Goal: Task Accomplishment & Management: Manage account settings

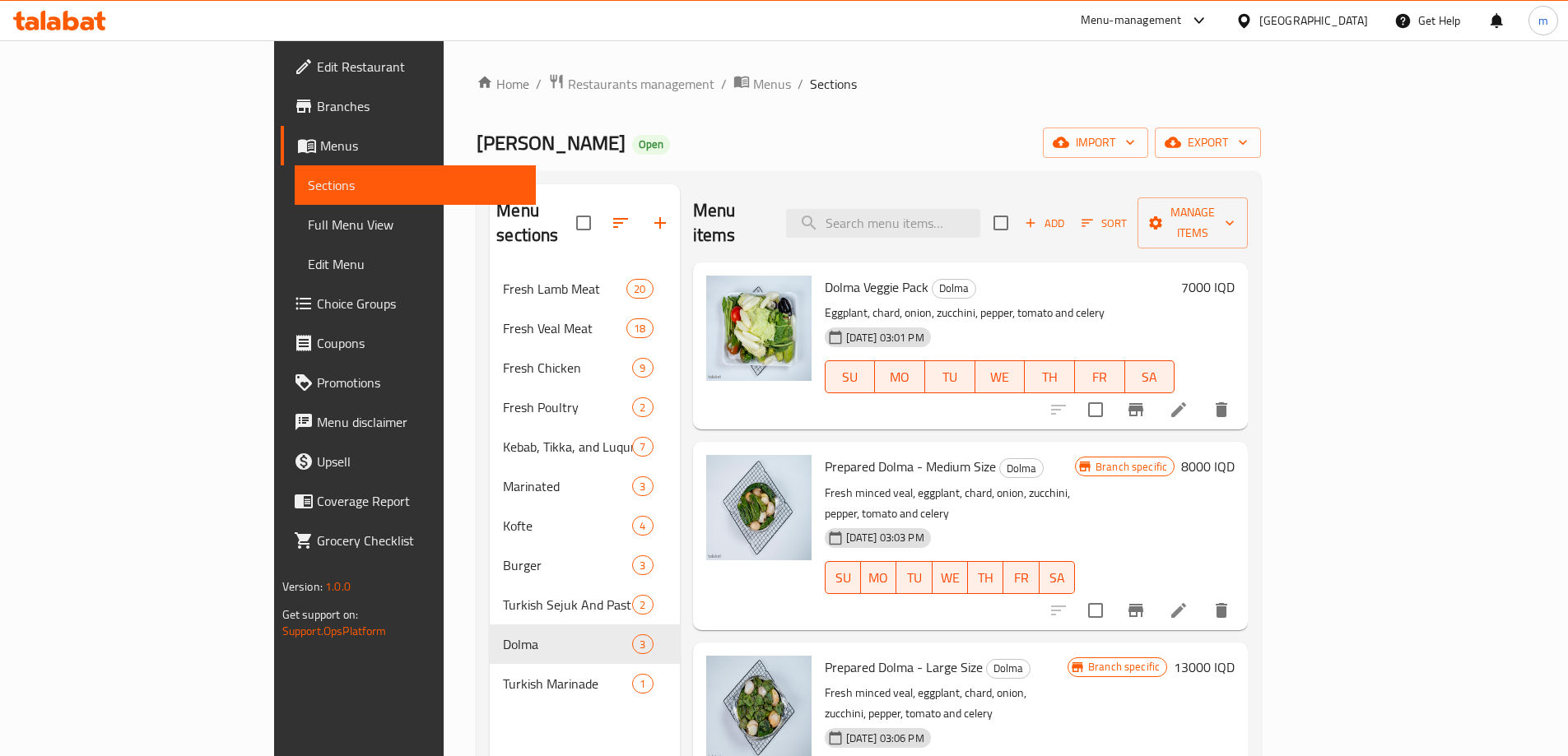
click at [308, 216] on span "Full Menu View" at bounding box center [415, 224] width 215 height 20
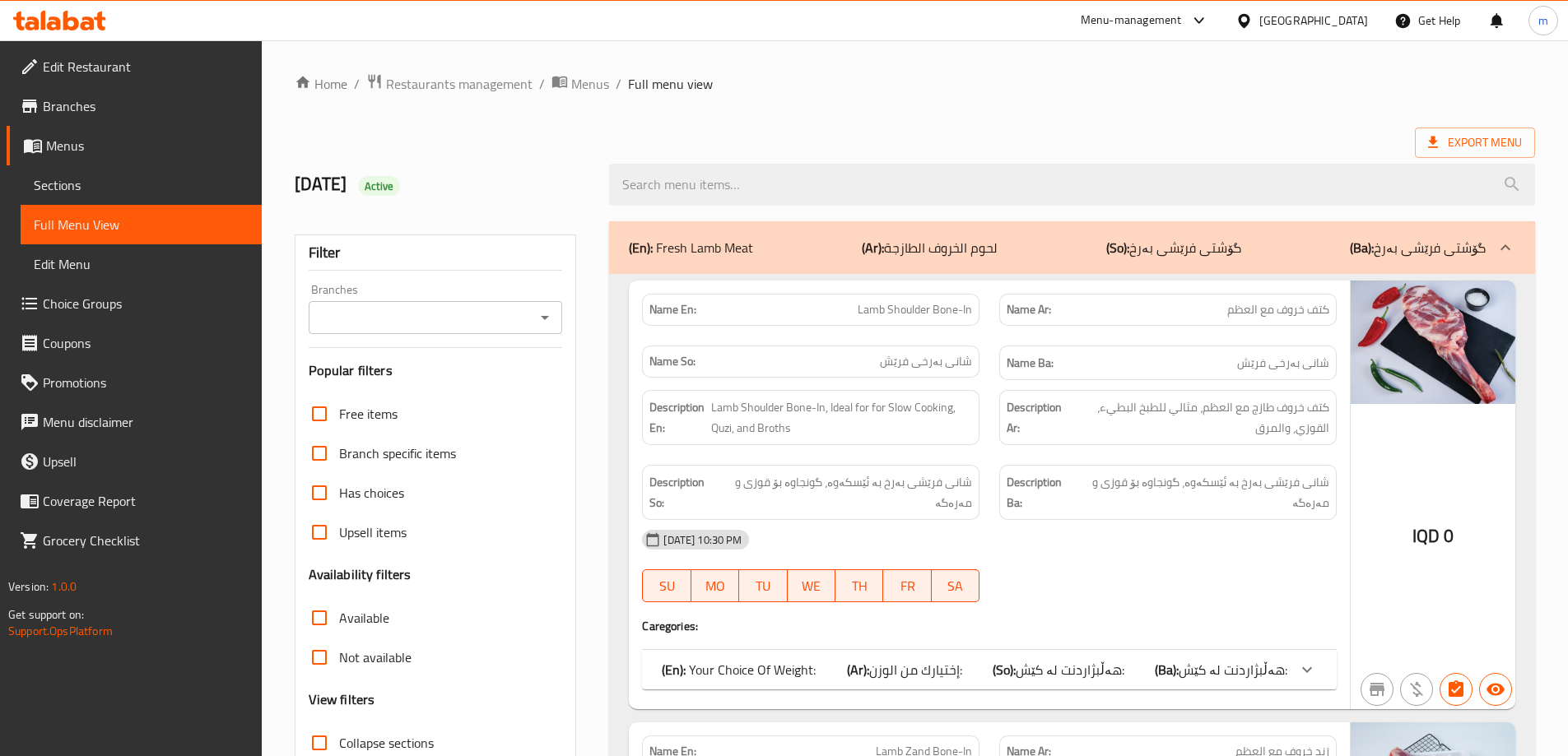
click at [482, 301] on div "Branches" at bounding box center [435, 317] width 254 height 32
click at [548, 321] on icon "Open" at bounding box center [544, 317] width 20 height 20
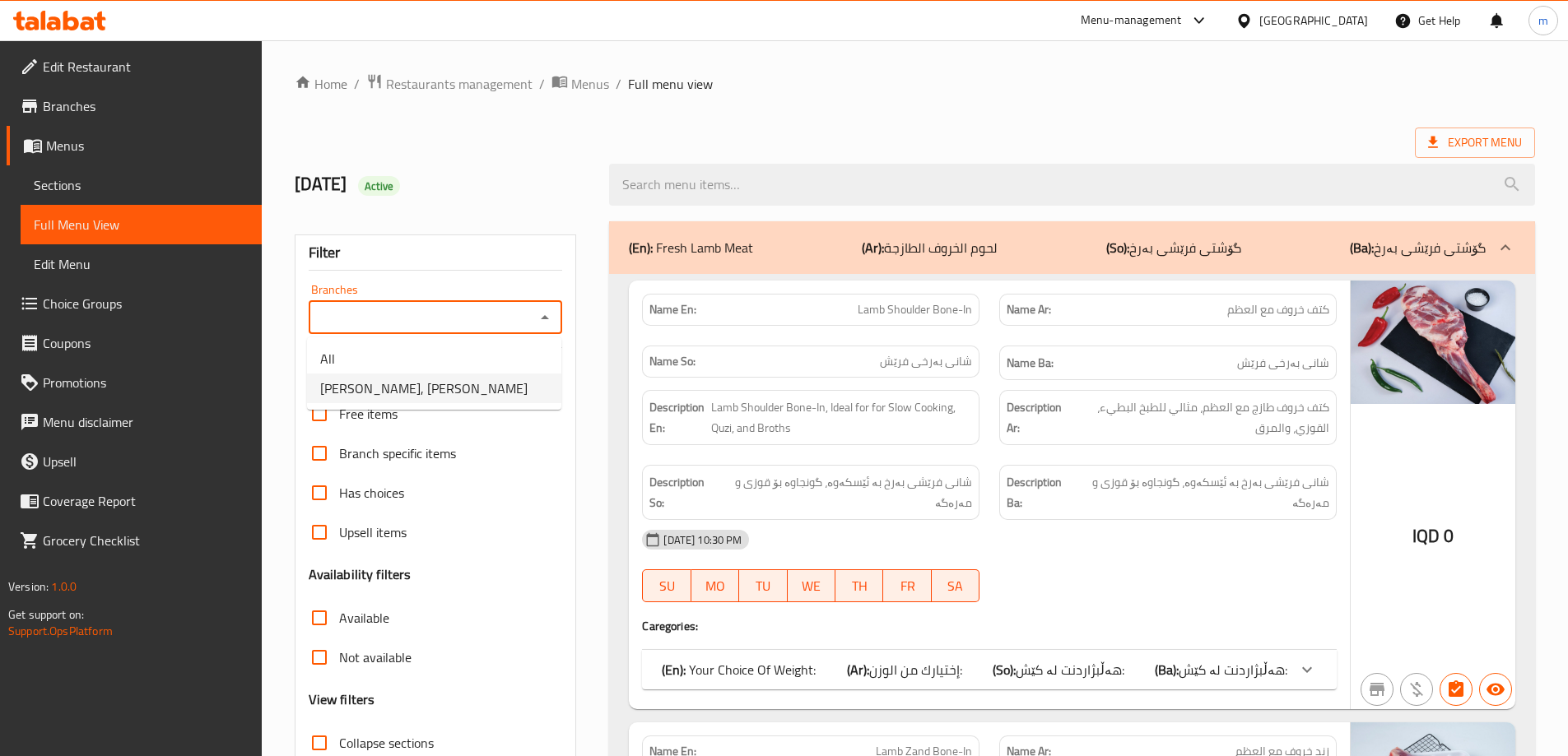
click at [386, 379] on span "[PERSON_NAME], [PERSON_NAME]" at bounding box center [423, 388] width 207 height 20
type input "[PERSON_NAME], [PERSON_NAME]"
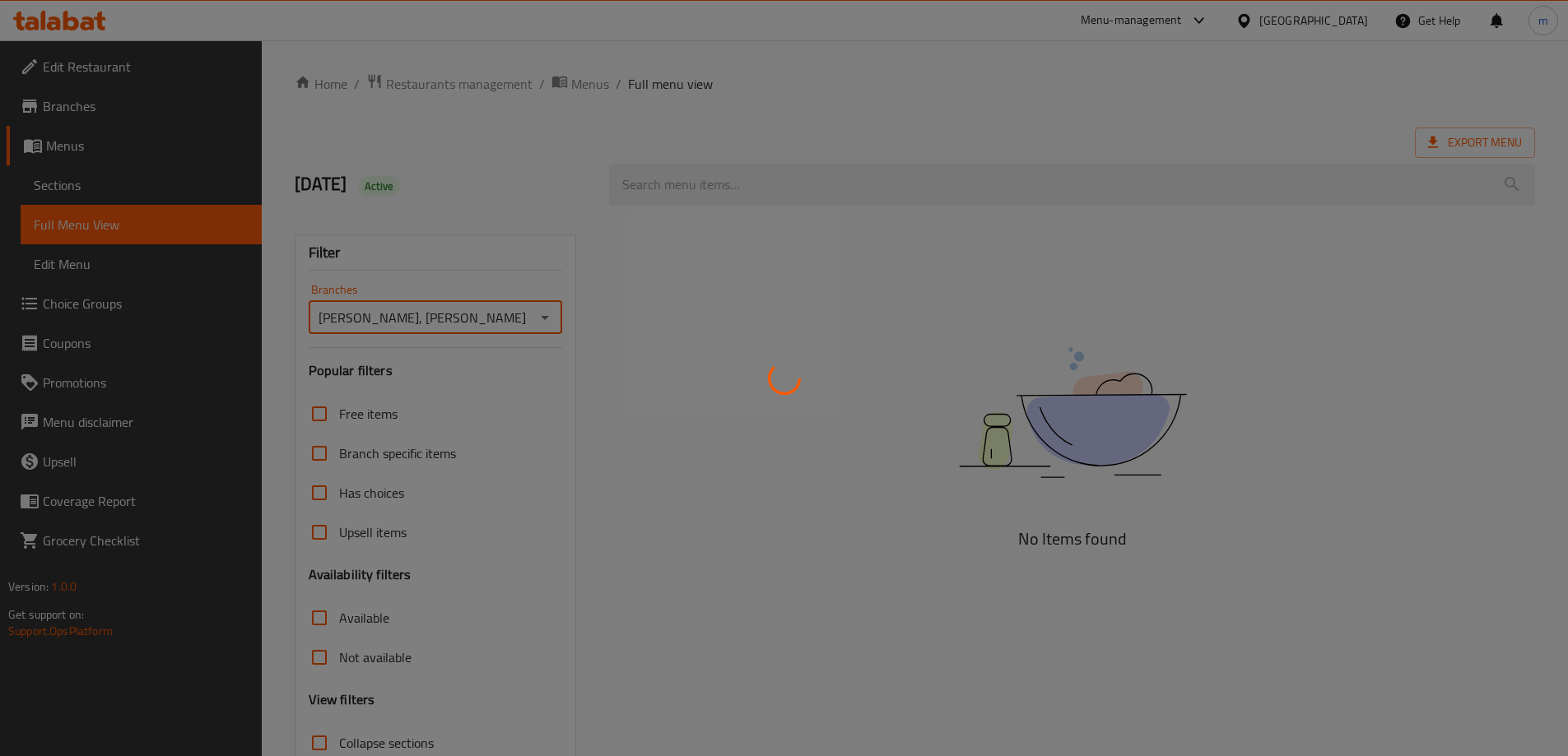
scroll to position [120, 0]
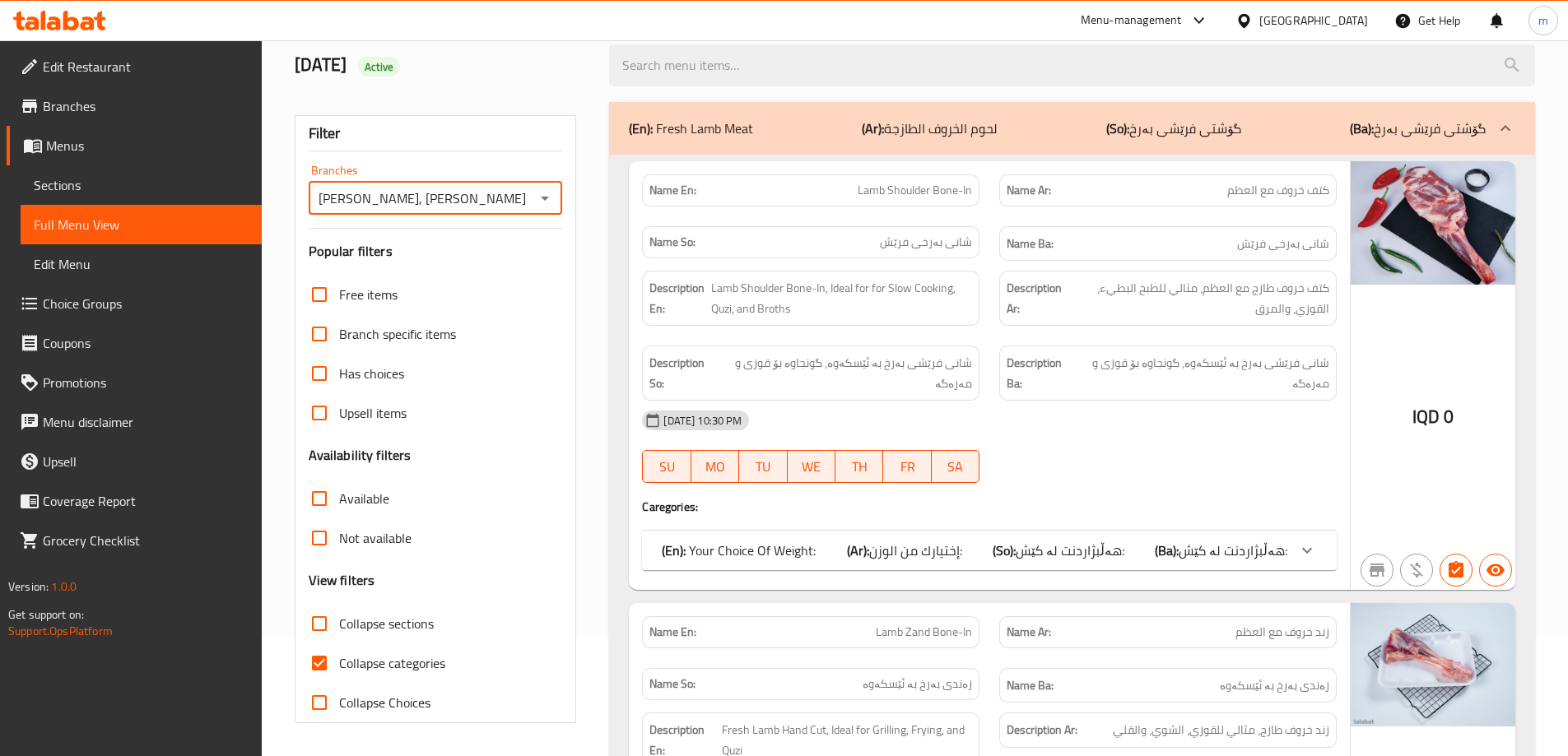
click at [340, 659] on span "Collapse categories" at bounding box center [392, 663] width 106 height 20
click at [339, 659] on input "Collapse categories" at bounding box center [319, 663] width 39 height 39
checkbox input "false"
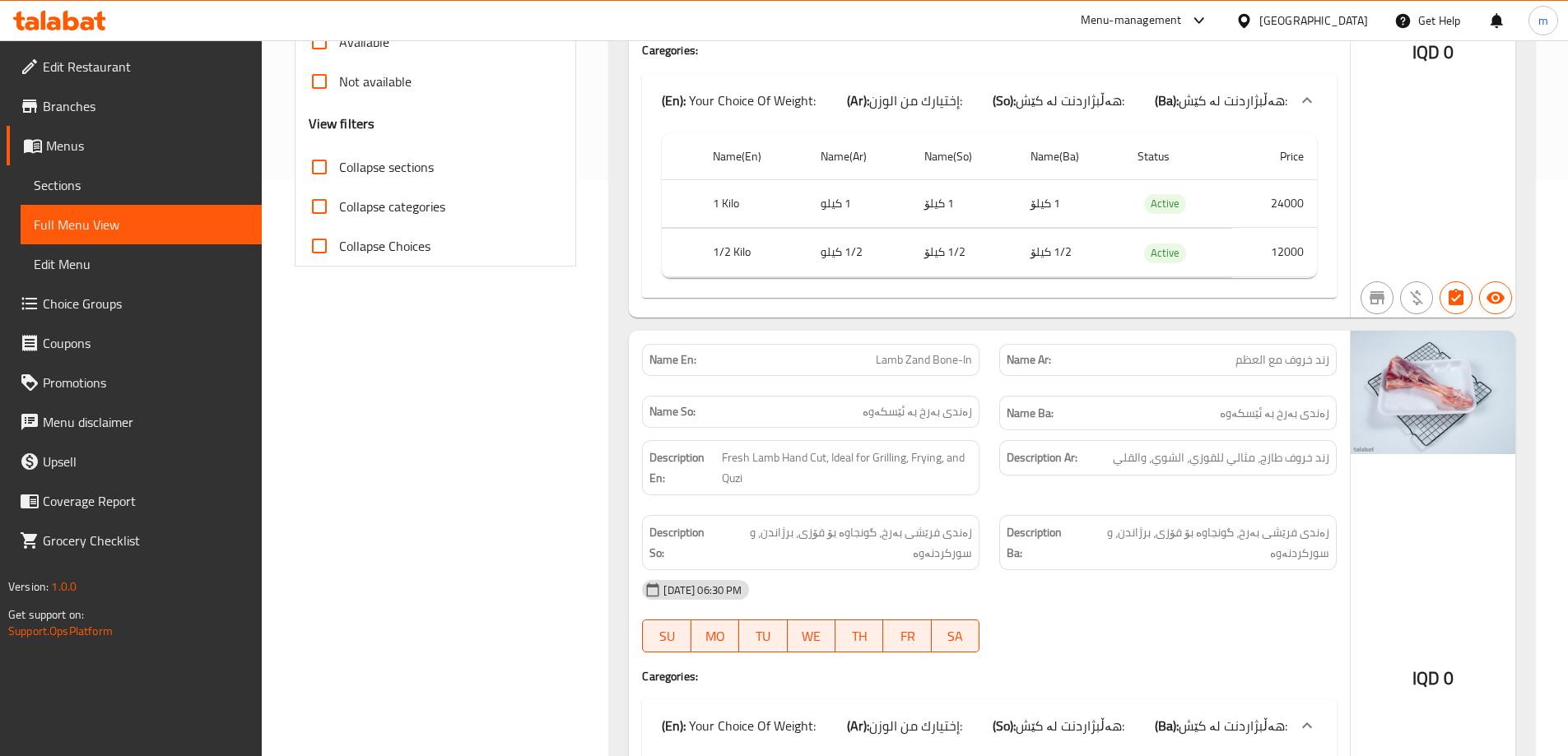
scroll to position [384, 0]
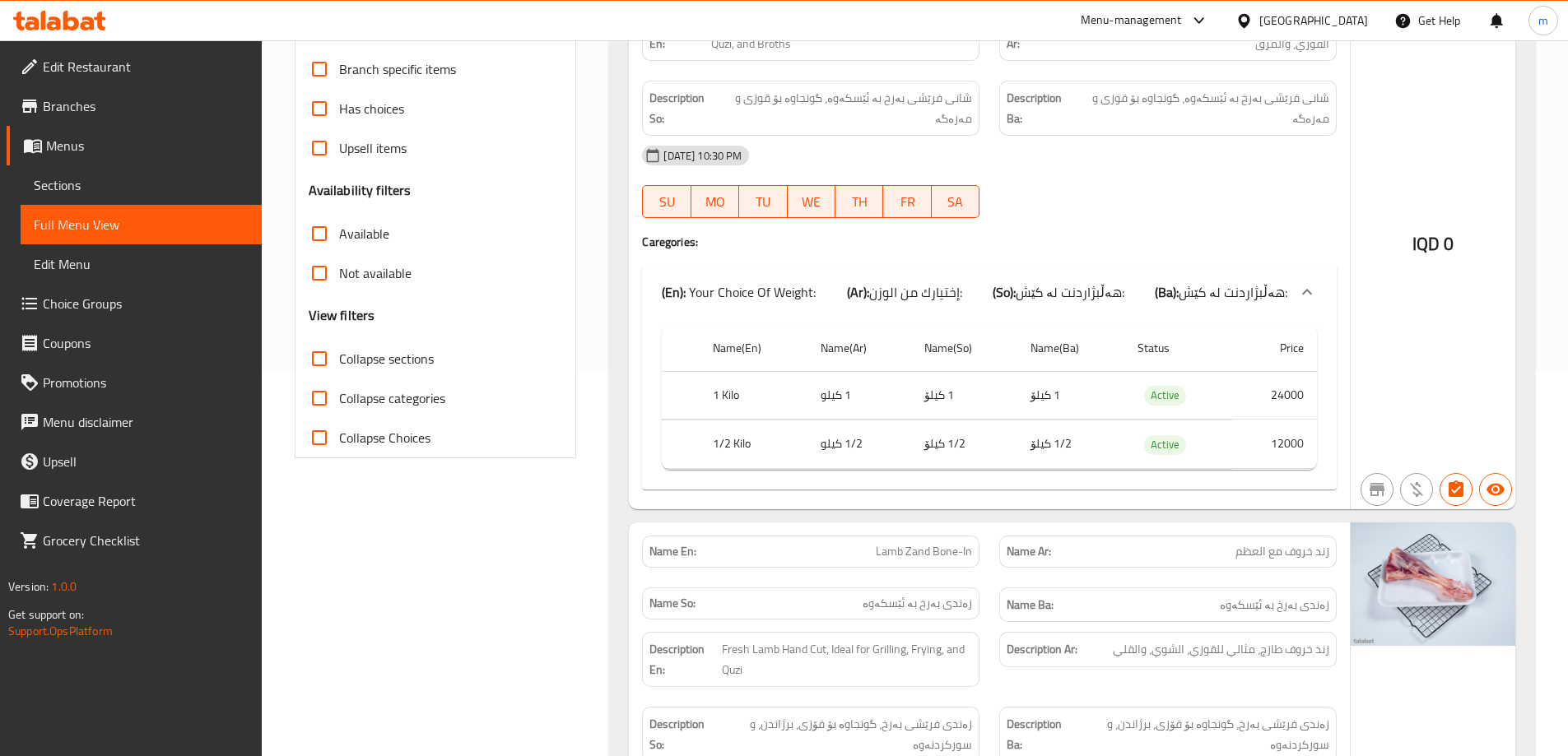
click at [402, 351] on span "Collapse sections" at bounding box center [386, 358] width 95 height 20
click at [339, 351] on input "Collapse sections" at bounding box center [319, 358] width 39 height 39
checkbox input "true"
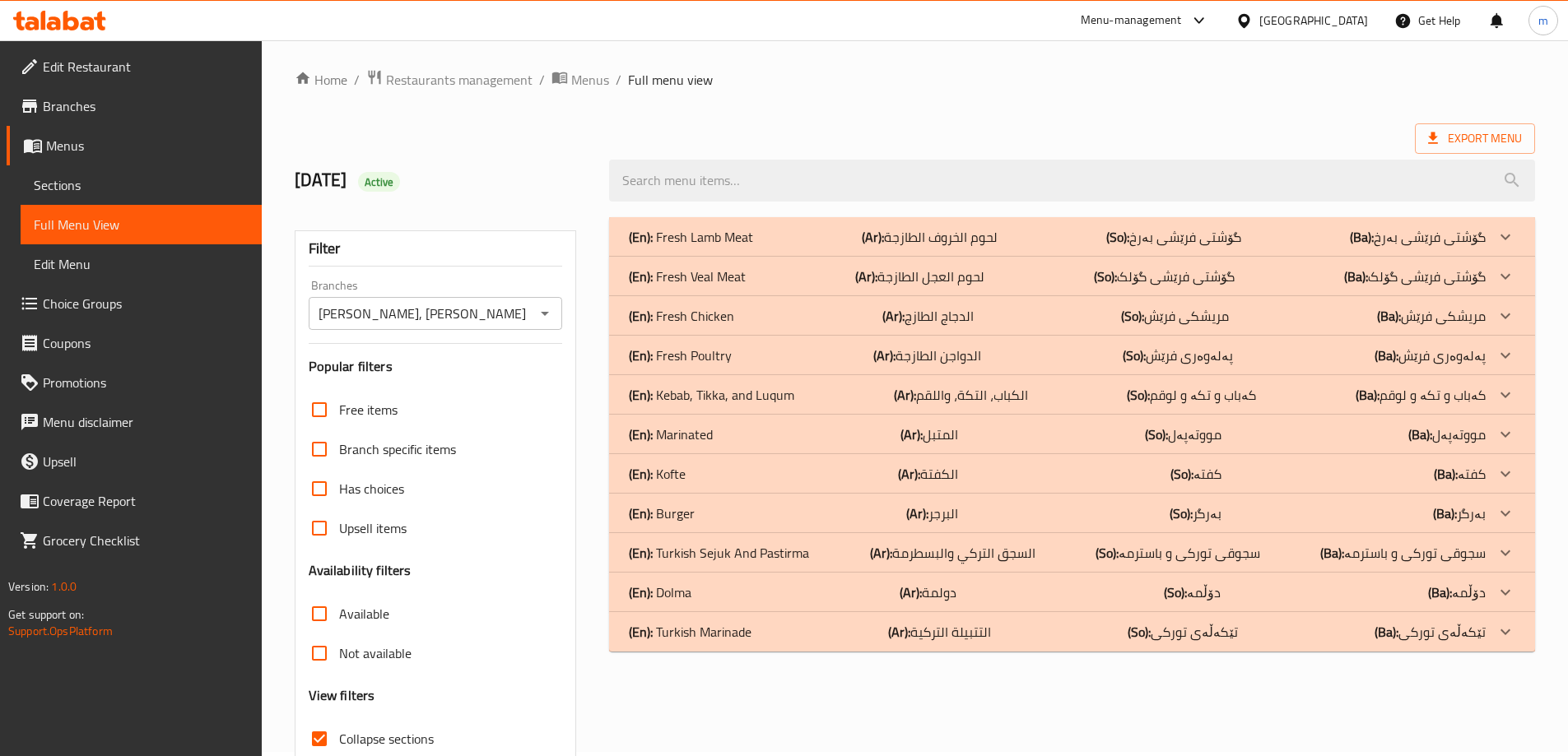
scroll to position [0, 0]
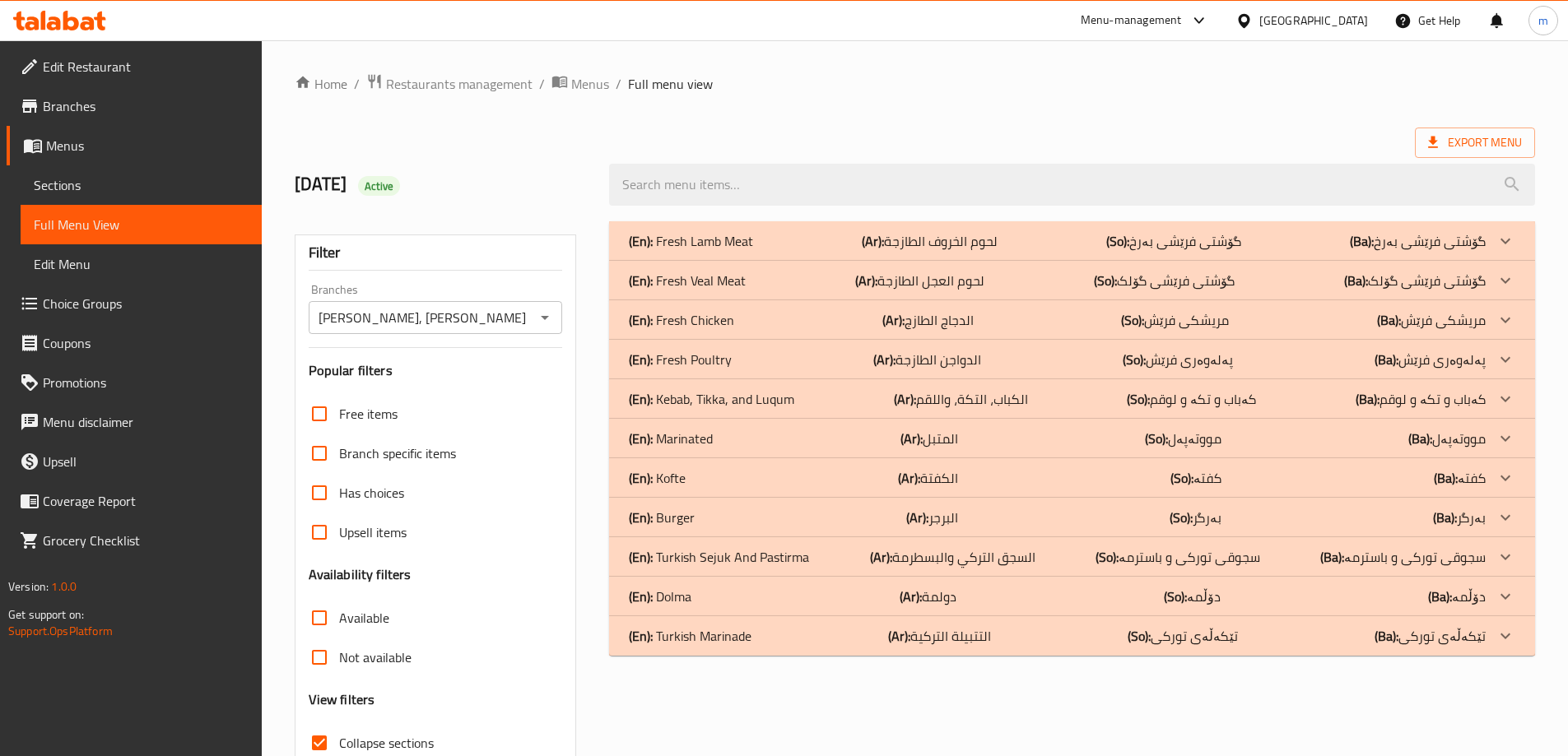
click at [904, 240] on p "(Ar): لحوم الخروف الطازجة" at bounding box center [929, 240] width 136 height 20
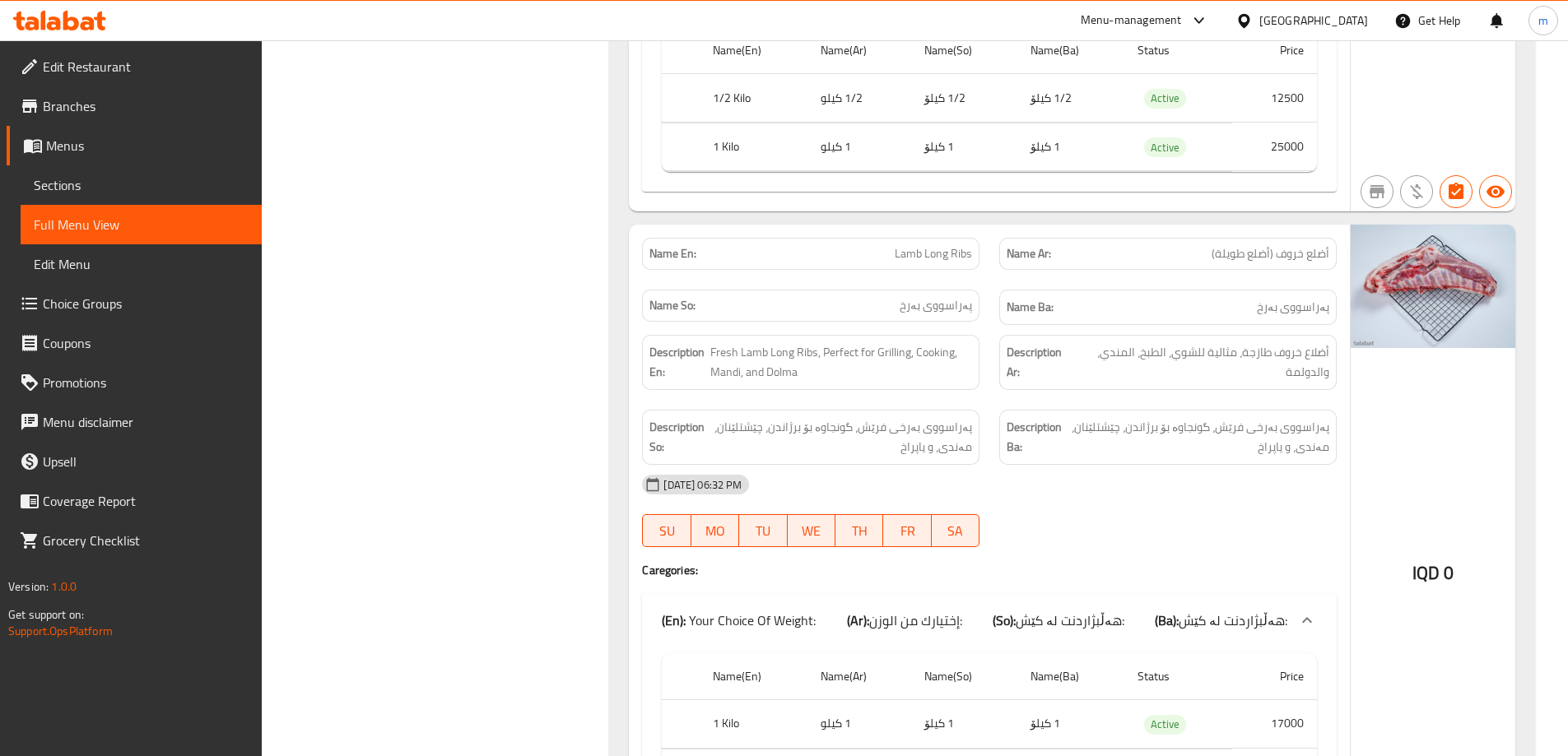
scroll to position [1344, 0]
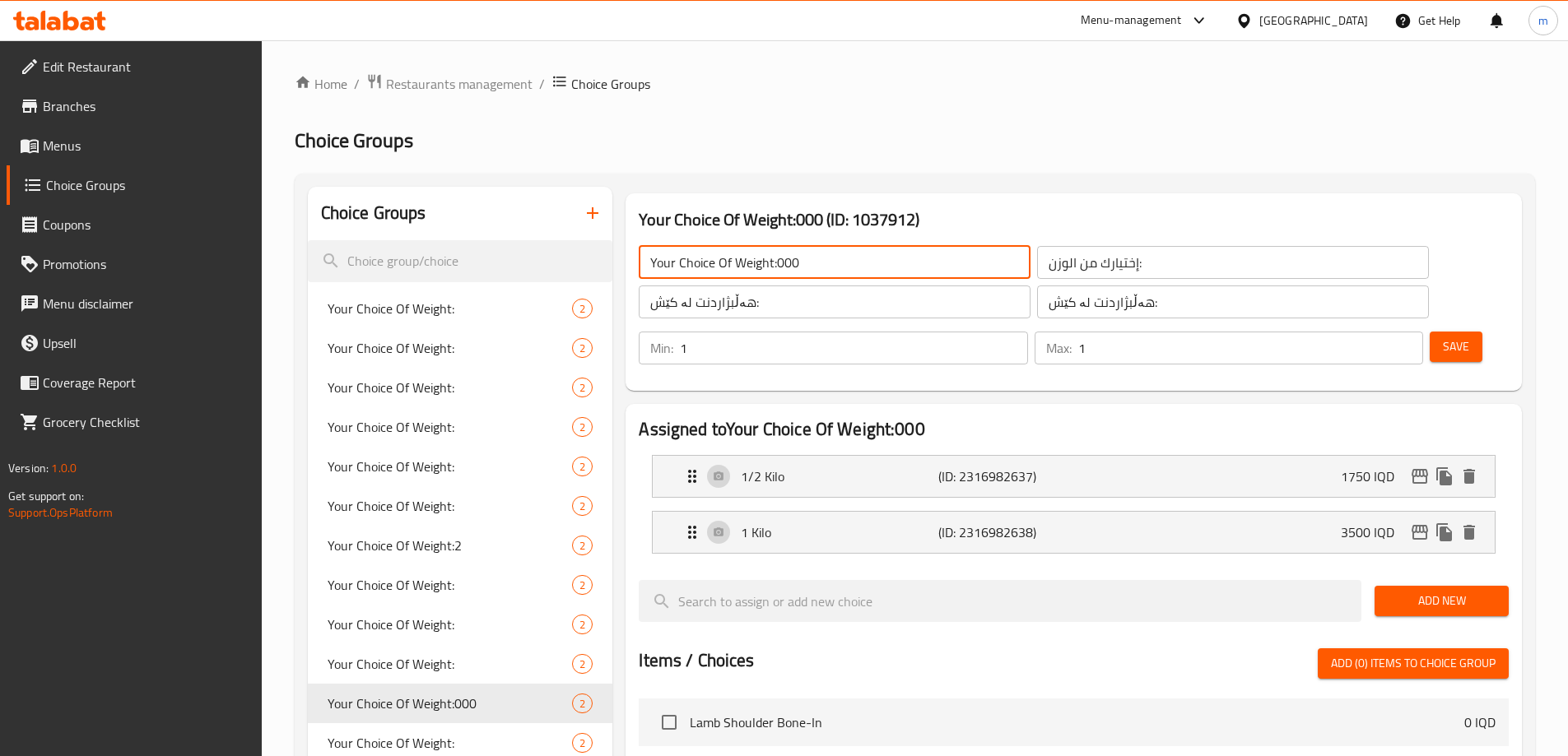
drag, startPoint x: 792, startPoint y: 260, endPoint x: 773, endPoint y: 260, distance: 19.0
click at [773, 260] on input "Your Choice Of Weight:000" at bounding box center [835, 263] width 392 height 32
click at [799, 266] on input "Your Choice Of Weight:000" at bounding box center [835, 263] width 392 height 32
drag, startPoint x: 810, startPoint y: 262, endPoint x: 776, endPoint y: 261, distance: 34.0
click at [776, 261] on input "Your Choice Of Weight:000" at bounding box center [835, 263] width 392 height 32
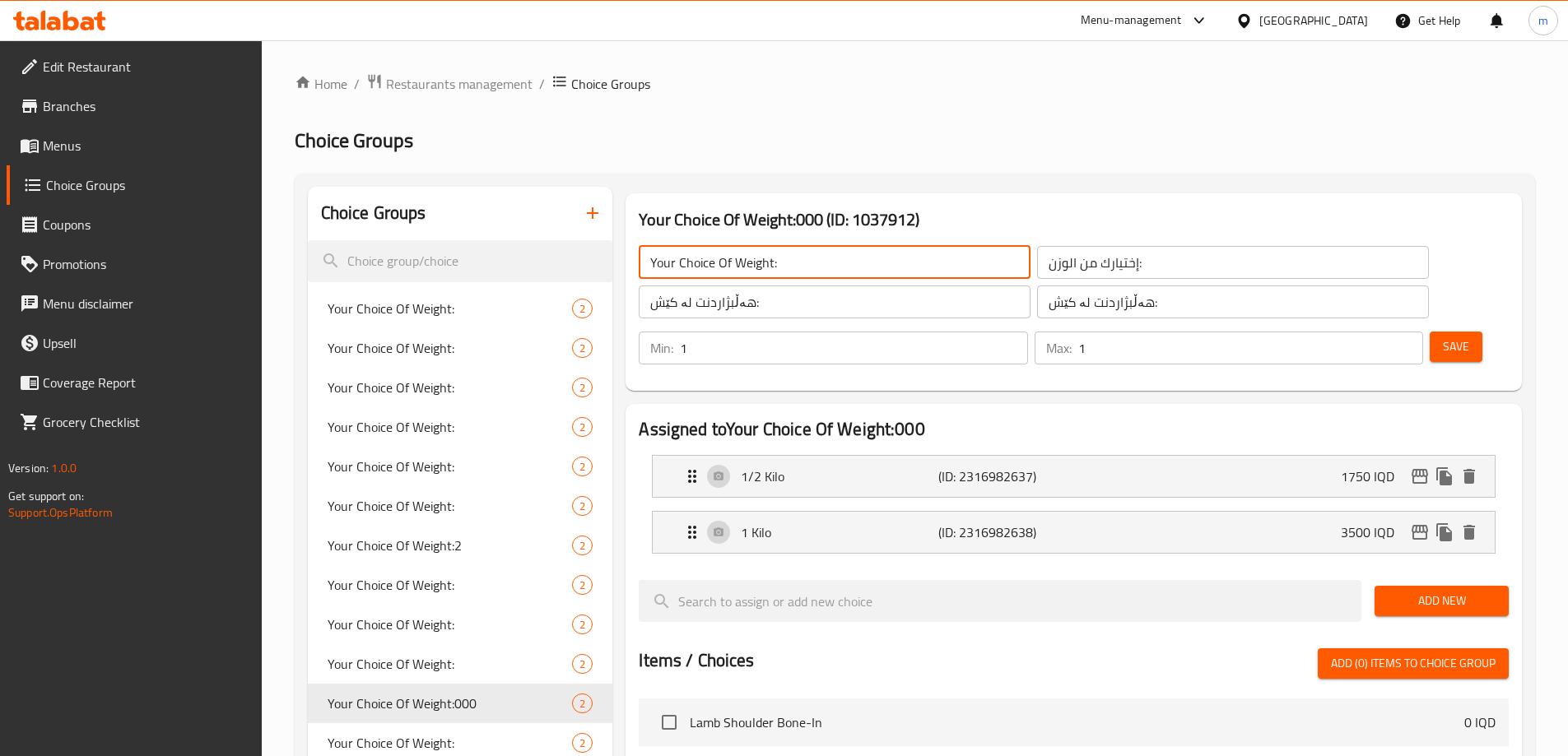
click at [1443, 337] on span "Save" at bounding box center [1456, 347] width 27 height 21
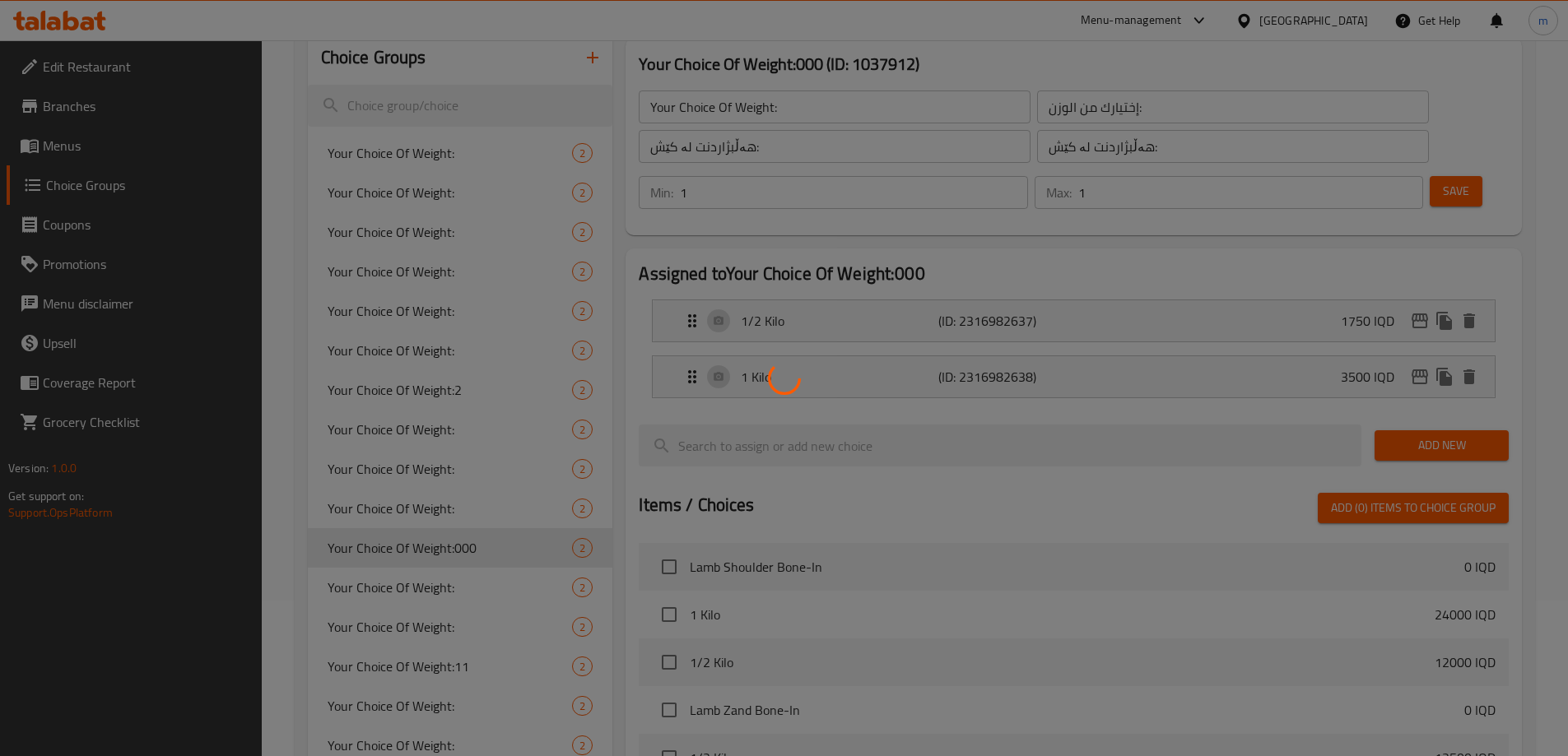
scroll to position [192, 0]
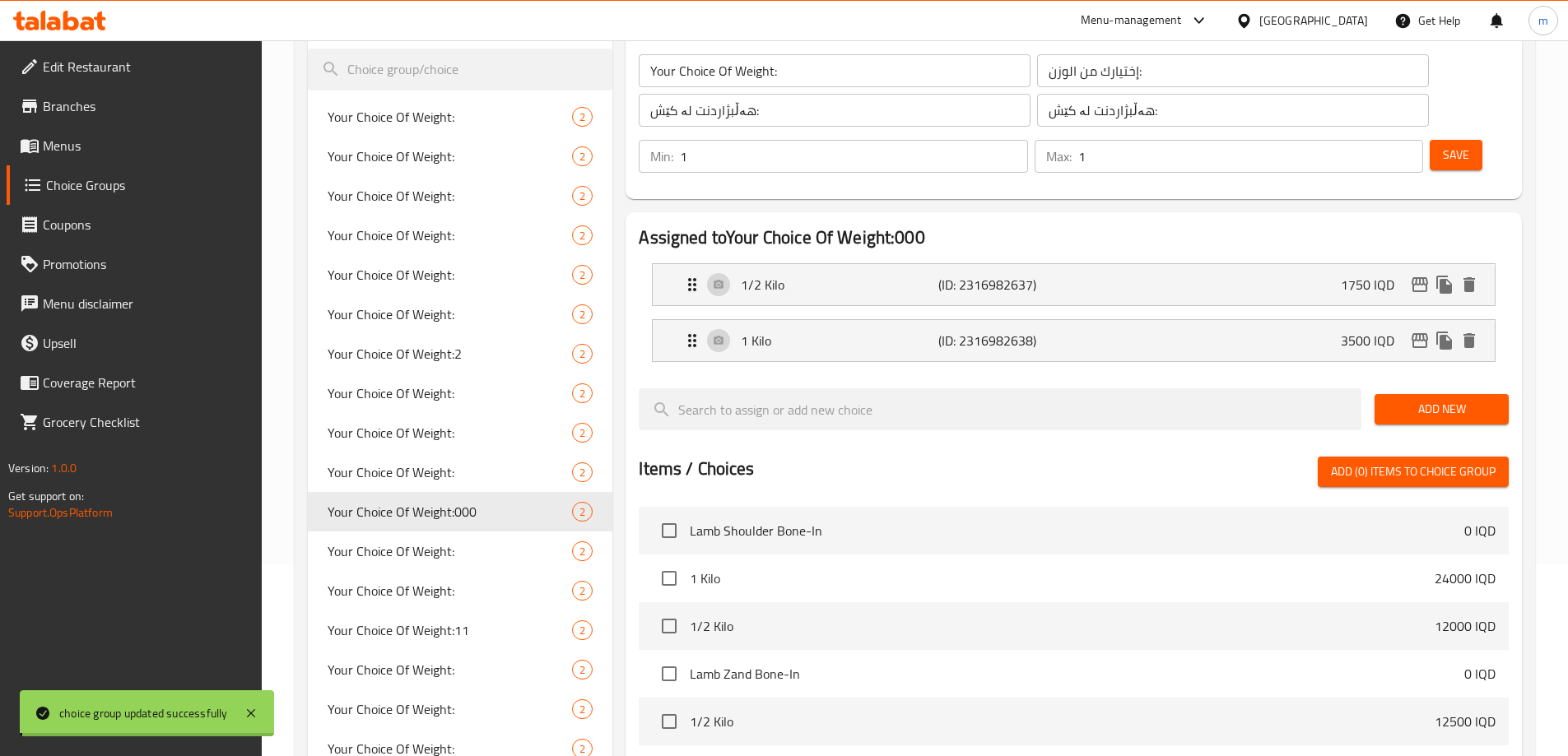
click at [450, 353] on span "Your Choice Of Weight:2" at bounding box center [450, 353] width 246 height 20
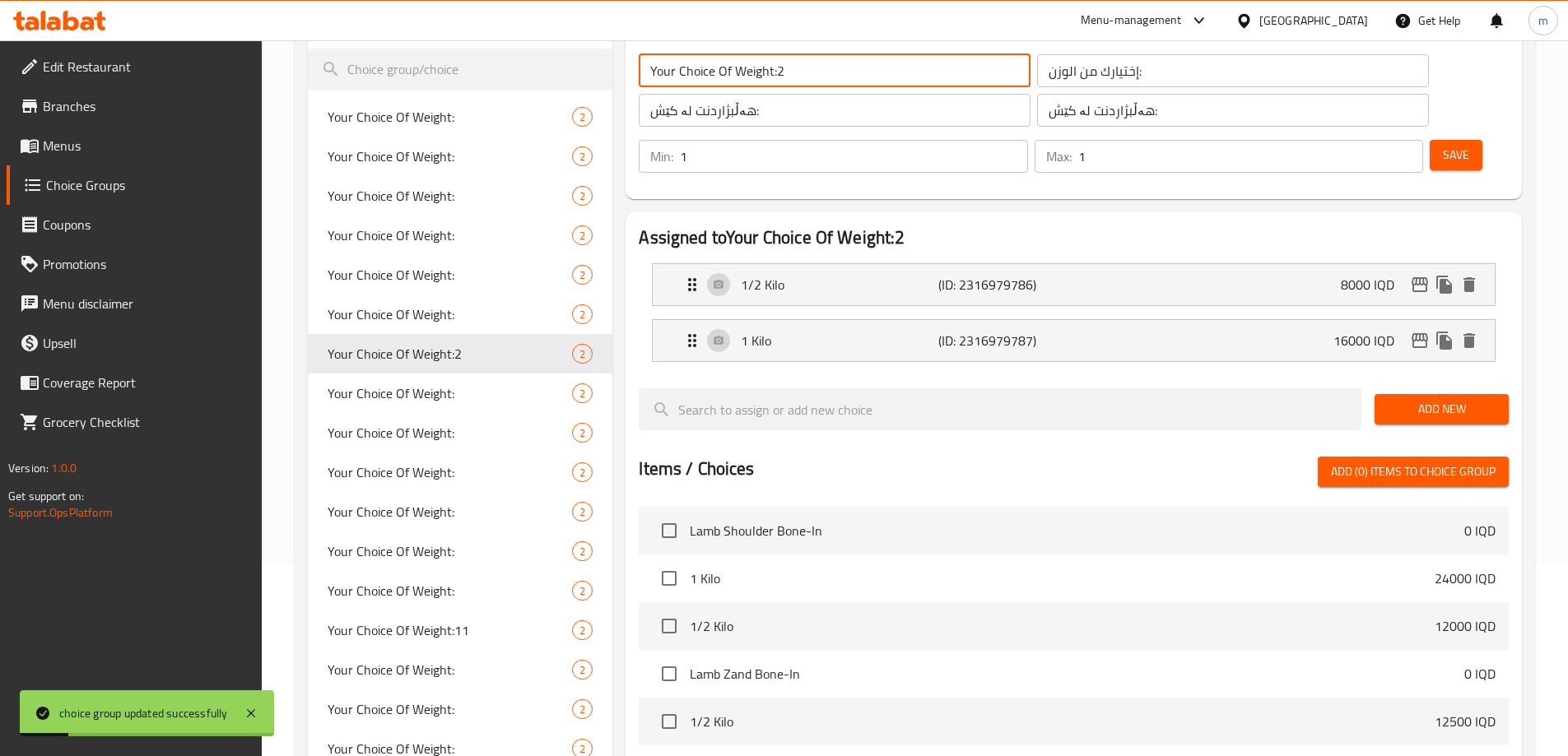
drag, startPoint x: 785, startPoint y: 71, endPoint x: 775, endPoint y: 69, distance: 10.2
click at [775, 69] on input "Your Choice Of Weight:2" at bounding box center [835, 71] width 392 height 32
click at [1443, 145] on span "Save" at bounding box center [1456, 155] width 27 height 21
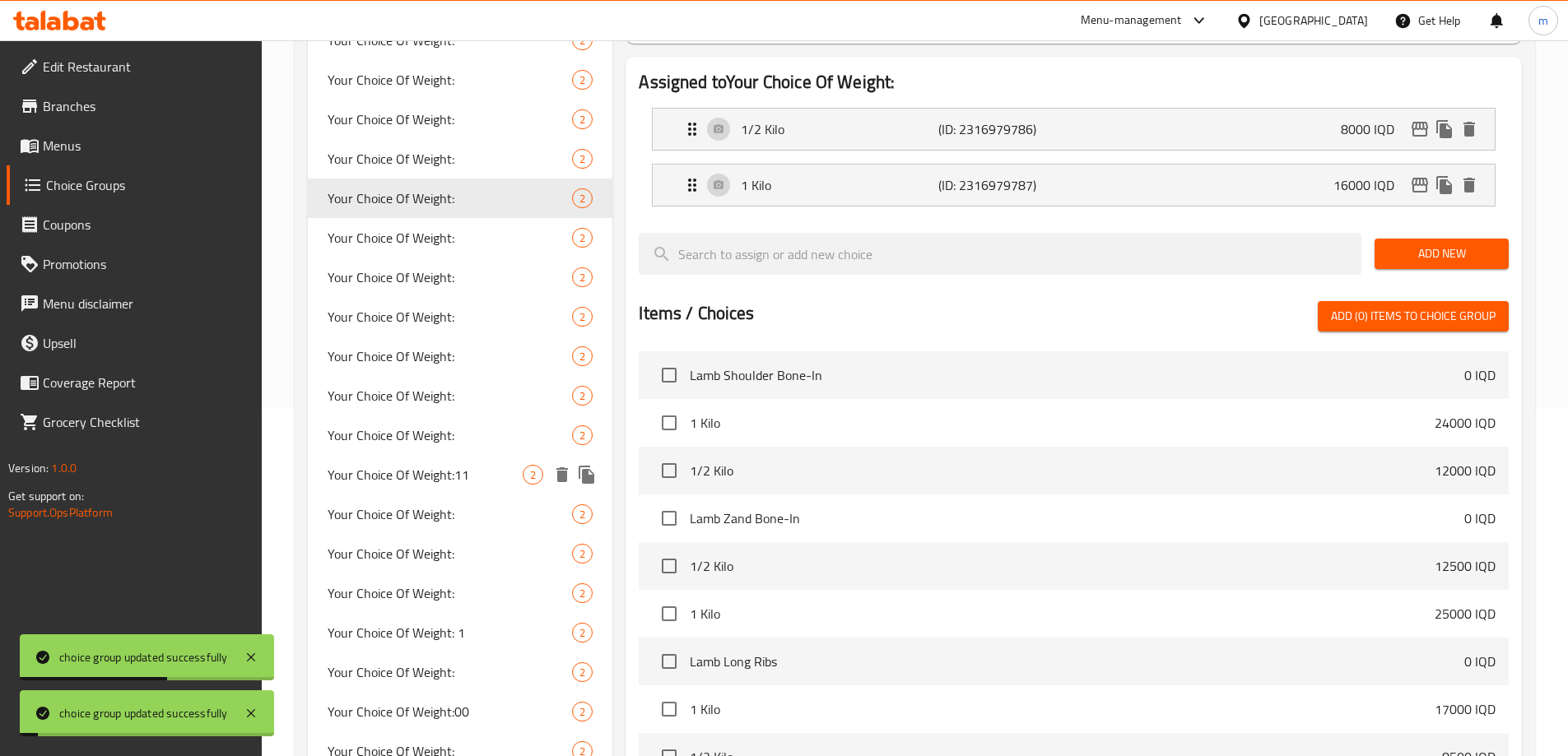
scroll to position [384, 0]
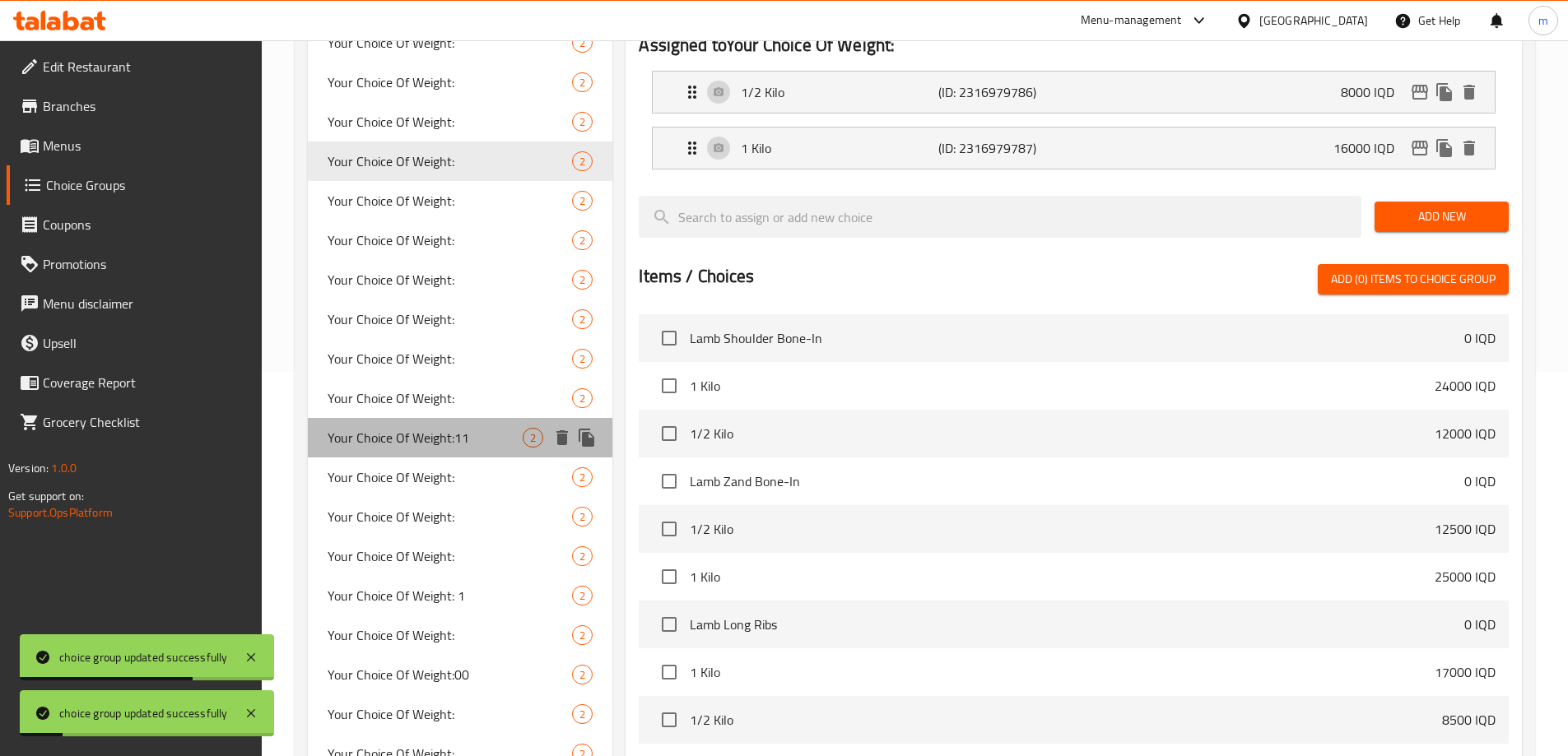
click at [390, 443] on span "Your Choice Of Weight:11" at bounding box center [425, 437] width 196 height 20
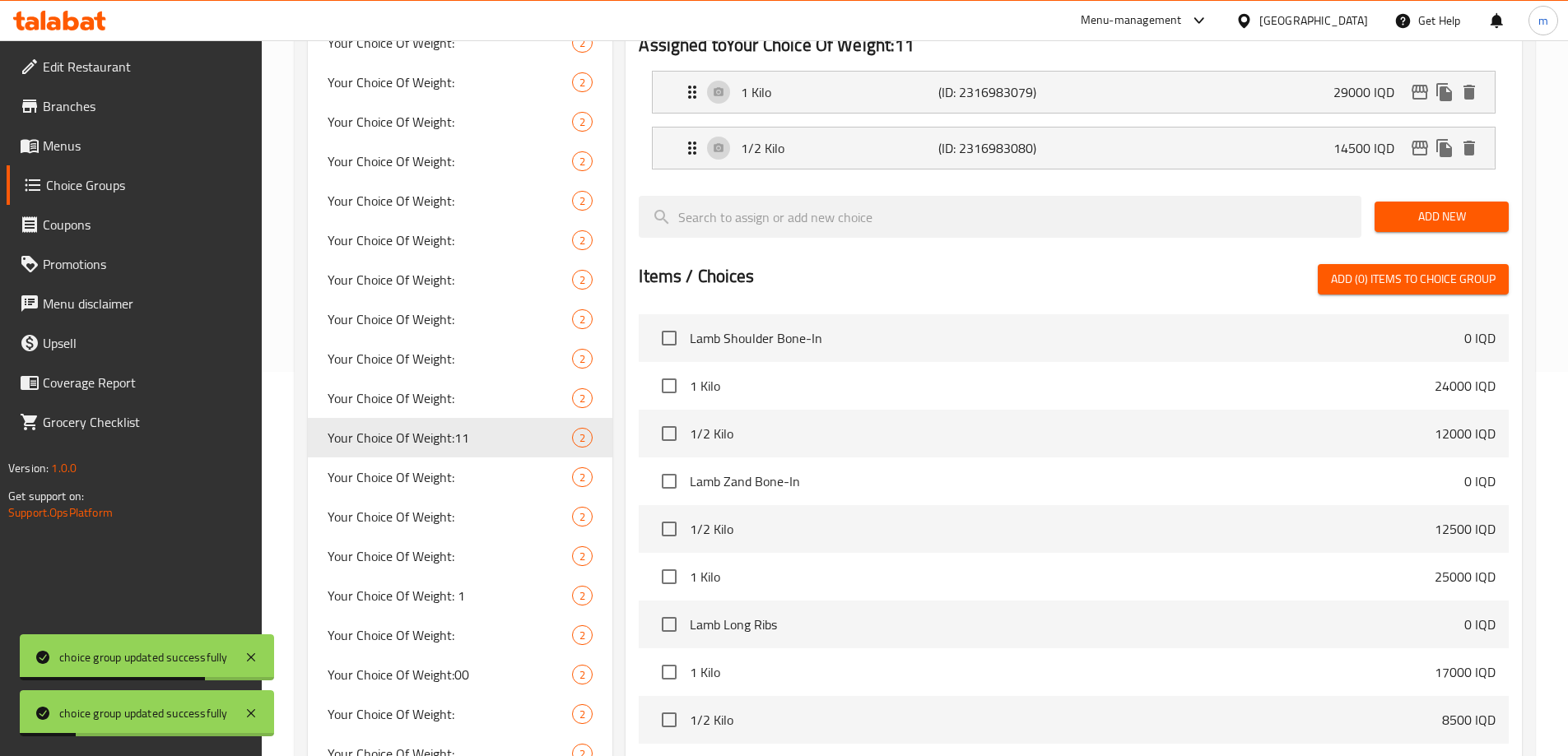
scroll to position [0, 0]
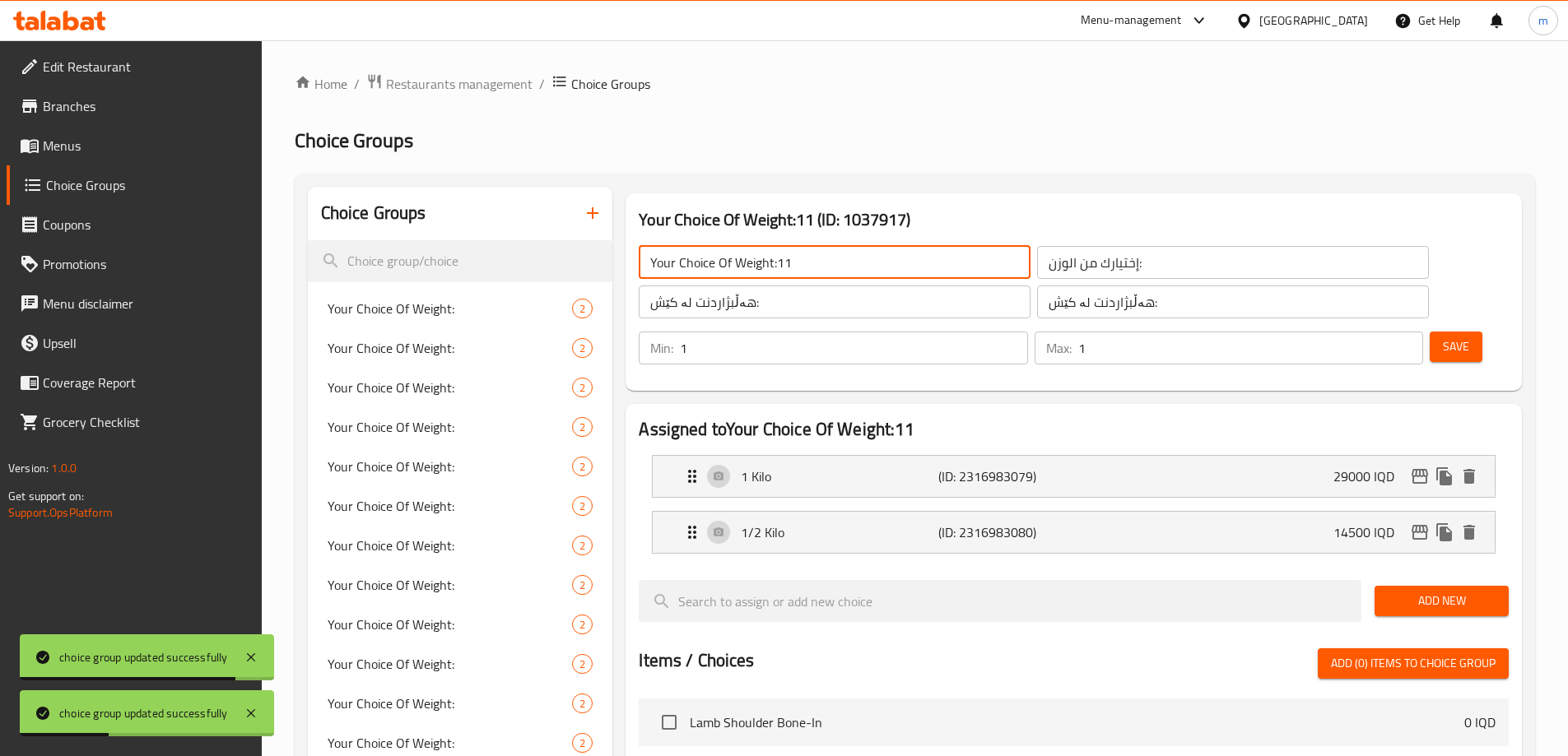
drag, startPoint x: 773, startPoint y: 257, endPoint x: 853, endPoint y: 269, distance: 80.9
click at [853, 269] on input "Your Choice Of Weight:11" at bounding box center [835, 263] width 392 height 32
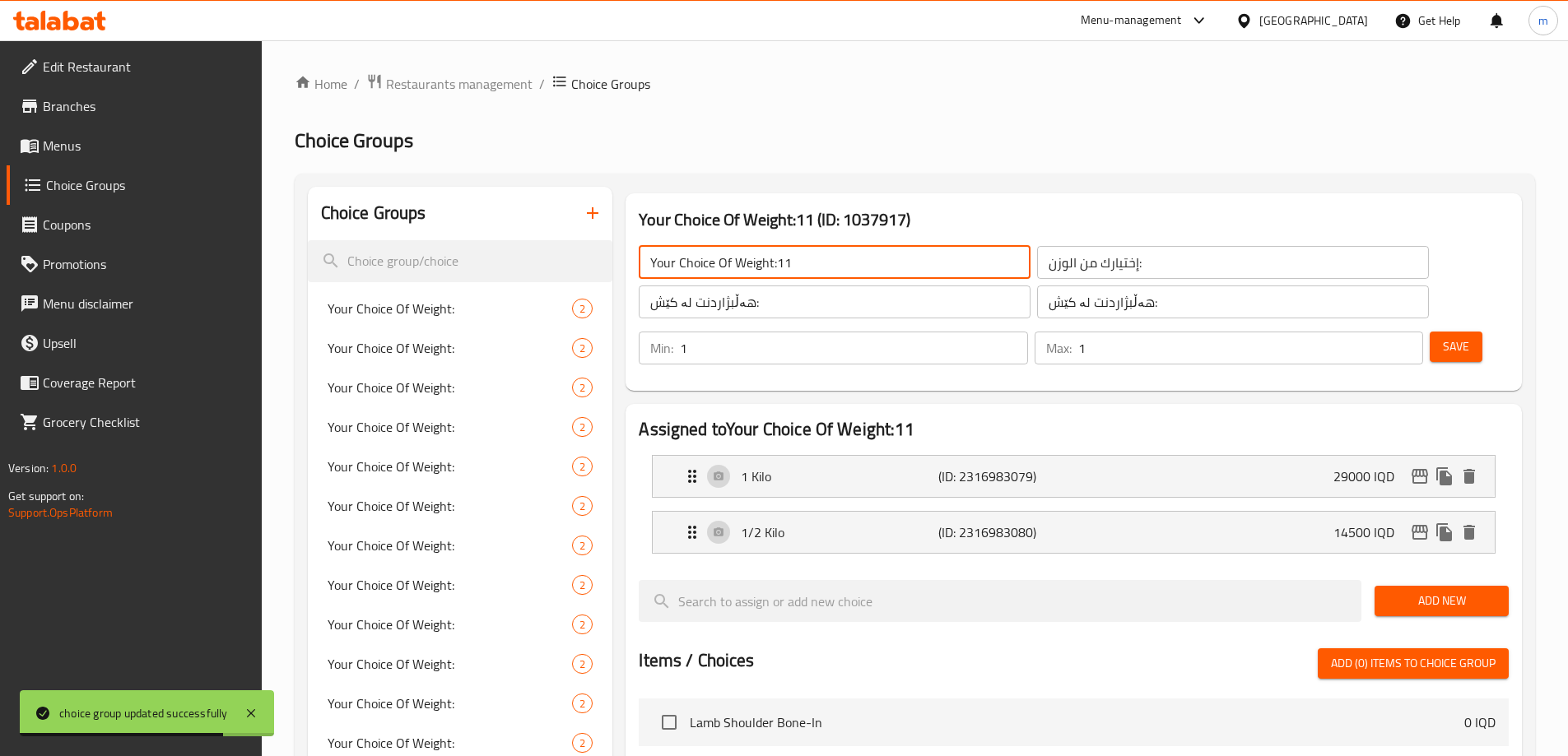
click at [796, 267] on input "Your Choice Of Weight:11" at bounding box center [835, 263] width 392 height 32
drag, startPoint x: 790, startPoint y: 263, endPoint x: 776, endPoint y: 275, distance: 18.4
click at [776, 275] on input "Your Choice Of Weight:11" at bounding box center [835, 263] width 392 height 32
click at [1443, 337] on span "Save" at bounding box center [1456, 347] width 27 height 21
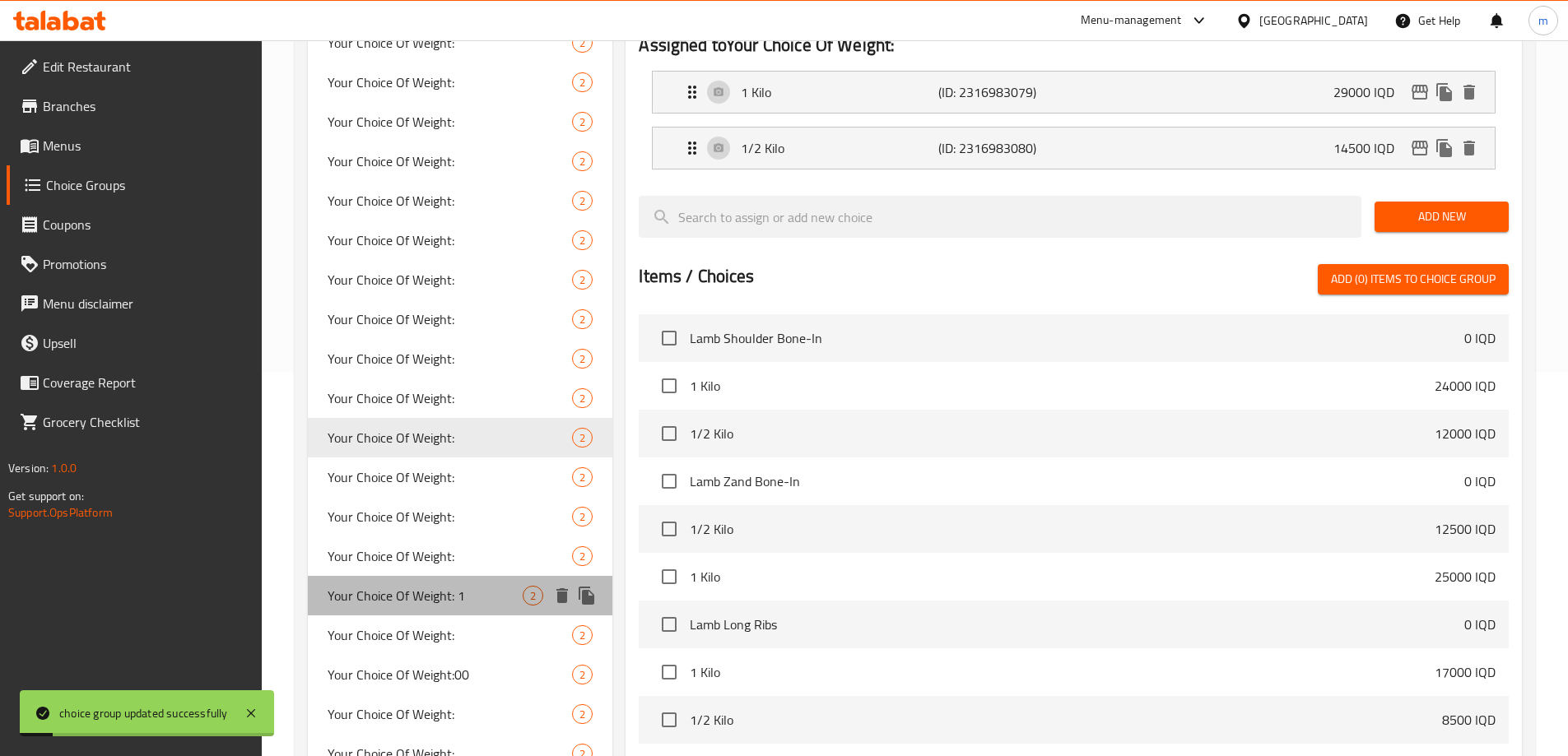
click at [460, 595] on span "Your Choice Of Weight: 1" at bounding box center [425, 595] width 196 height 20
type input "Your Choice Of Weight: 1"
type input "إختيارك من الوزن:"
type input "هەڵبژاردنت لە کێش:"
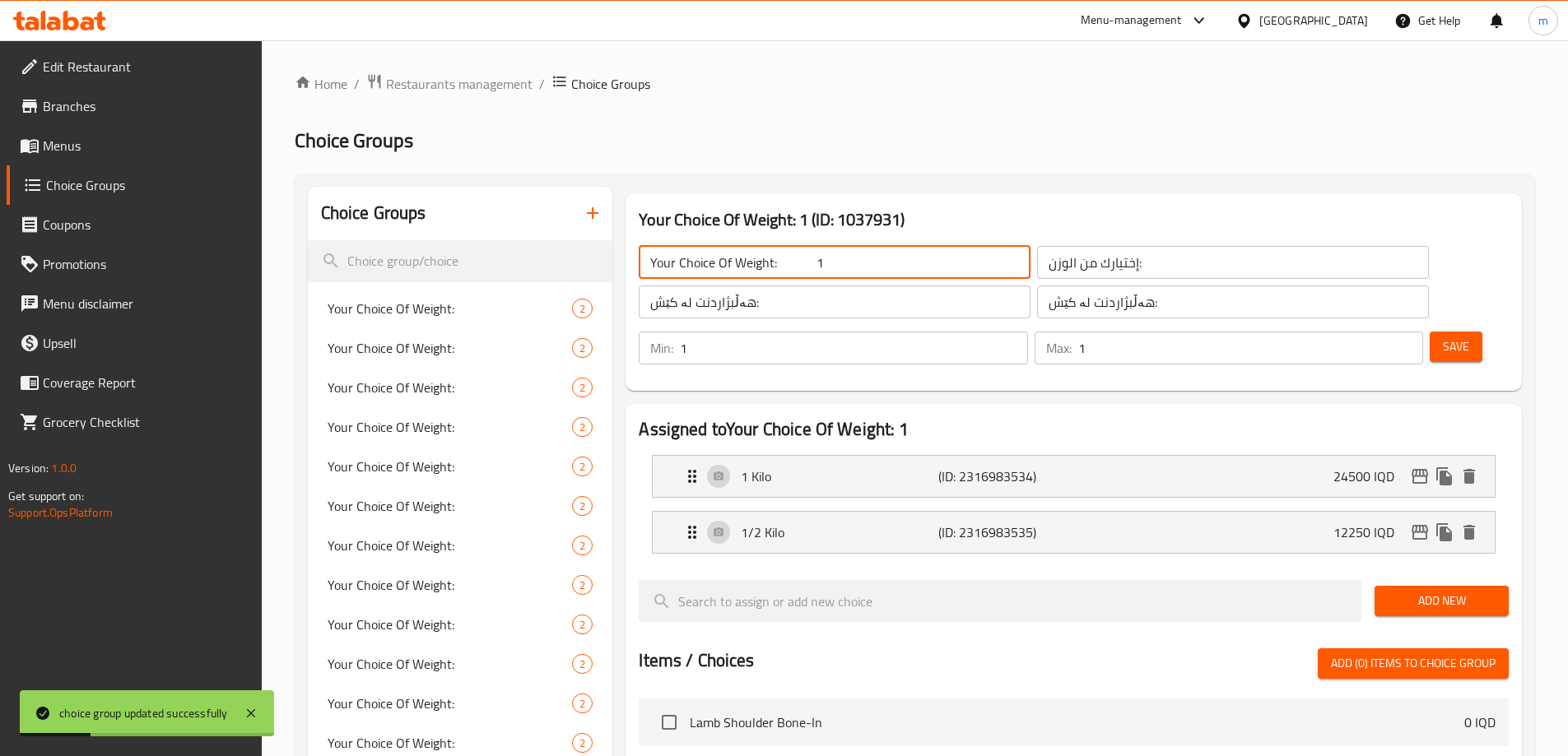
drag, startPoint x: 807, startPoint y: 260, endPoint x: 832, endPoint y: 264, distance: 25.3
click at [824, 270] on input "Your Choice Of Weight: 1" at bounding box center [835, 263] width 392 height 32
click at [1450, 332] on button "Save" at bounding box center [1456, 347] width 53 height 31
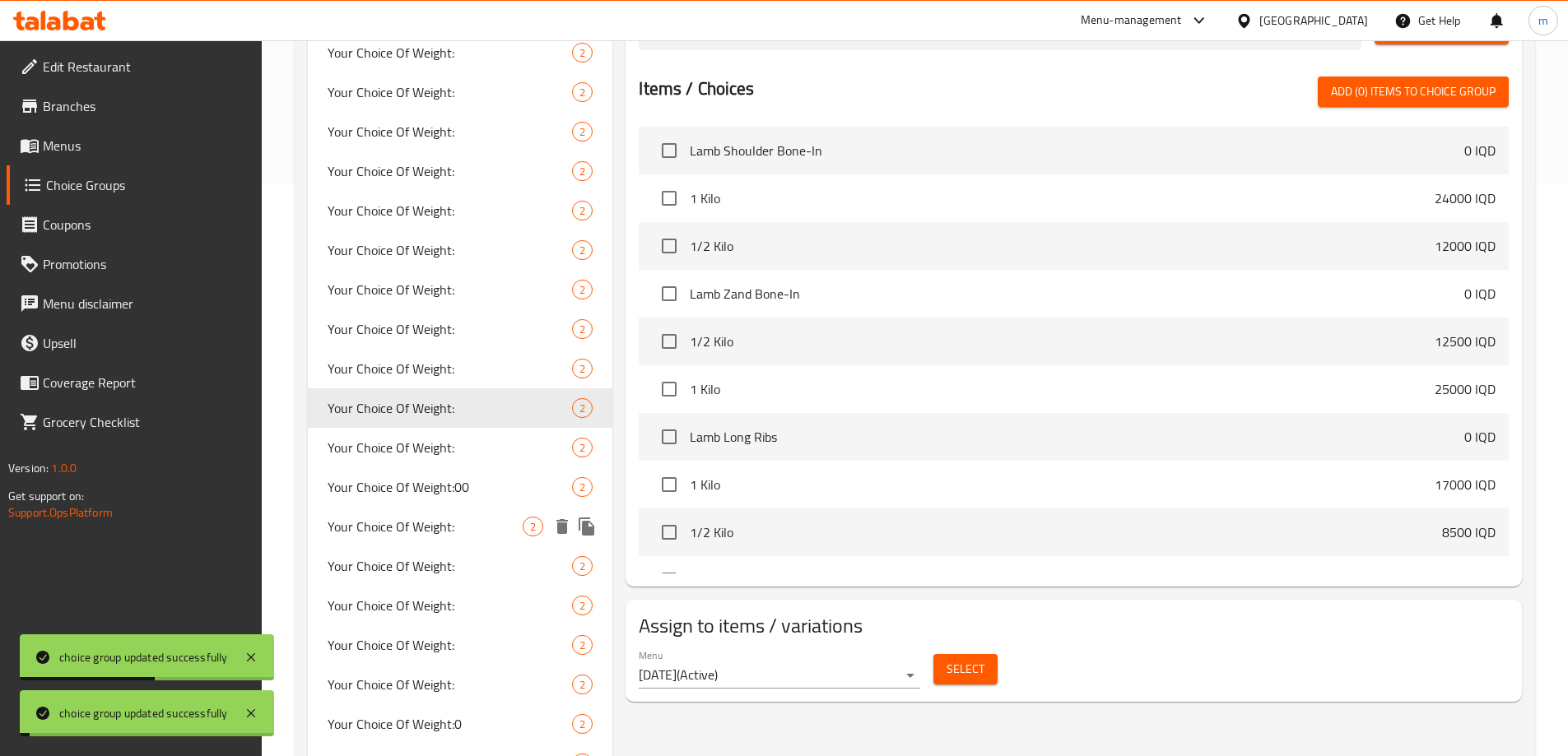
scroll to position [576, 0]
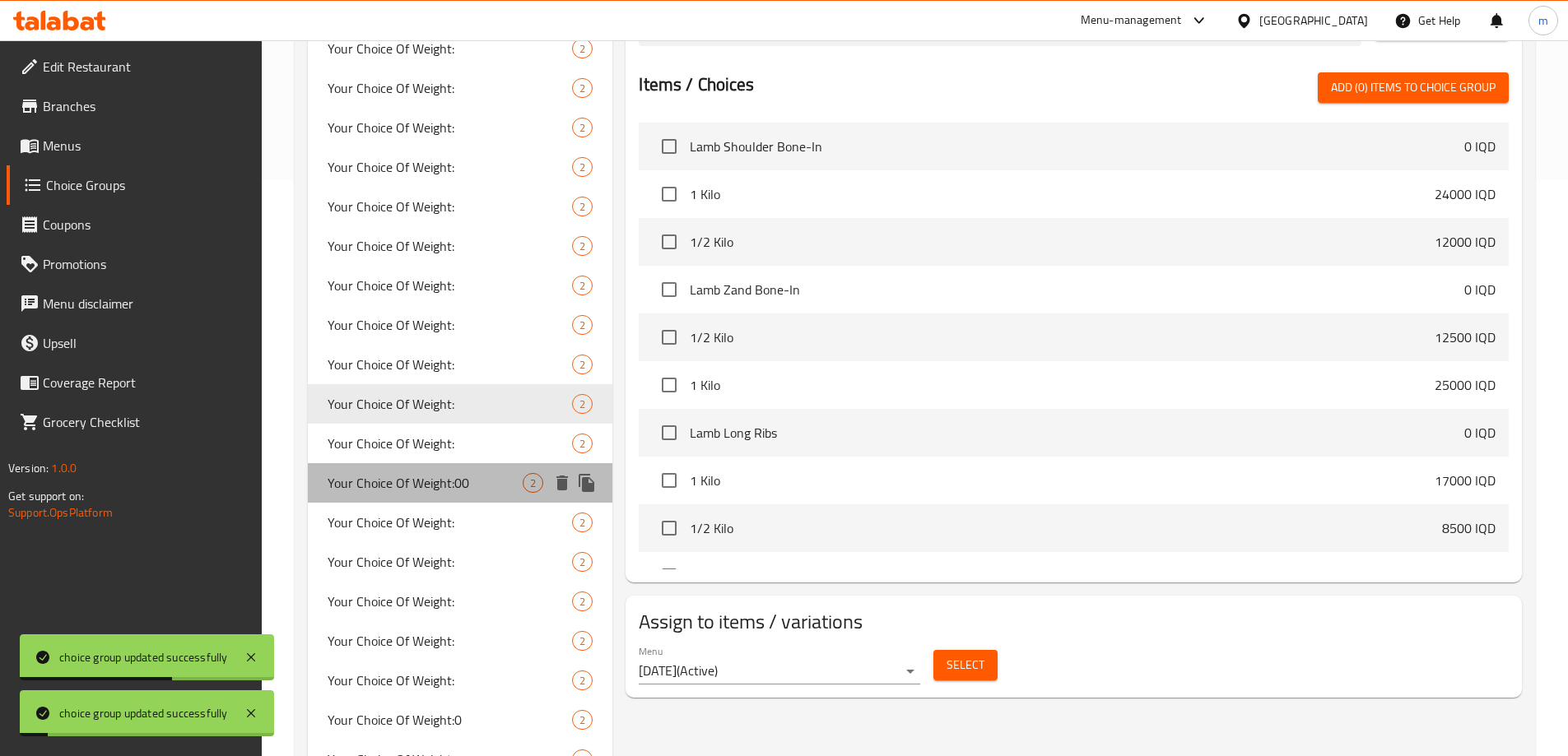
click at [464, 483] on span "Your Choice Of Weight:00" at bounding box center [425, 482] width 196 height 20
type input "Your Choice Of Weight:00"
type input "إختيارك من الوزن:"
type input "هەڵبژاردنت لە کێش:"
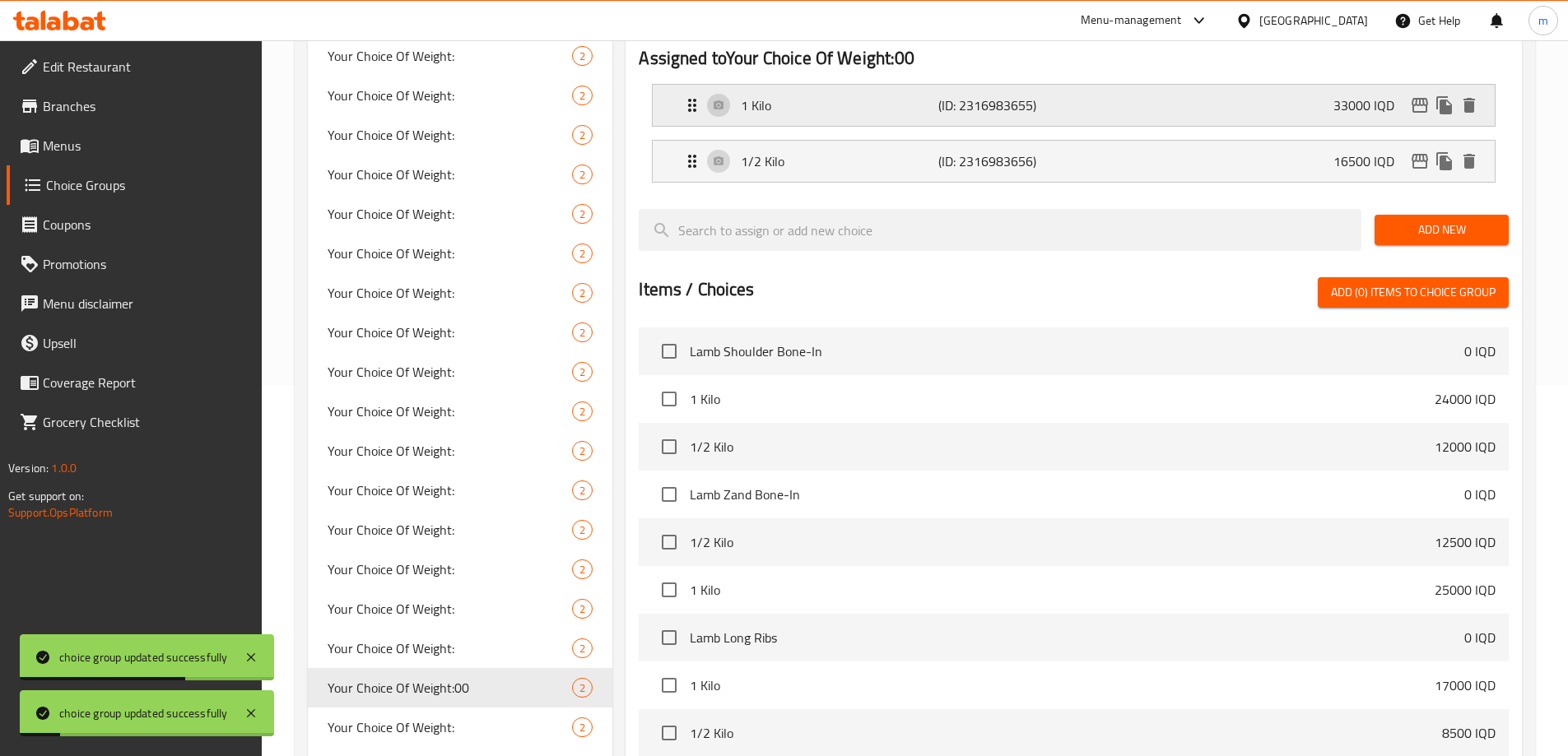
scroll to position [192, 0]
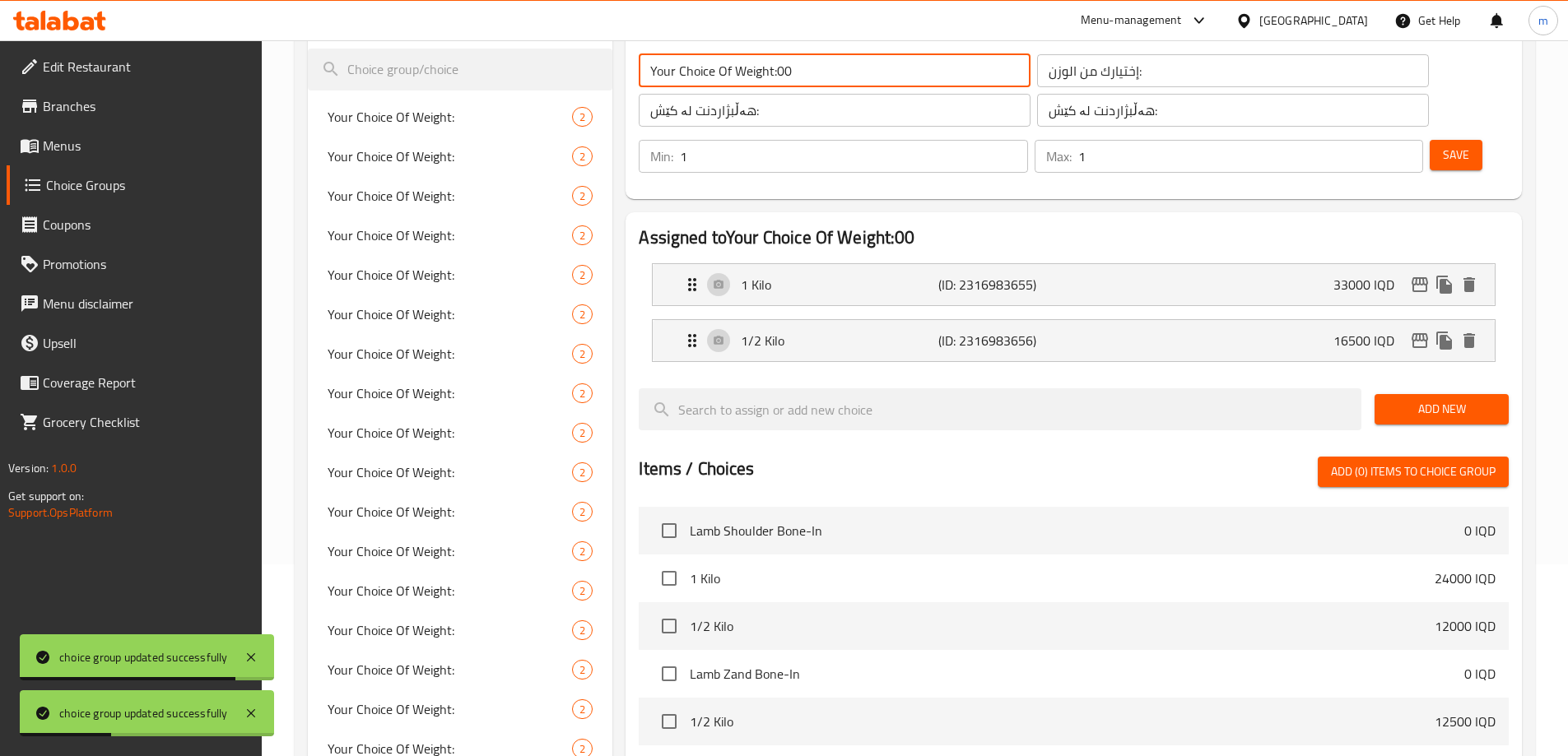
drag, startPoint x: 772, startPoint y: 74, endPoint x: 824, endPoint y: 82, distance: 52.6
click at [822, 83] on input "Your Choice Of Weight:00" at bounding box center [835, 71] width 392 height 32
click at [802, 77] on input "Your Choice Of Weight:00" at bounding box center [835, 71] width 392 height 32
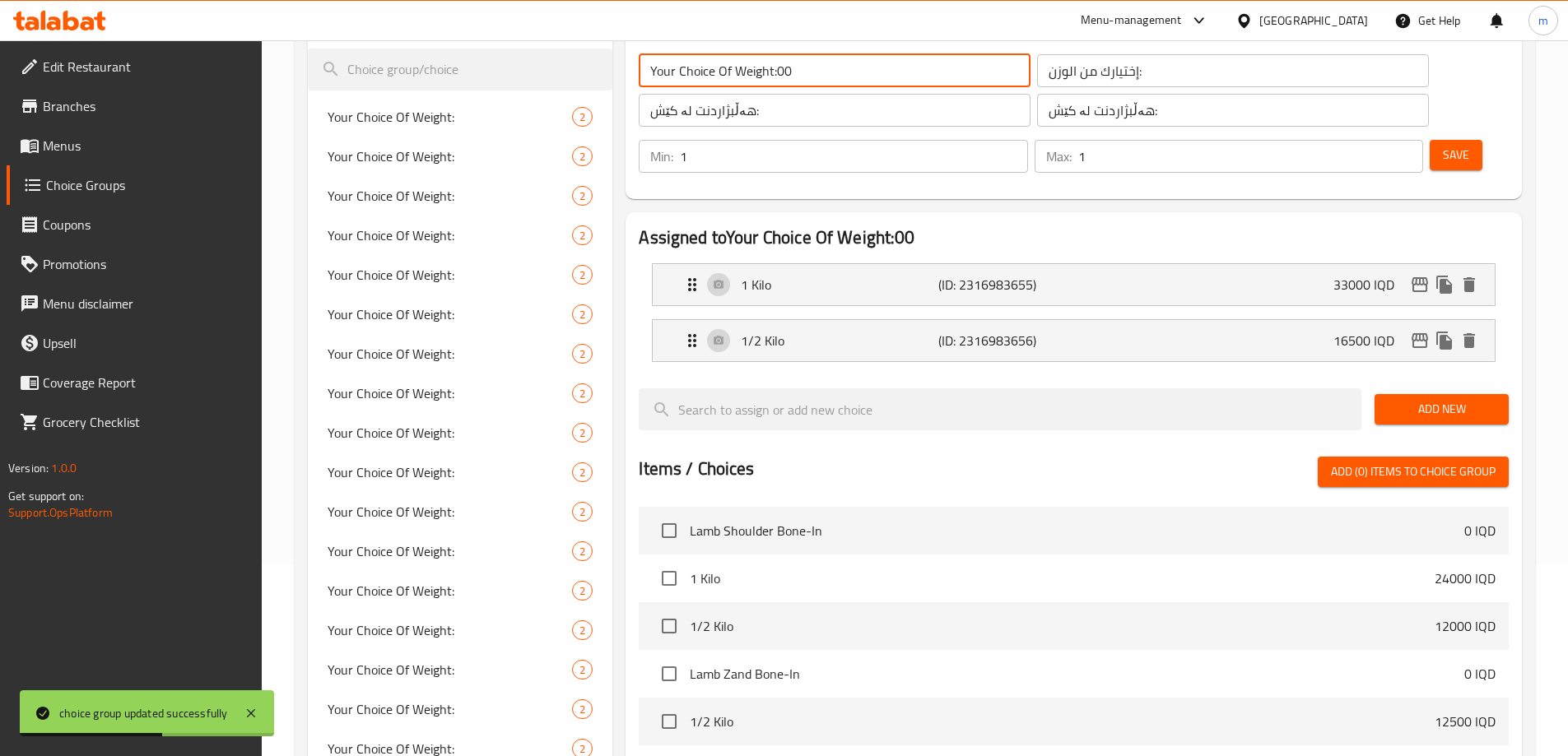
drag, startPoint x: 802, startPoint y: 75, endPoint x: 778, endPoint y: 70, distance: 24.5
click at [778, 70] on input "Your Choice Of Weight:00" at bounding box center [835, 71] width 392 height 32
click at [1443, 145] on span "Save" at bounding box center [1456, 155] width 27 height 21
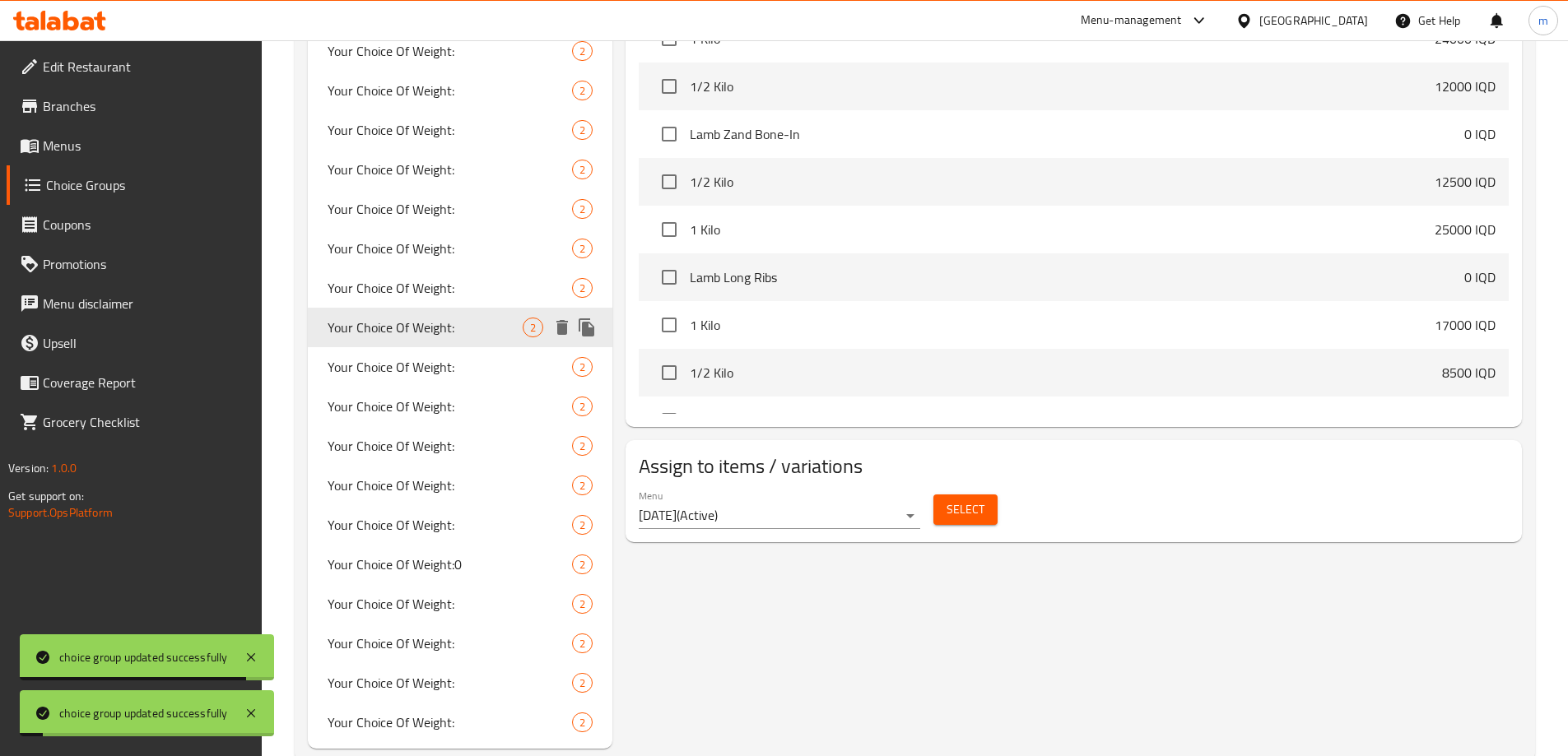
scroll to position [768, 0]
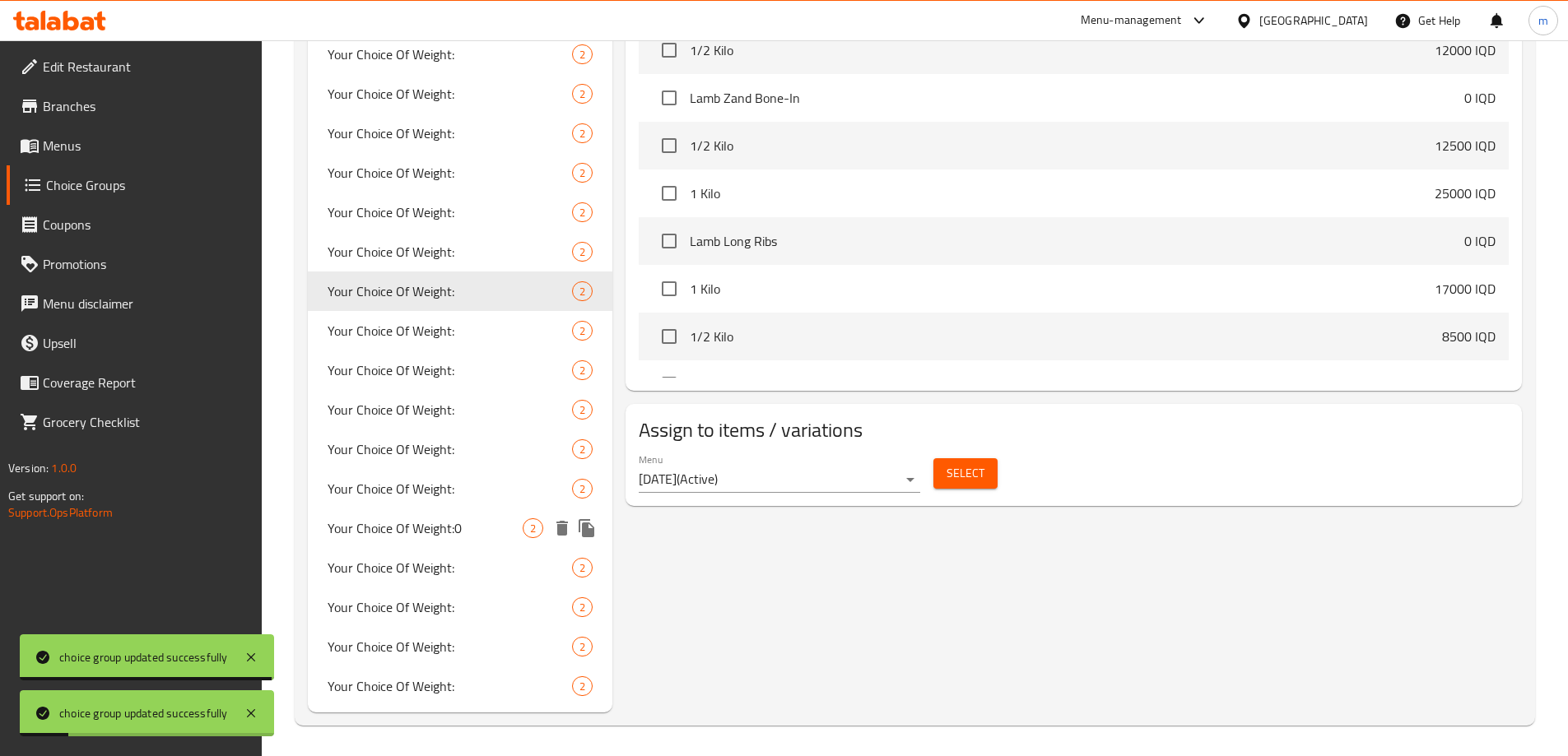
click at [437, 529] on span "Your Choice Of Weight:0" at bounding box center [425, 528] width 196 height 20
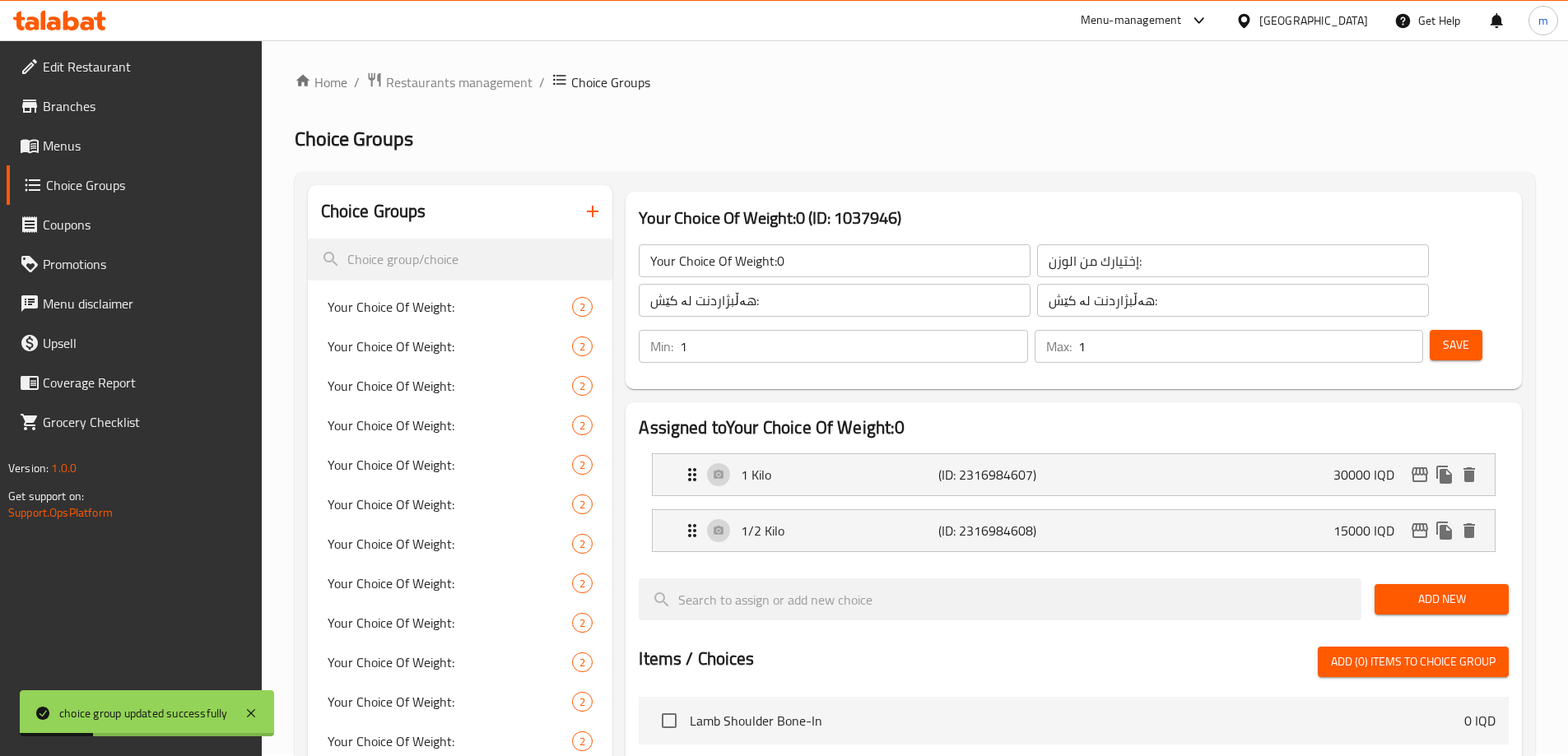
scroll to position [0, 0]
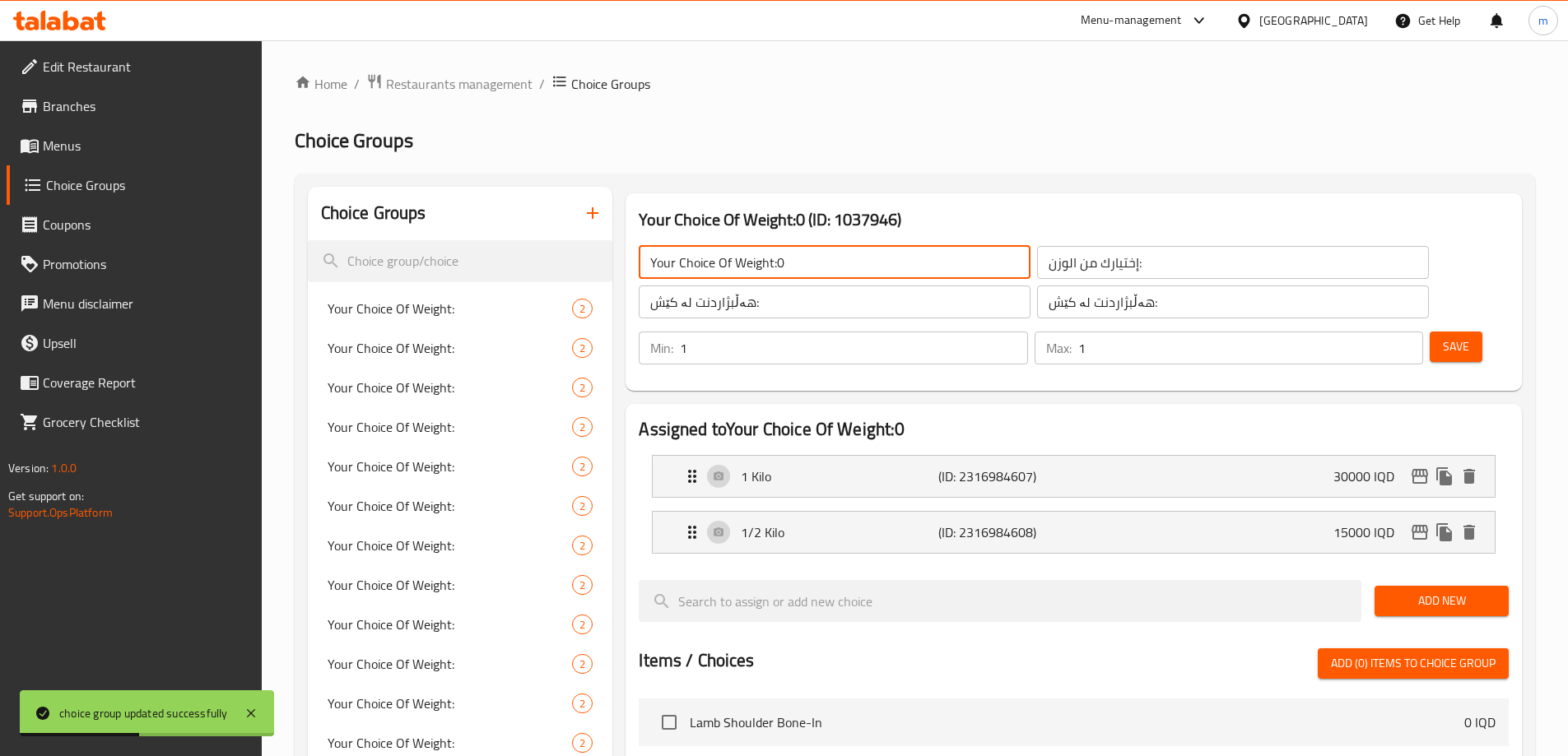
drag, startPoint x: 776, startPoint y: 268, endPoint x: 805, endPoint y: 272, distance: 29.3
click at [804, 272] on input "Your Choice Of Weight:0" at bounding box center [835, 263] width 392 height 32
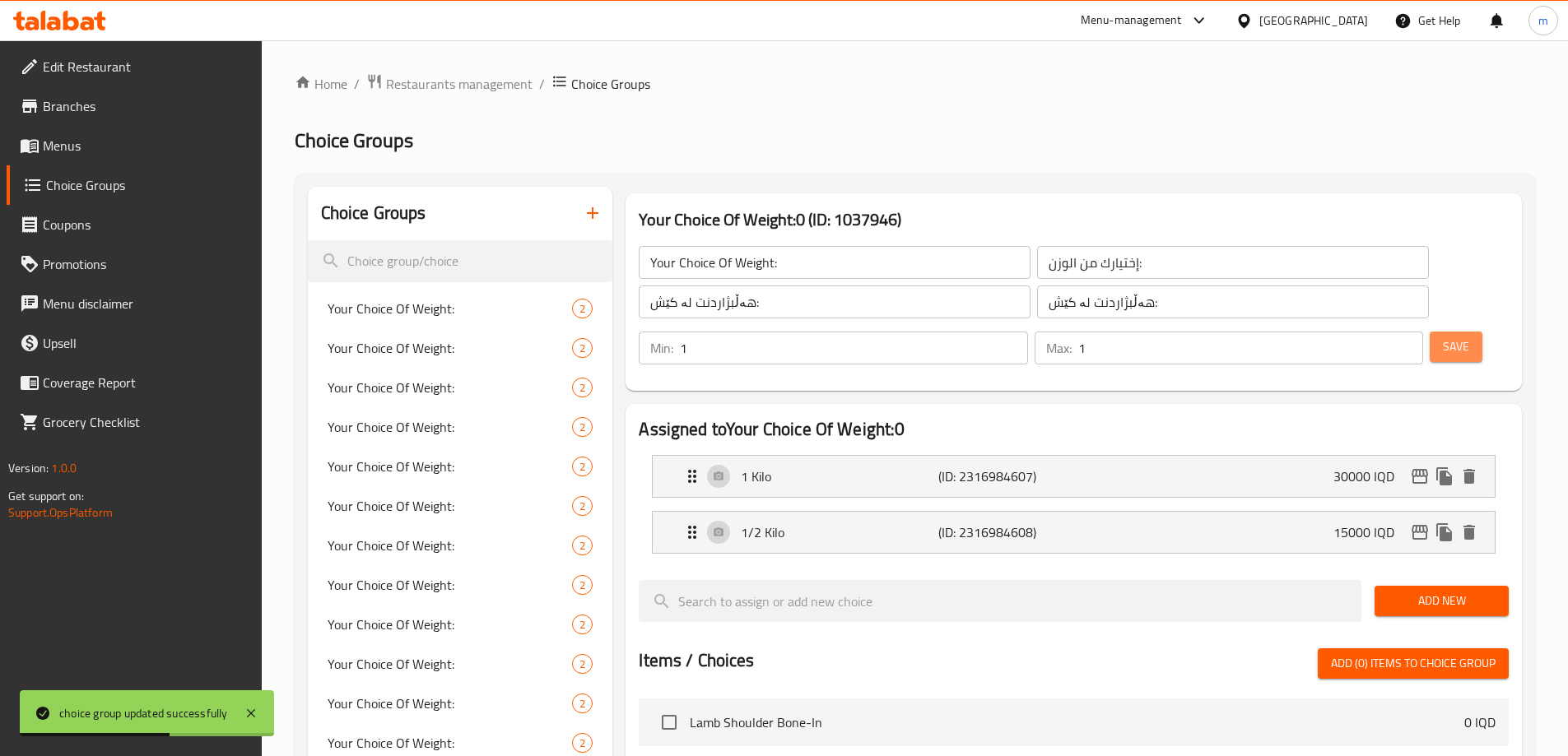
drag, startPoint x: 1431, startPoint y: 256, endPoint x: 1424, endPoint y: 263, distance: 9.9
click at [1443, 337] on span "Save" at bounding box center [1456, 347] width 27 height 21
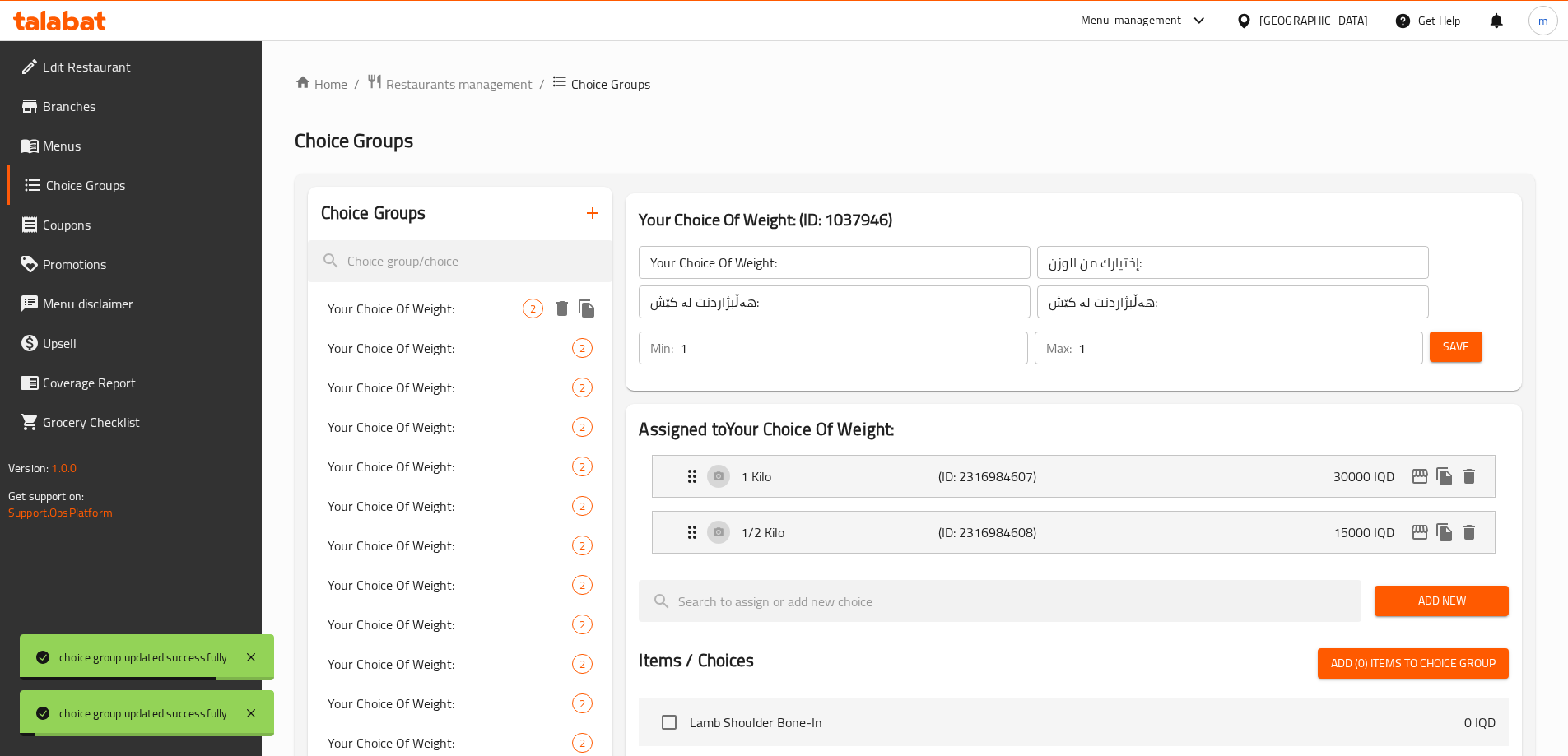
click at [441, 314] on span "Your Choice Of Weight:" at bounding box center [425, 308] width 196 height 20
click at [441, 350] on span "Your Choice Of Weight:" at bounding box center [425, 347] width 196 height 20
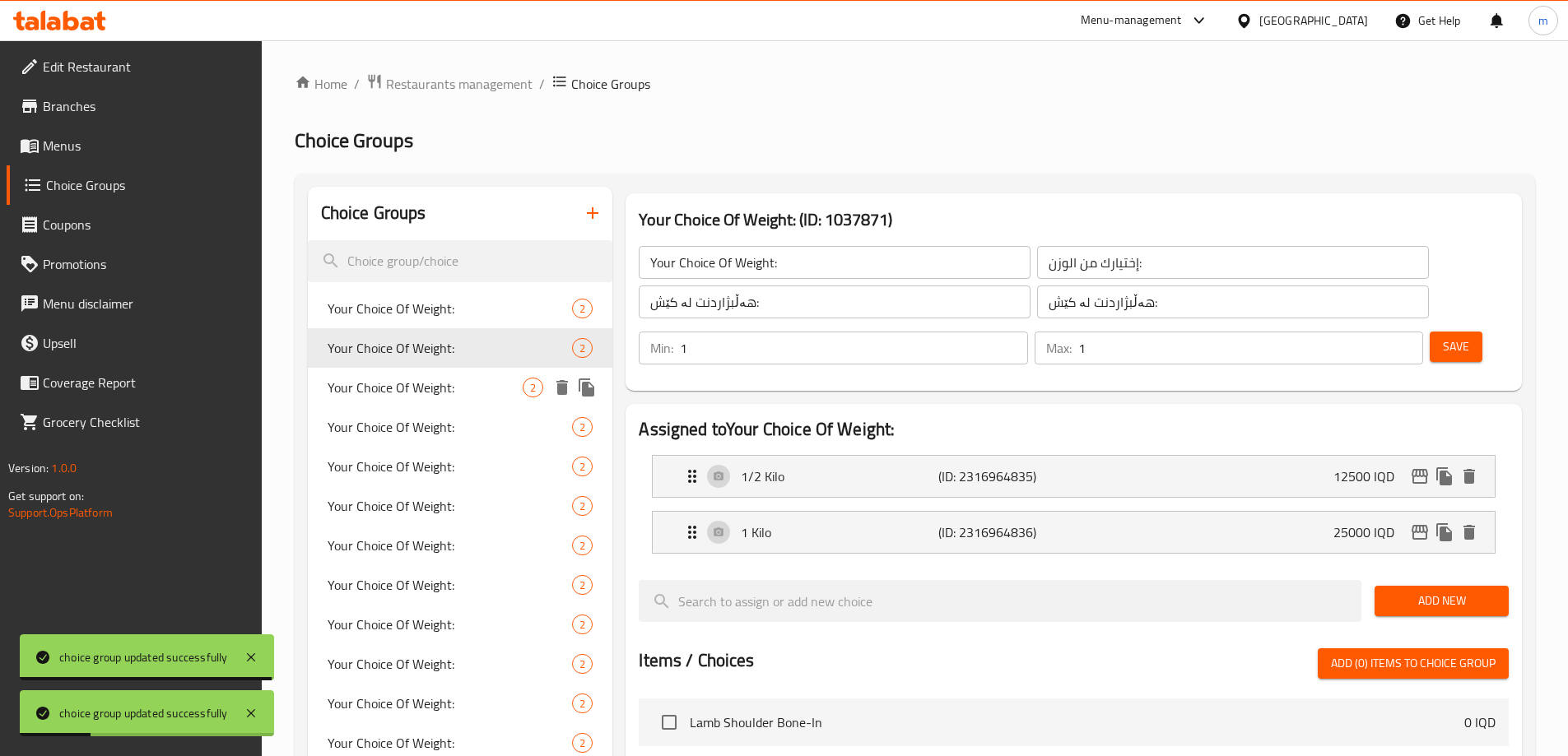
click at [424, 387] on span "Your Choice Of Weight:" at bounding box center [425, 387] width 196 height 20
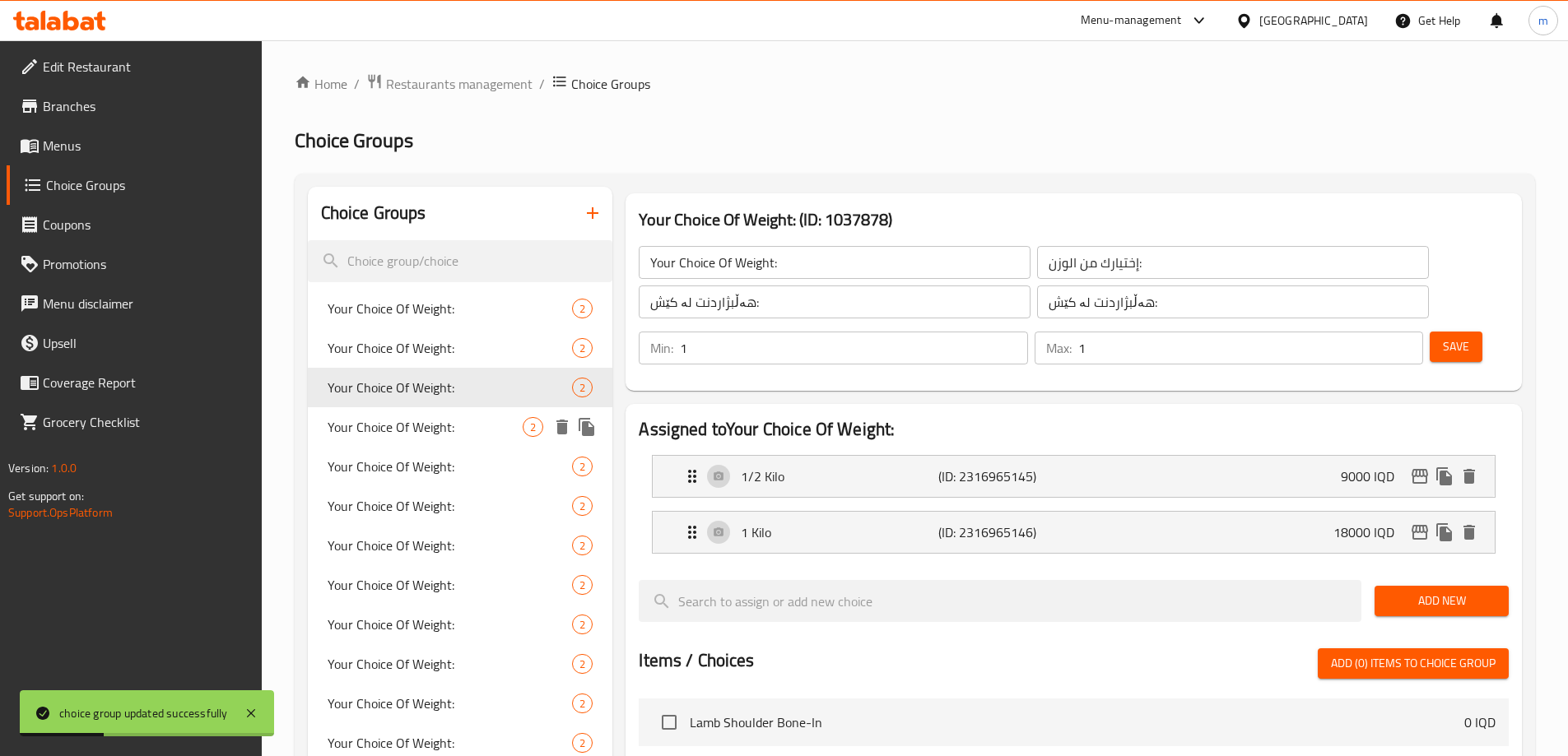
click at [418, 437] on span "Your Choice Of Weight:" at bounding box center [425, 427] width 196 height 20
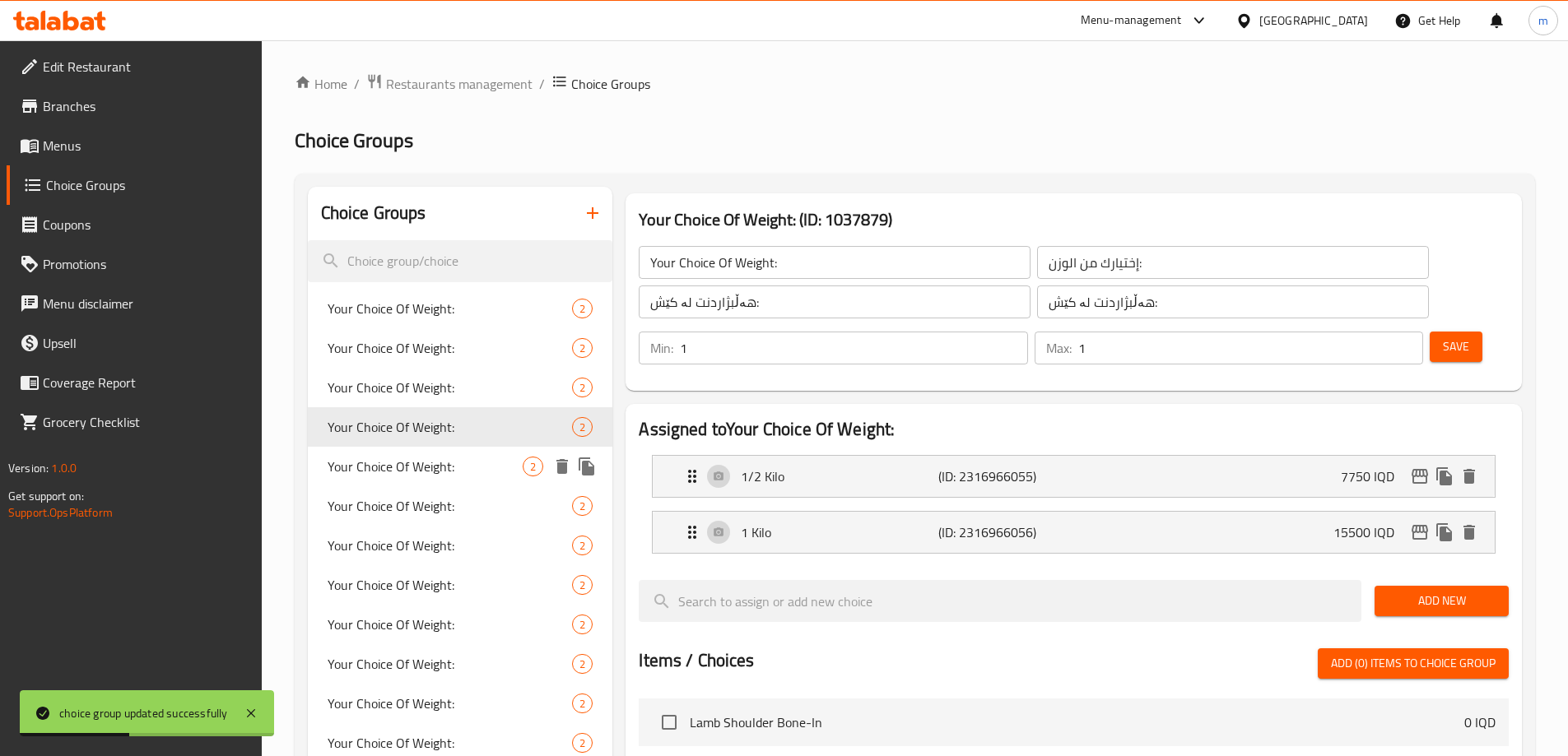
click at [405, 462] on span "Your Choice Of Weight:" at bounding box center [425, 466] width 196 height 20
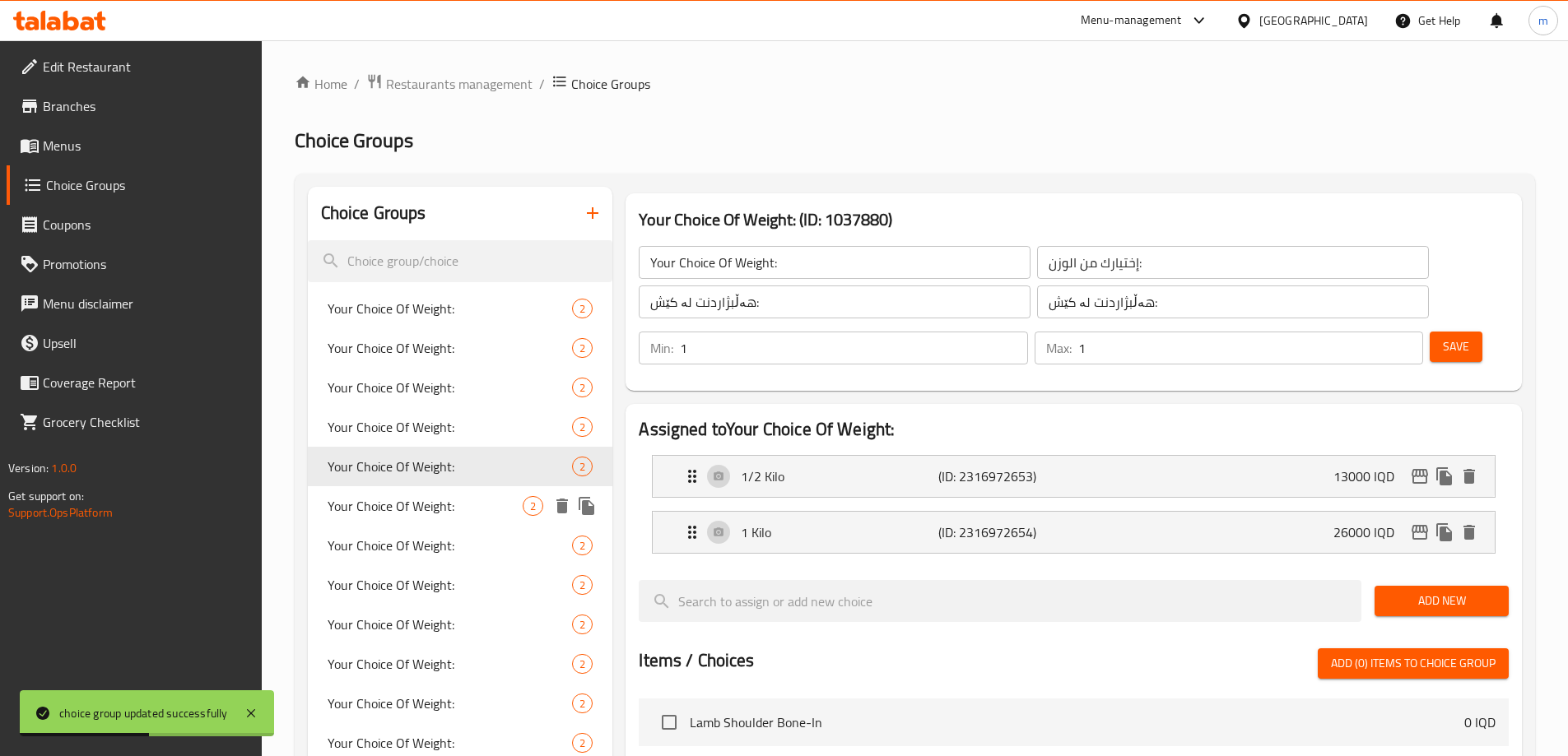
click at [405, 508] on span "Your Choice Of Weight:" at bounding box center [425, 505] width 196 height 20
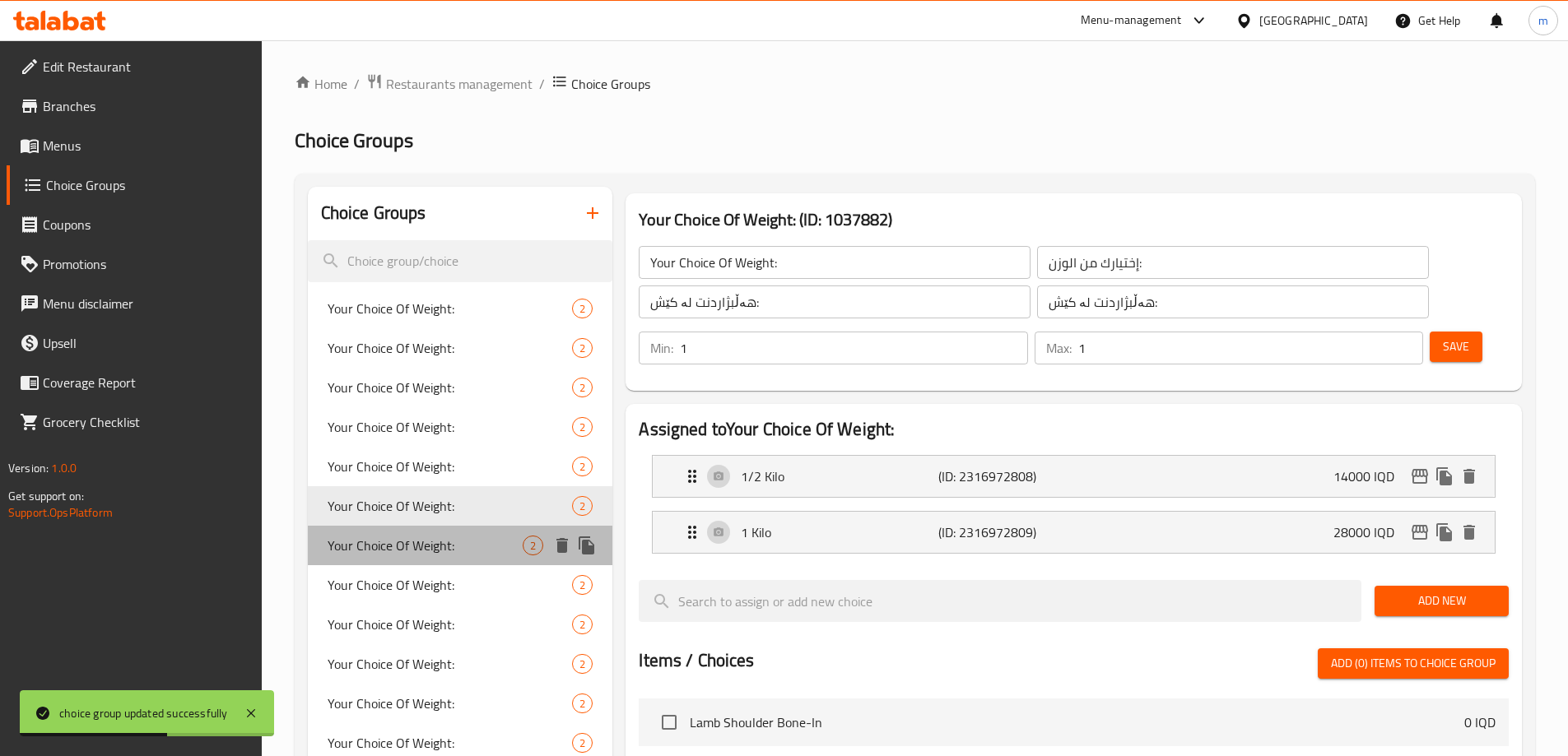
click at [405, 552] on span "Your Choice Of Weight:" at bounding box center [425, 545] width 196 height 20
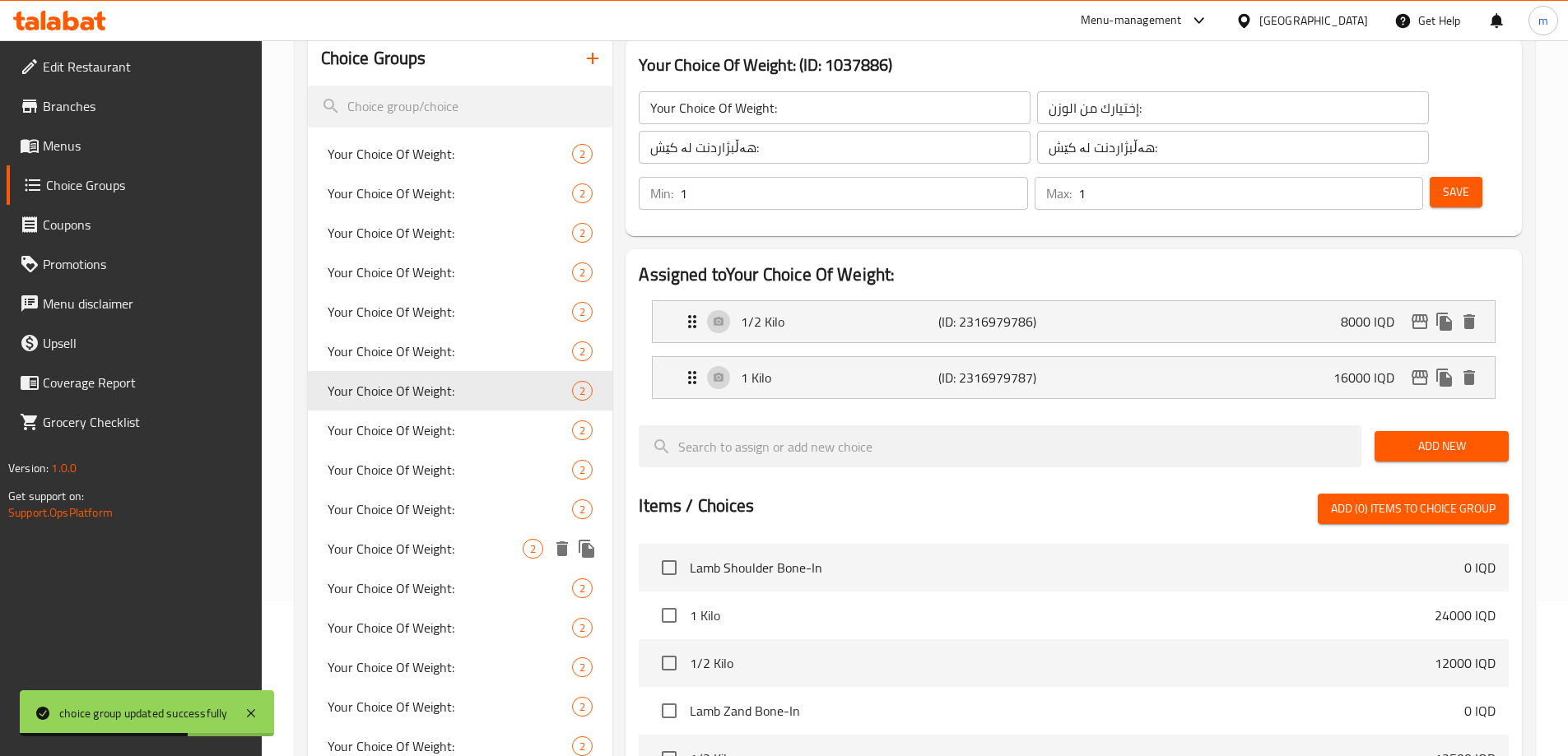
scroll to position [192, 0]
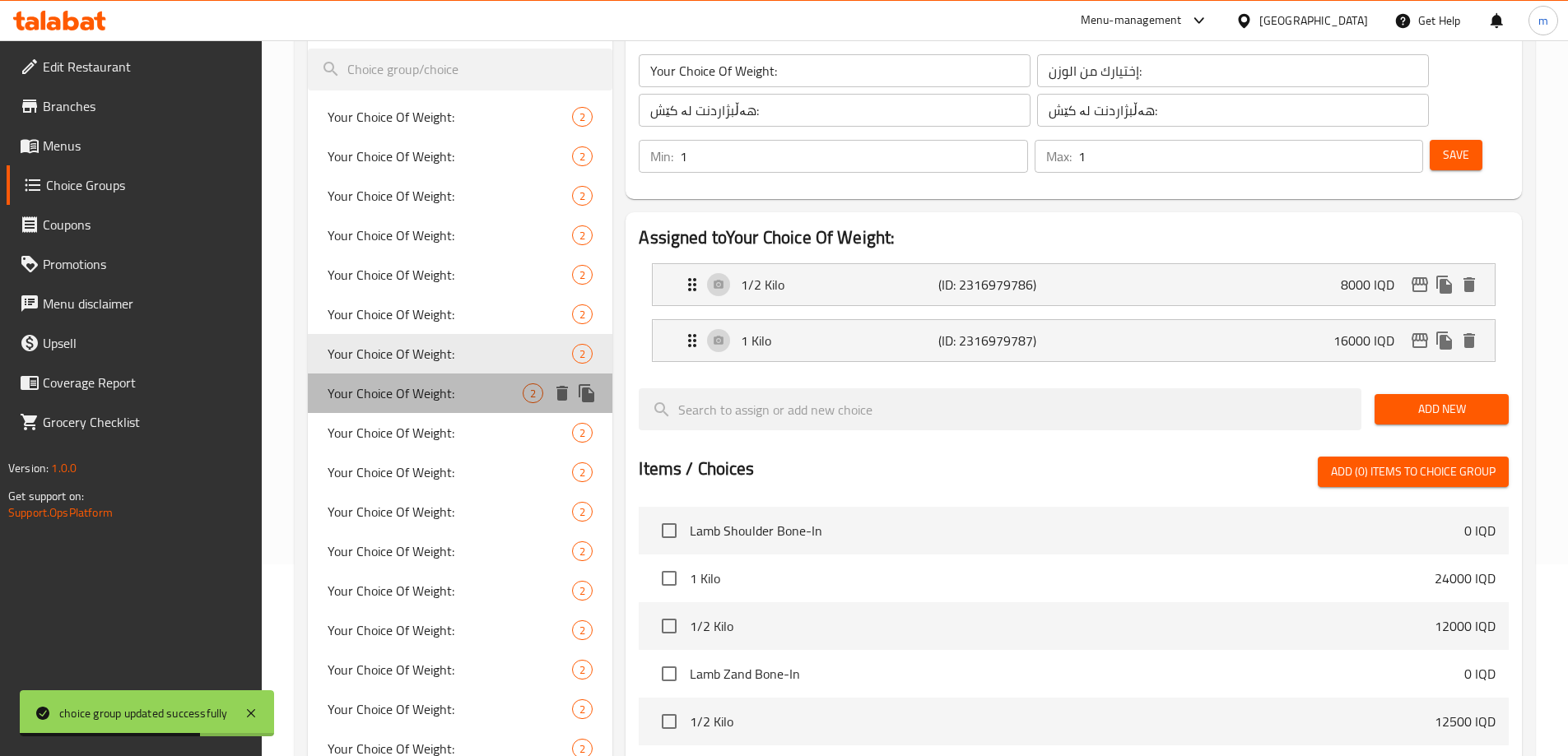
click at [429, 394] on span "Your Choice Of Weight:" at bounding box center [425, 393] width 196 height 20
type input "Your Choice Of Weight:"
type input "إختيارك من الوزن:"
type input "هەڵبژاردنت لە کێش:"
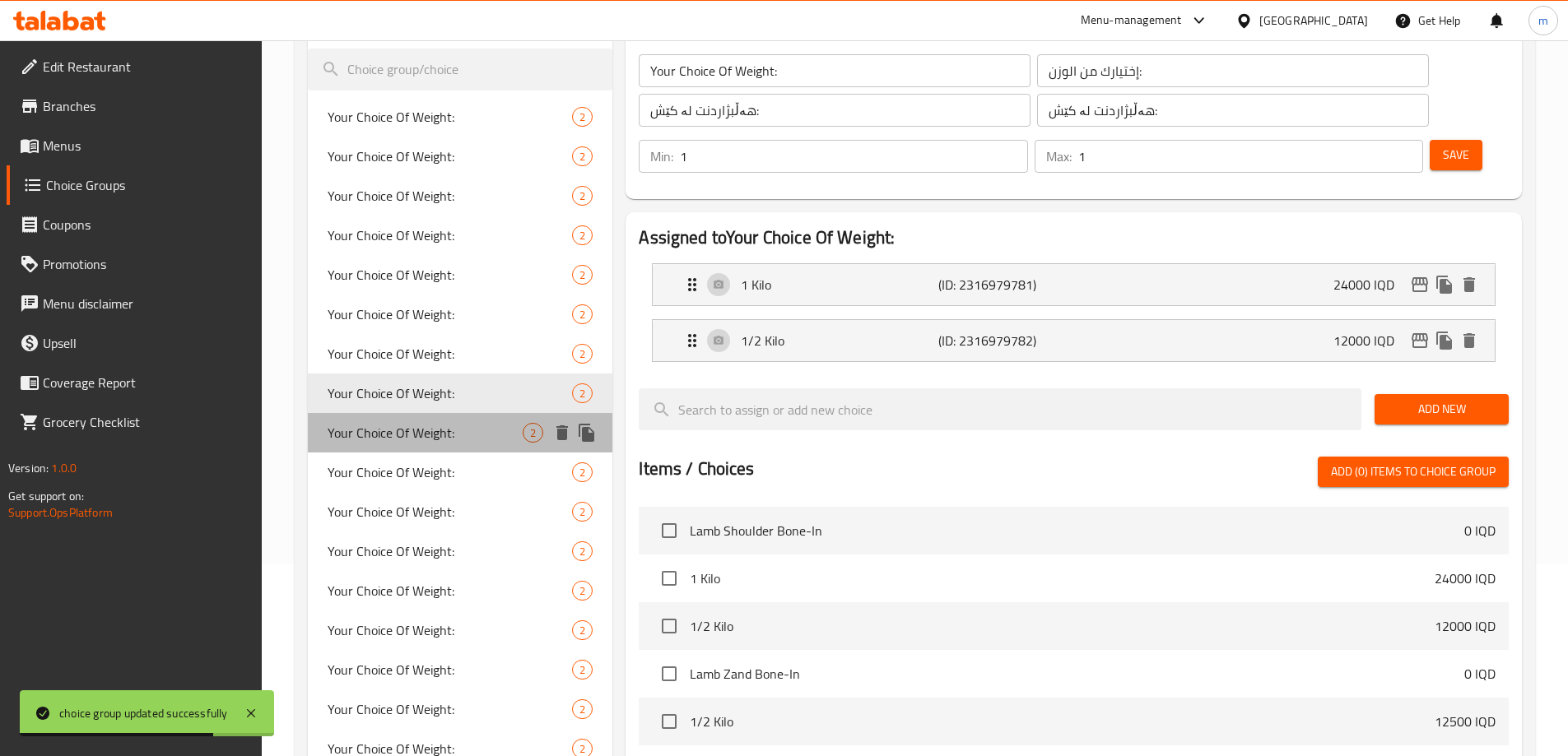
click at [422, 448] on div "Your Choice Of Weight: 2" at bounding box center [460, 433] width 305 height 39
type input "Your Choice Of Weight:"
type input "إختيارك من الوزن:"
type input "هەڵبژاردنت لە کێش:"
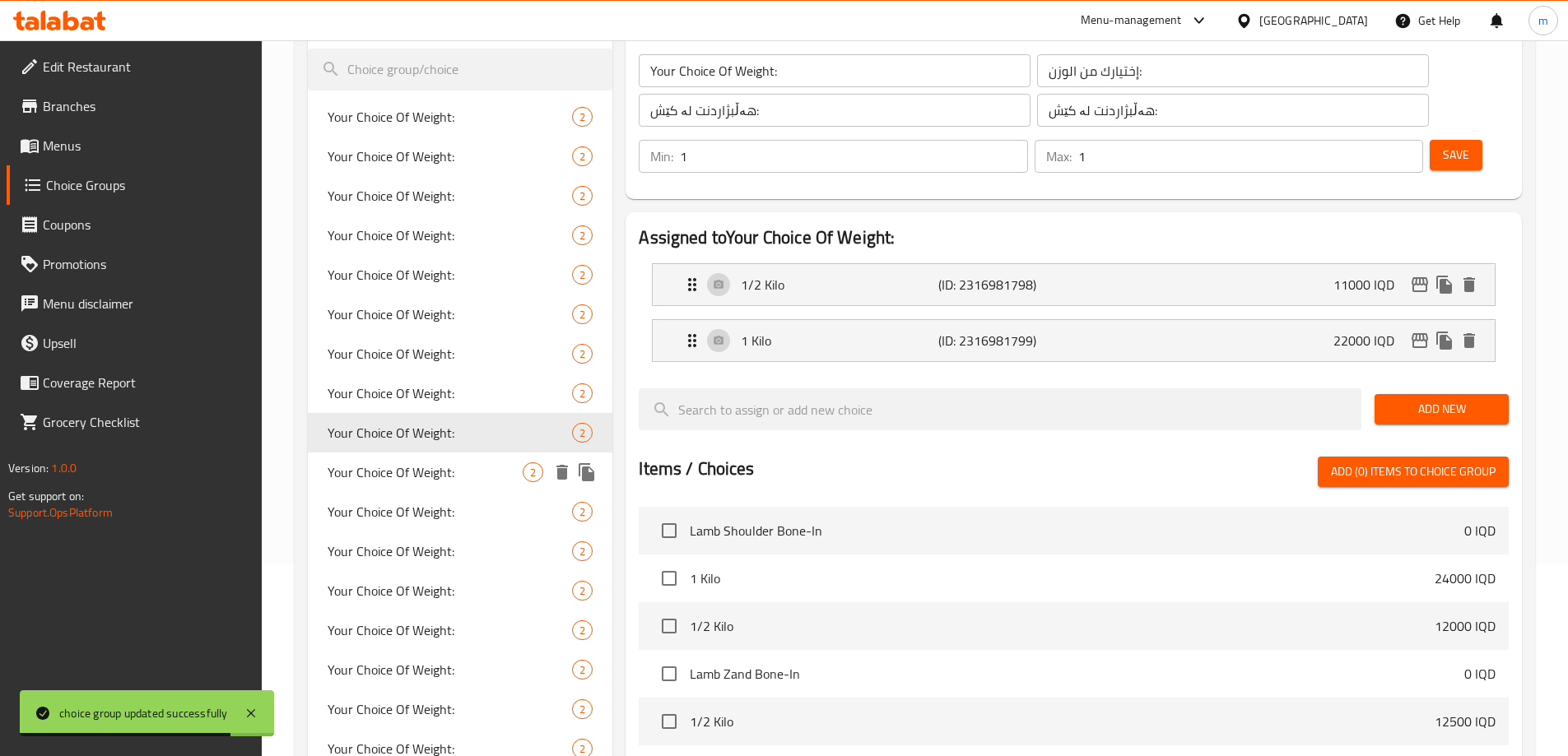
click at [411, 475] on span "Your Choice Of Weight:" at bounding box center [425, 472] width 196 height 20
type input "Your Choice Of Weight:"
type input "إختيارك من الوزن:"
type input "هەڵبژاردنت لە کێش:"
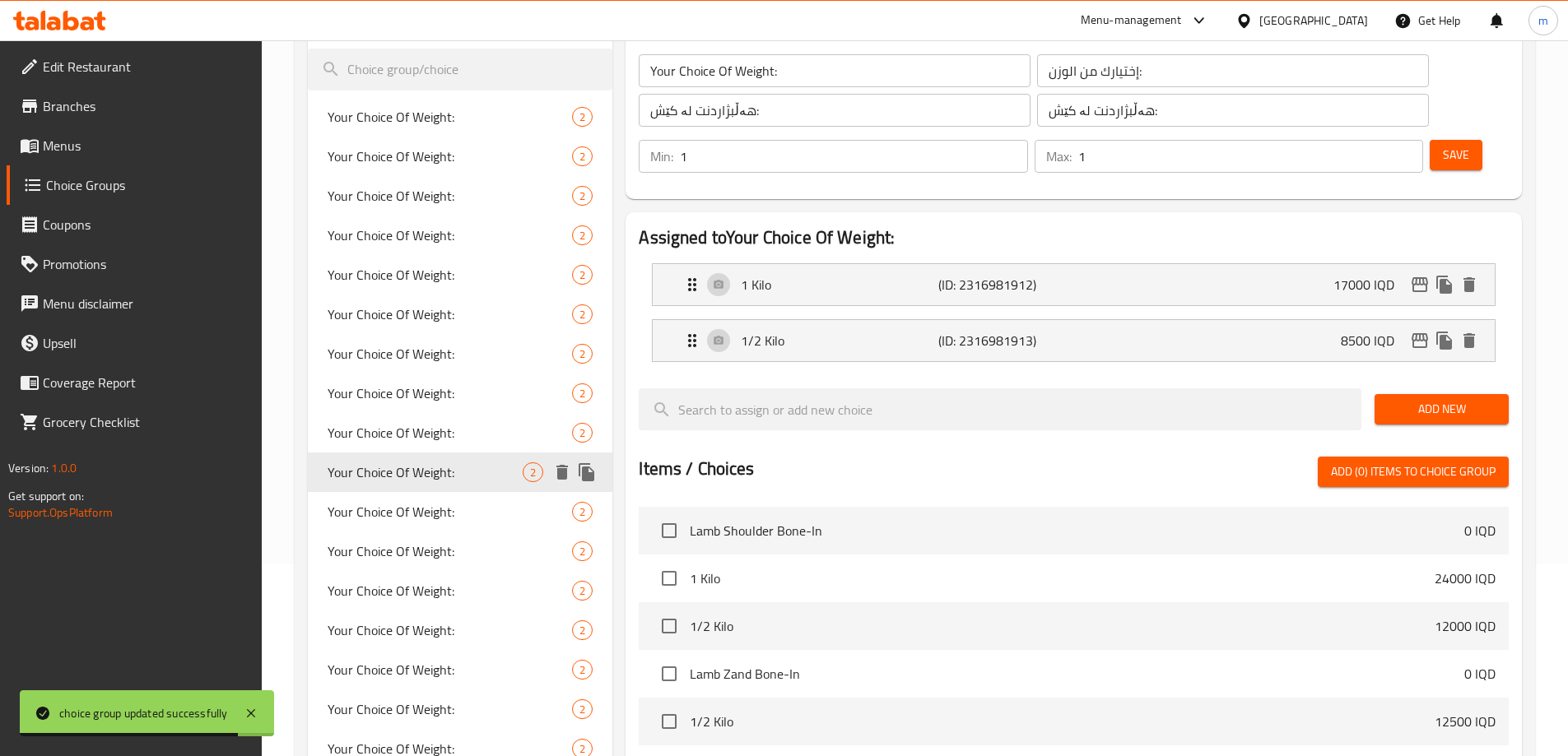
click at [405, 518] on span "Your Choice Of Weight:" at bounding box center [450, 511] width 246 height 20
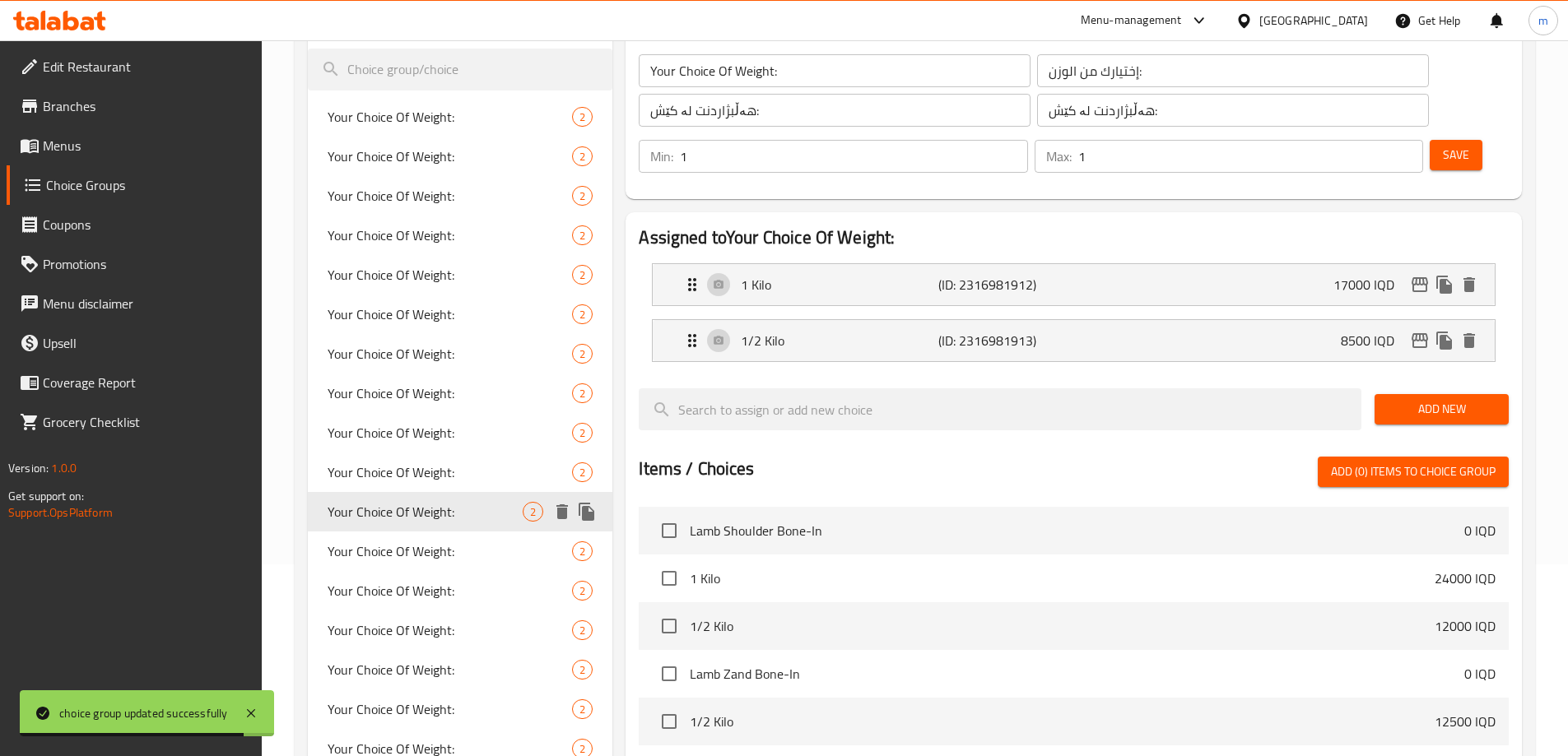
type input "Your Choice Of Weight:"
type input "إختيارك من الوزن:"
type input "هەڵبژاردنت لە کێش:"
click at [383, 556] on span "Your Choice Of Weight:" at bounding box center [425, 551] width 196 height 20
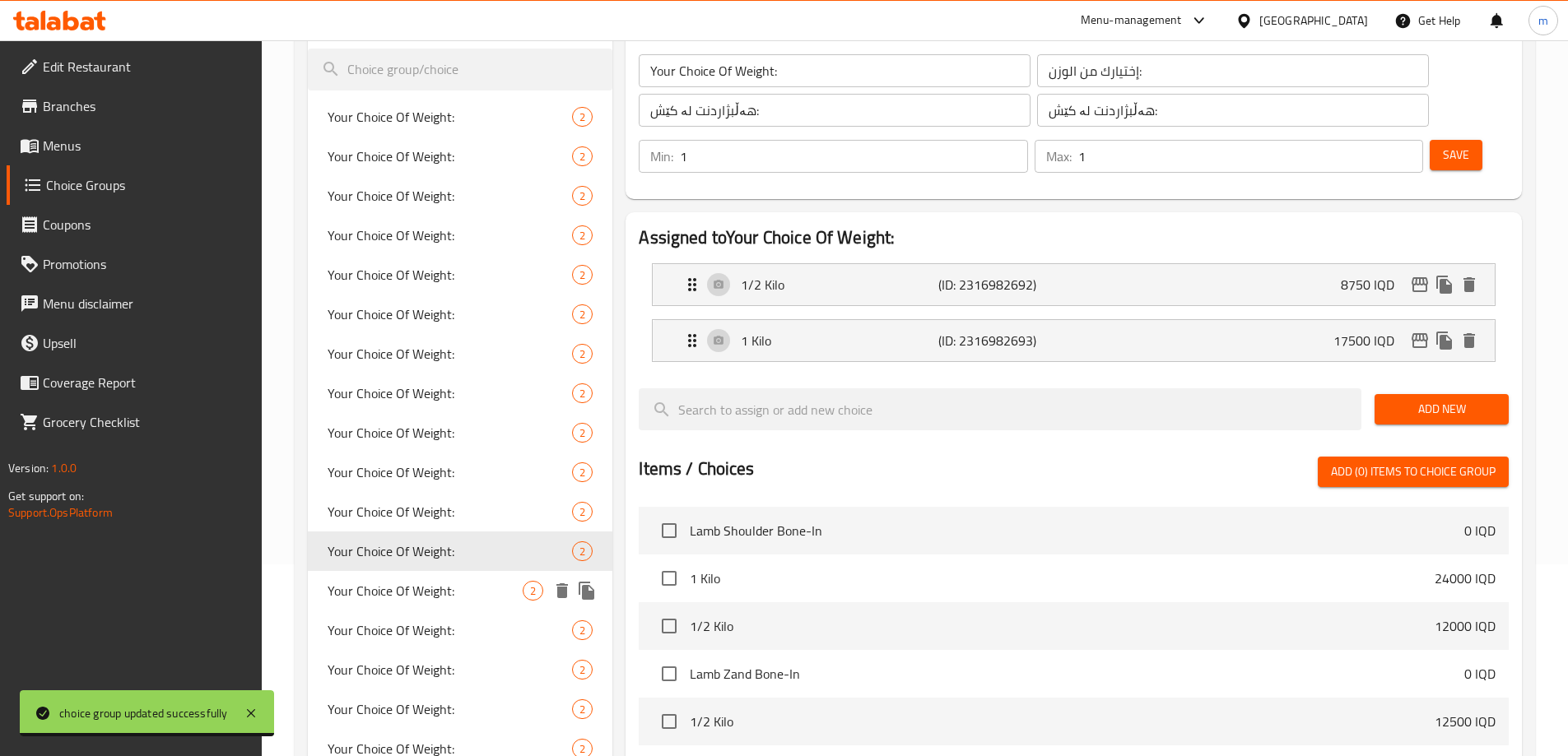
click at [388, 606] on div "Your Choice Of Weight: 2" at bounding box center [460, 591] width 305 height 39
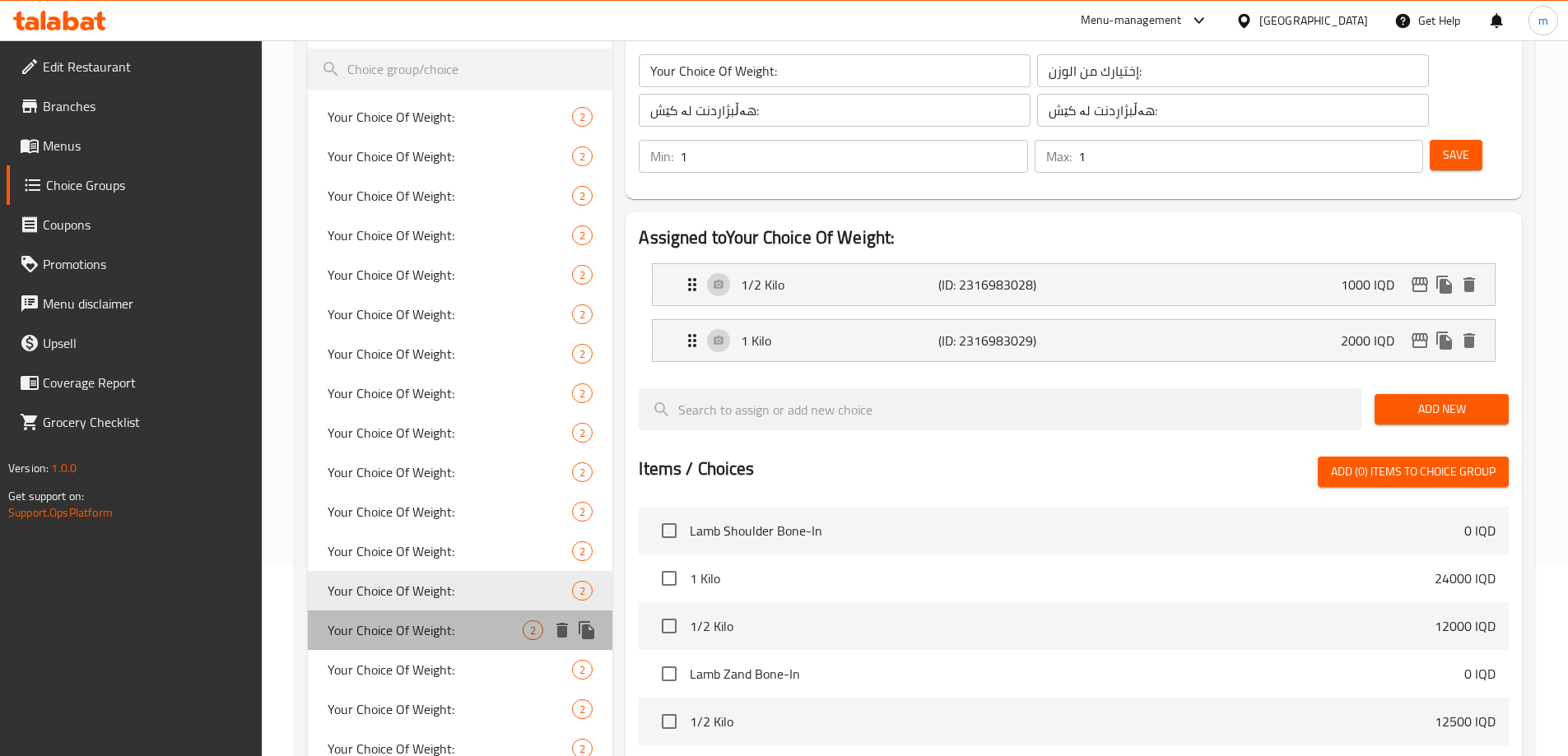
click at [385, 622] on span "Your Choice Of Weight:" at bounding box center [425, 629] width 196 height 20
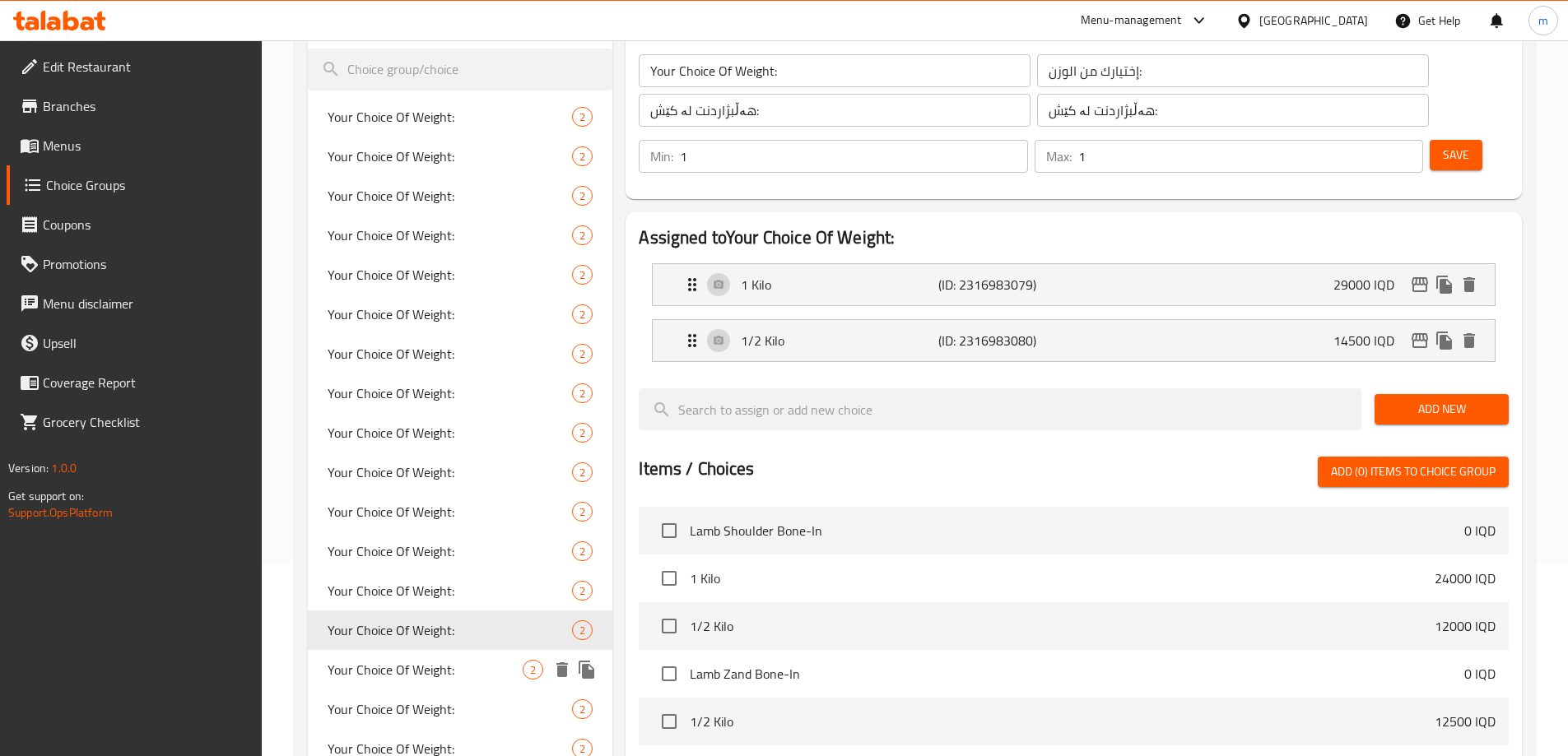
click at [381, 673] on span "Your Choice Of Weight:" at bounding box center [425, 670] width 196 height 20
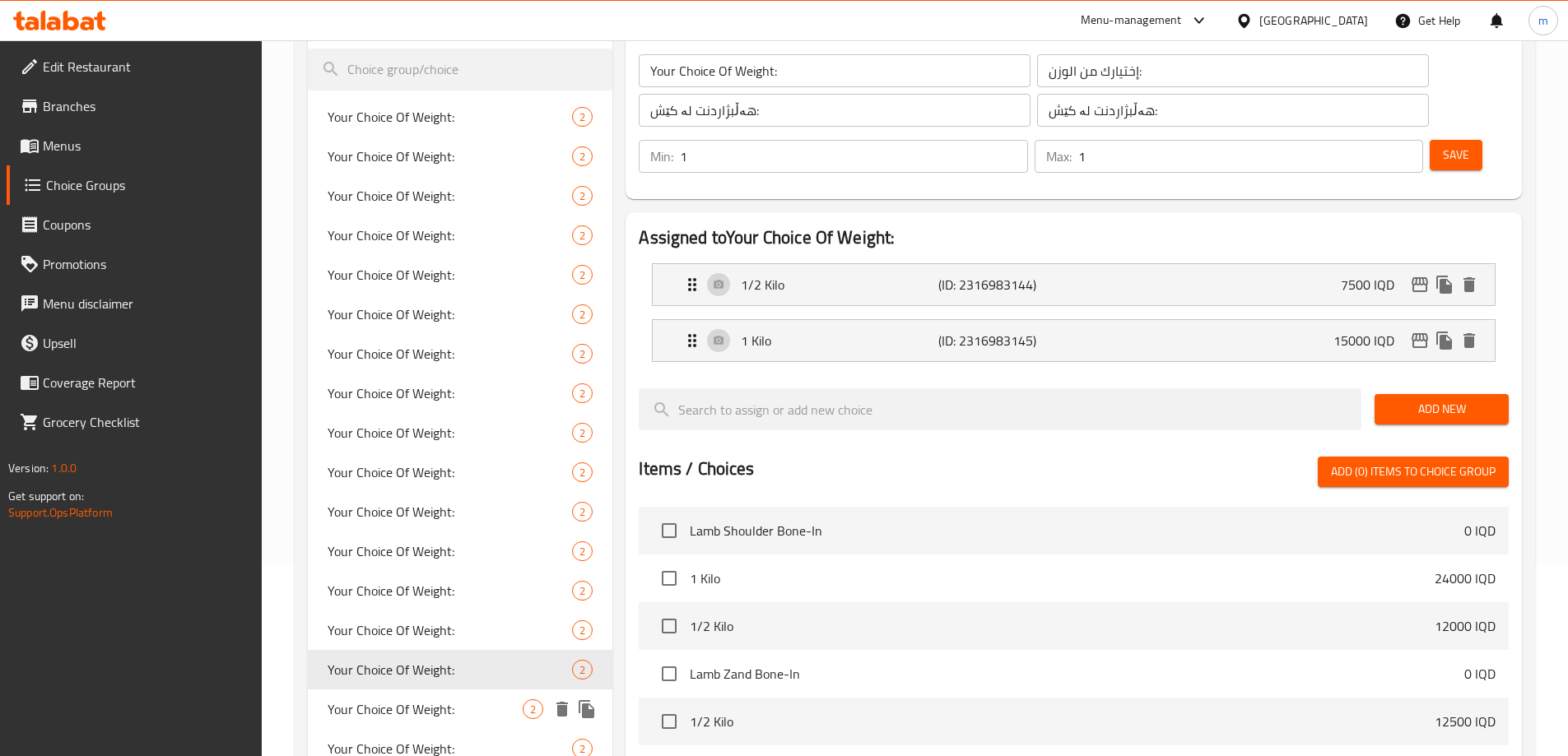
click at [379, 700] on span "Your Choice Of Weight:" at bounding box center [425, 709] width 196 height 20
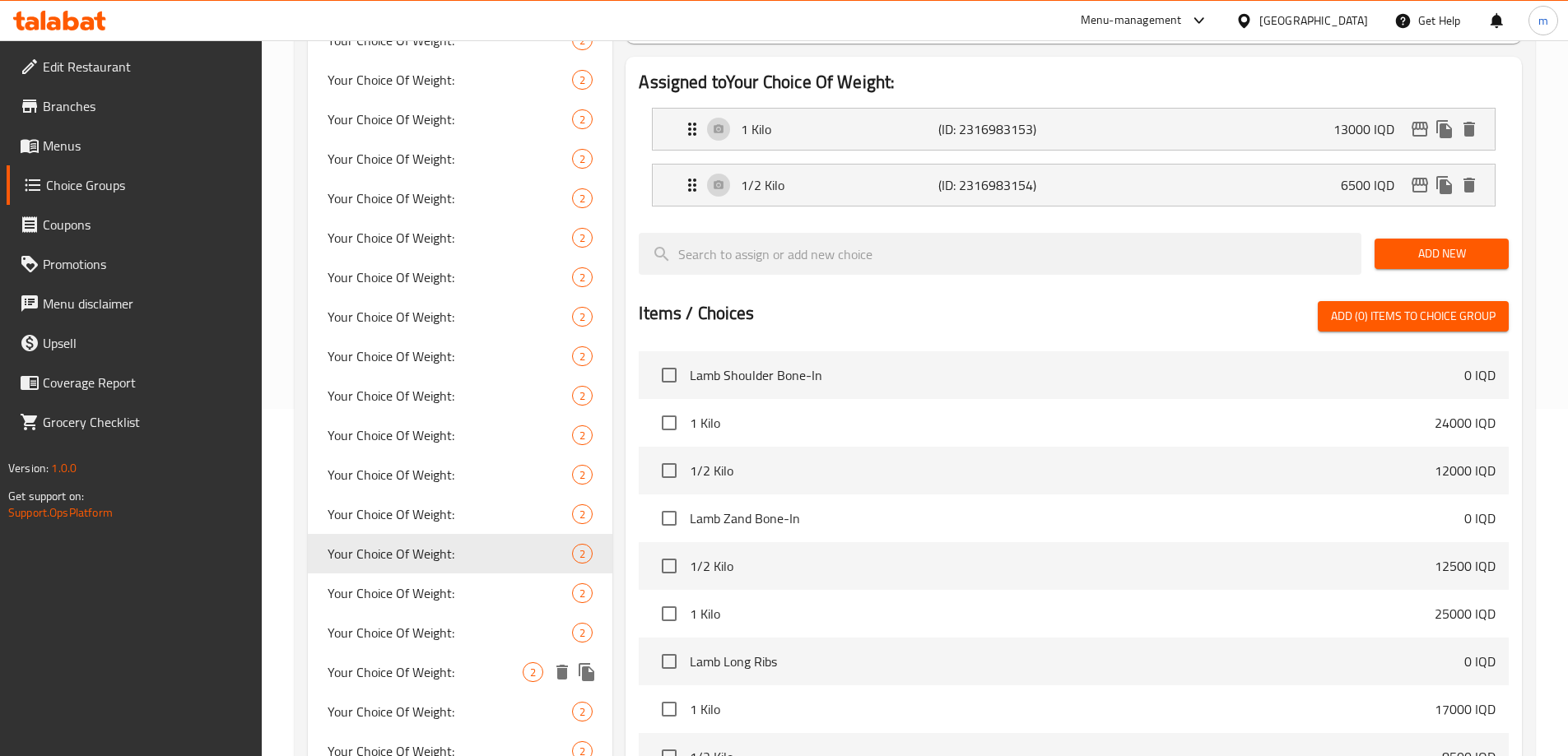
scroll to position [384, 0]
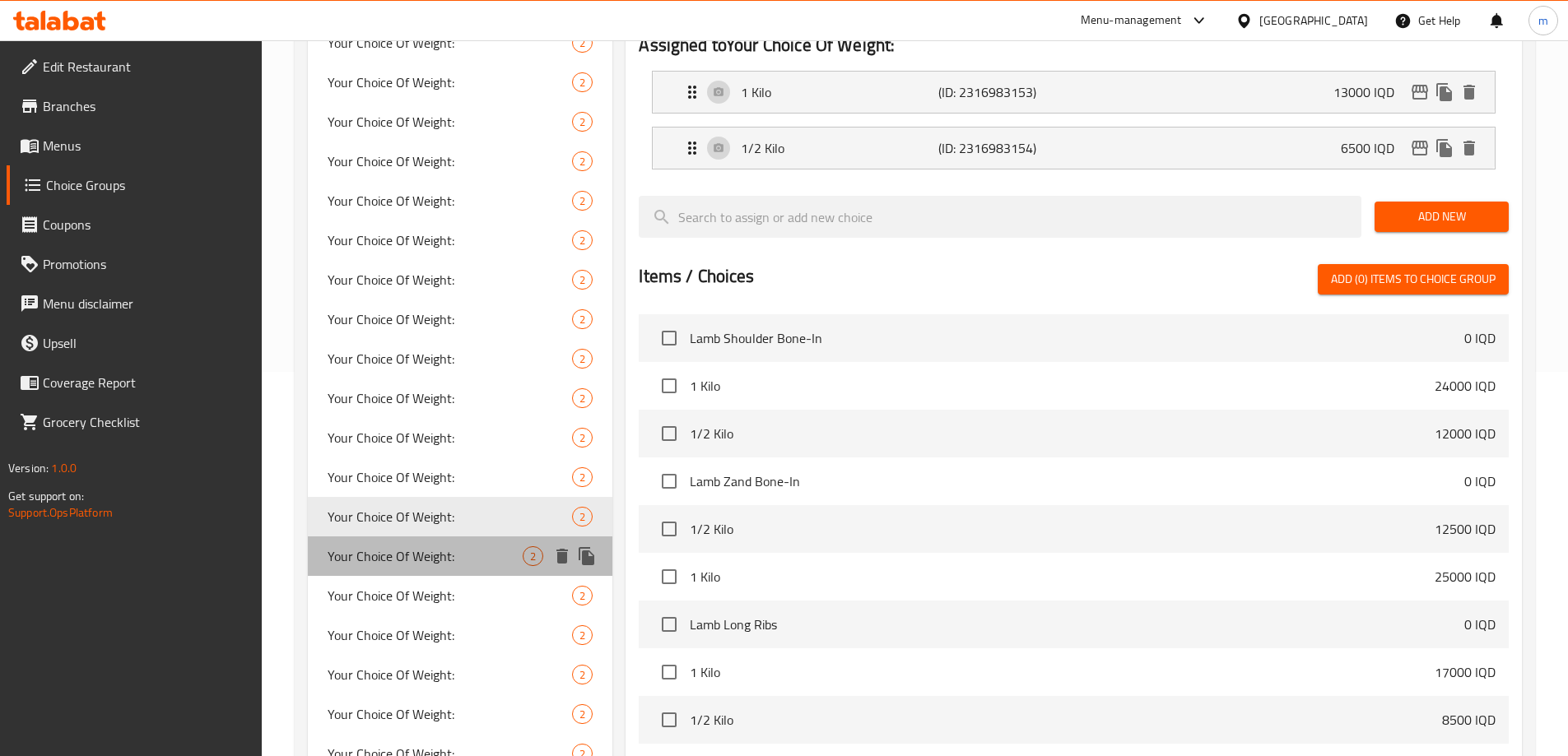
click at [394, 558] on span "Your Choice Of Weight:" at bounding box center [425, 556] width 196 height 20
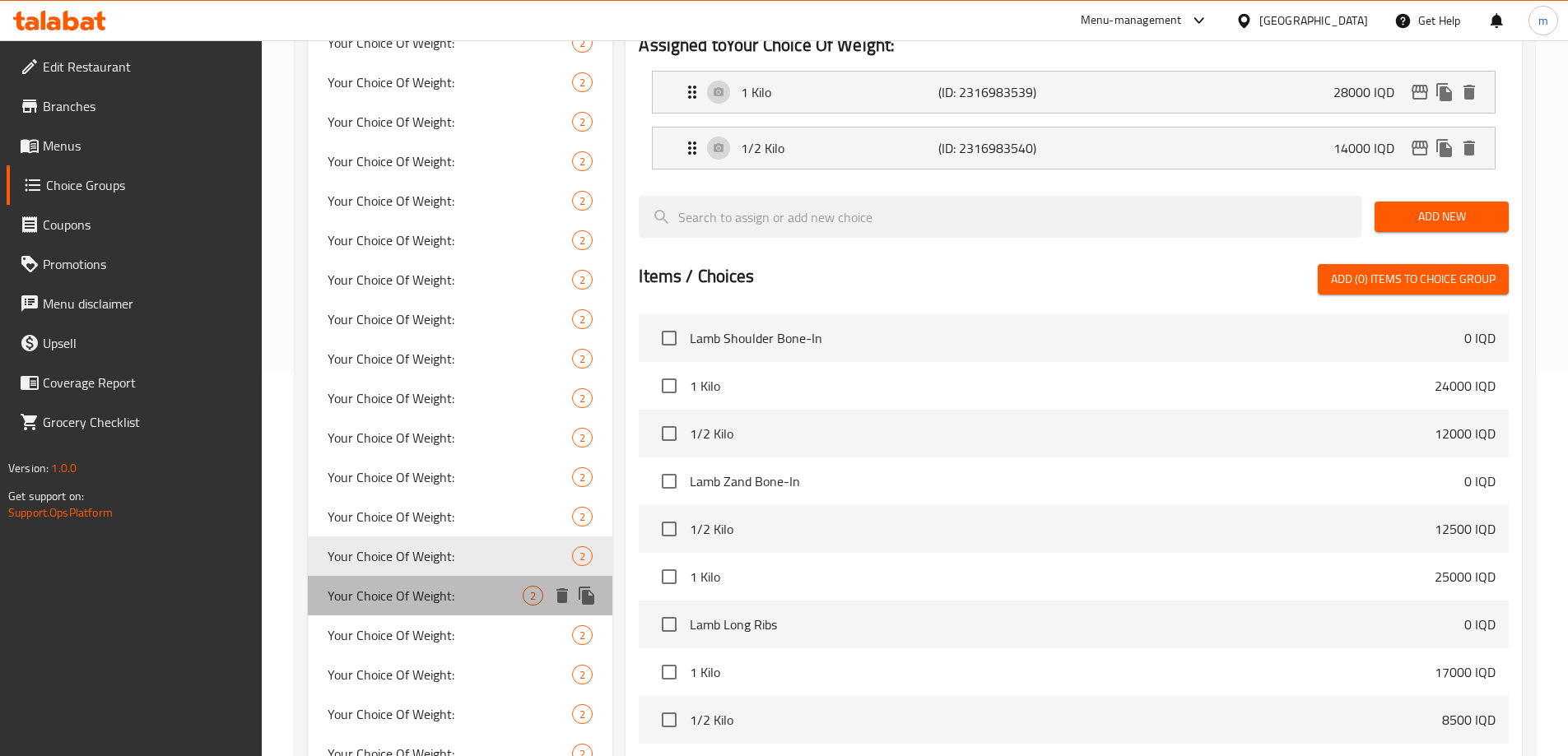
click at [419, 602] on span "Your Choice Of Weight:" at bounding box center [425, 595] width 196 height 20
type input "Your Choice Of Weight:"
type input "إختيارك من الوزن:"
type input "هەڵبژاردنت لە کێش:"
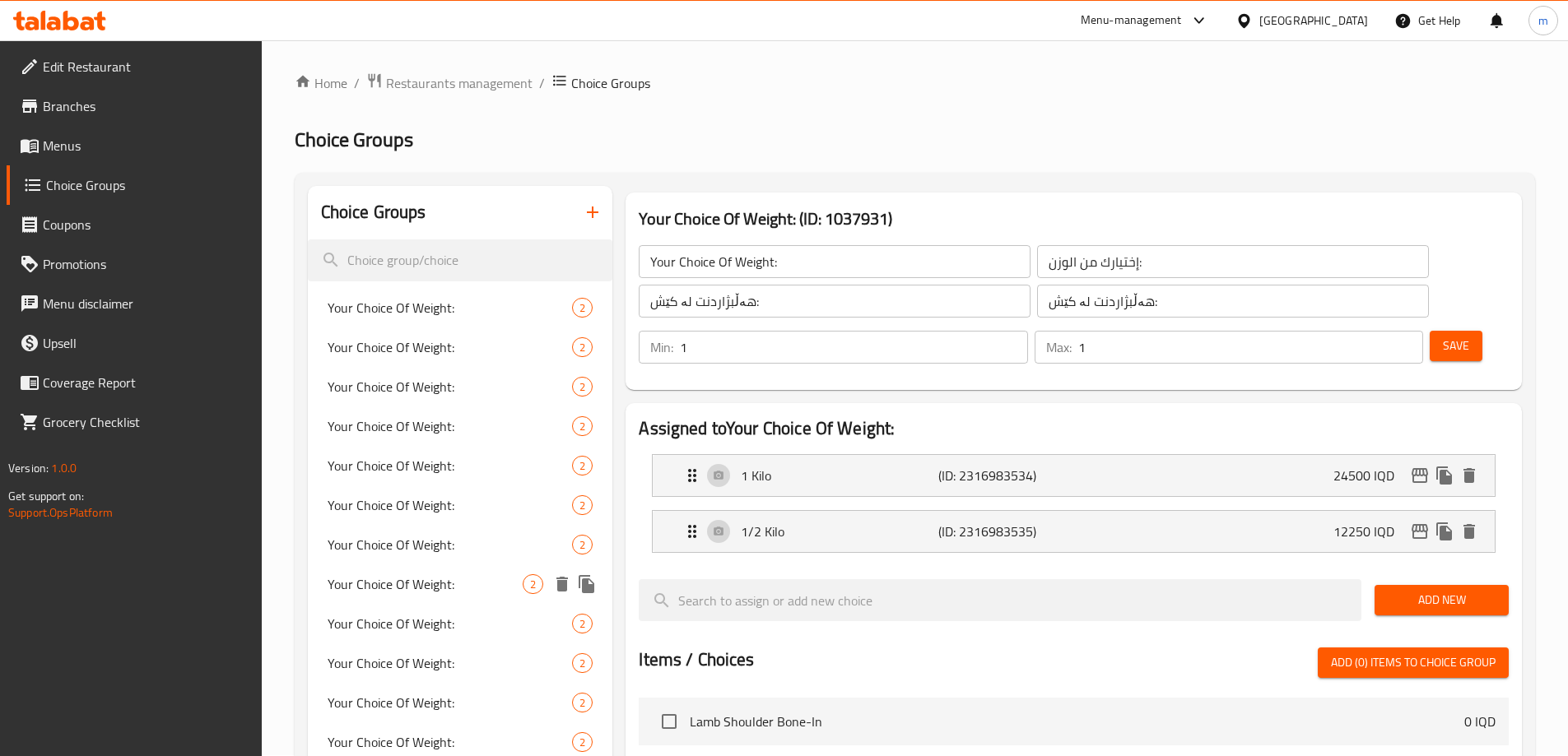
scroll to position [0, 0]
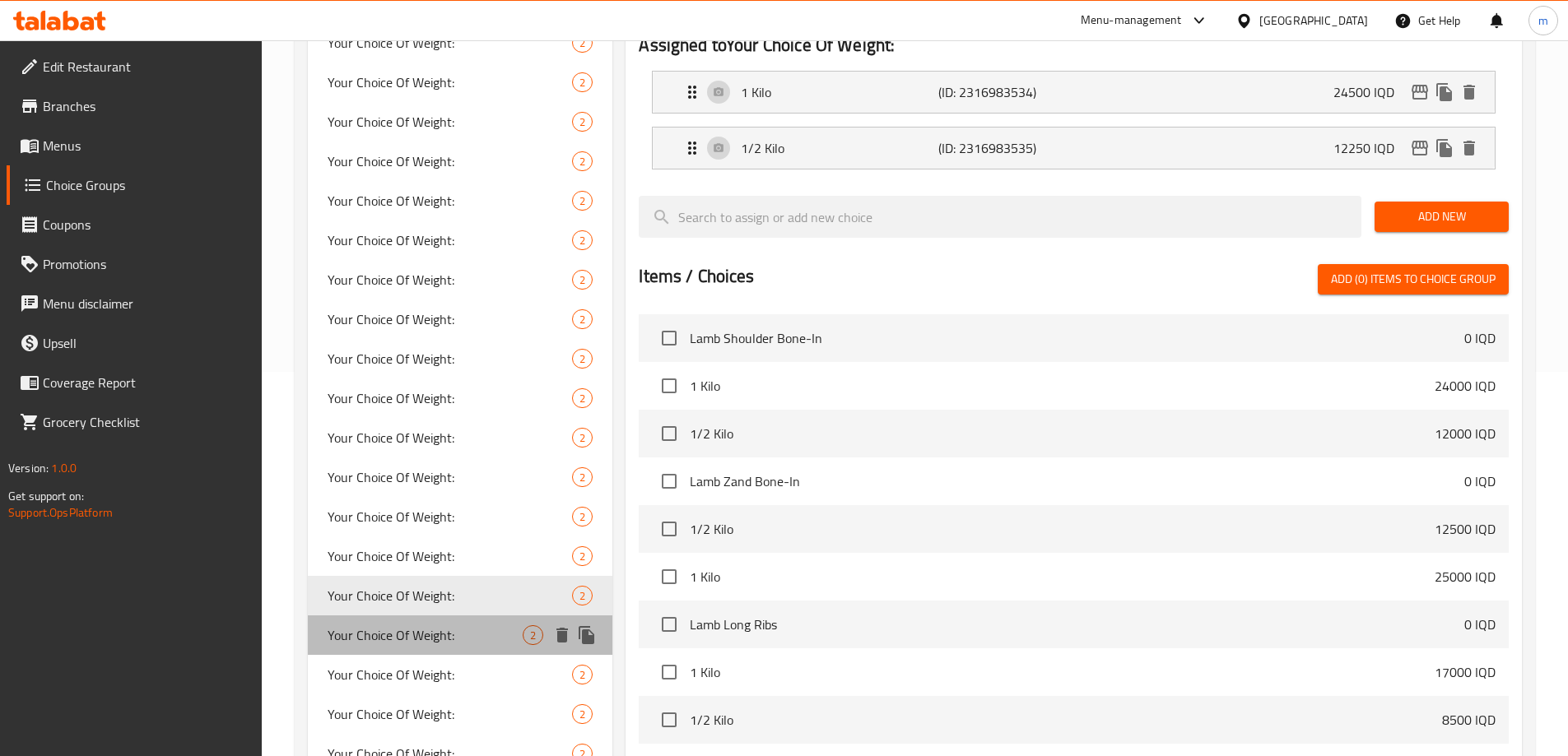
click at [387, 640] on span "Your Choice Of Weight:" at bounding box center [425, 635] width 196 height 20
type input "Your Choice Of Weight:"
type input "إختيارك من الوزن:"
type input "هەڵبژاردنت لە کێش:"
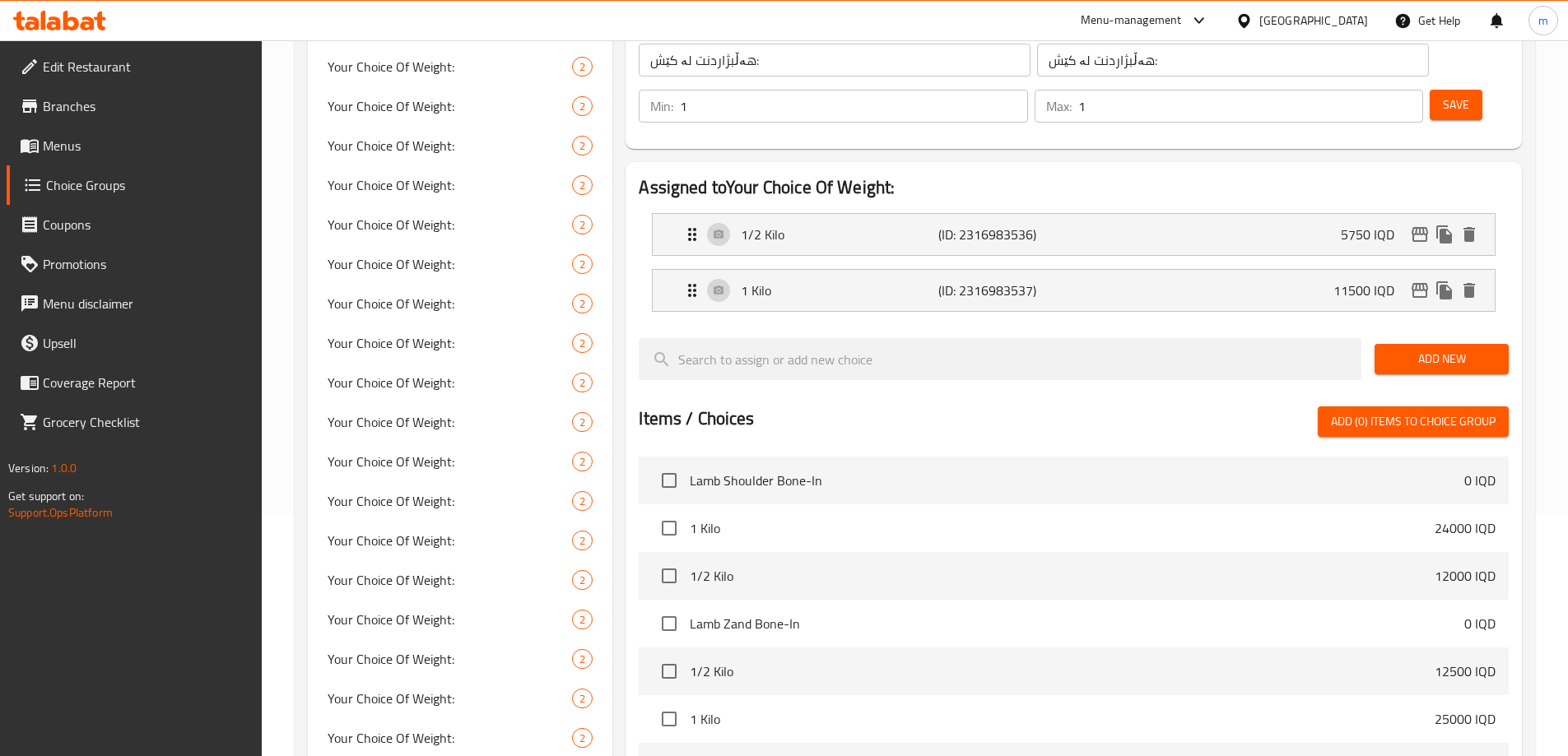
scroll to position [576, 0]
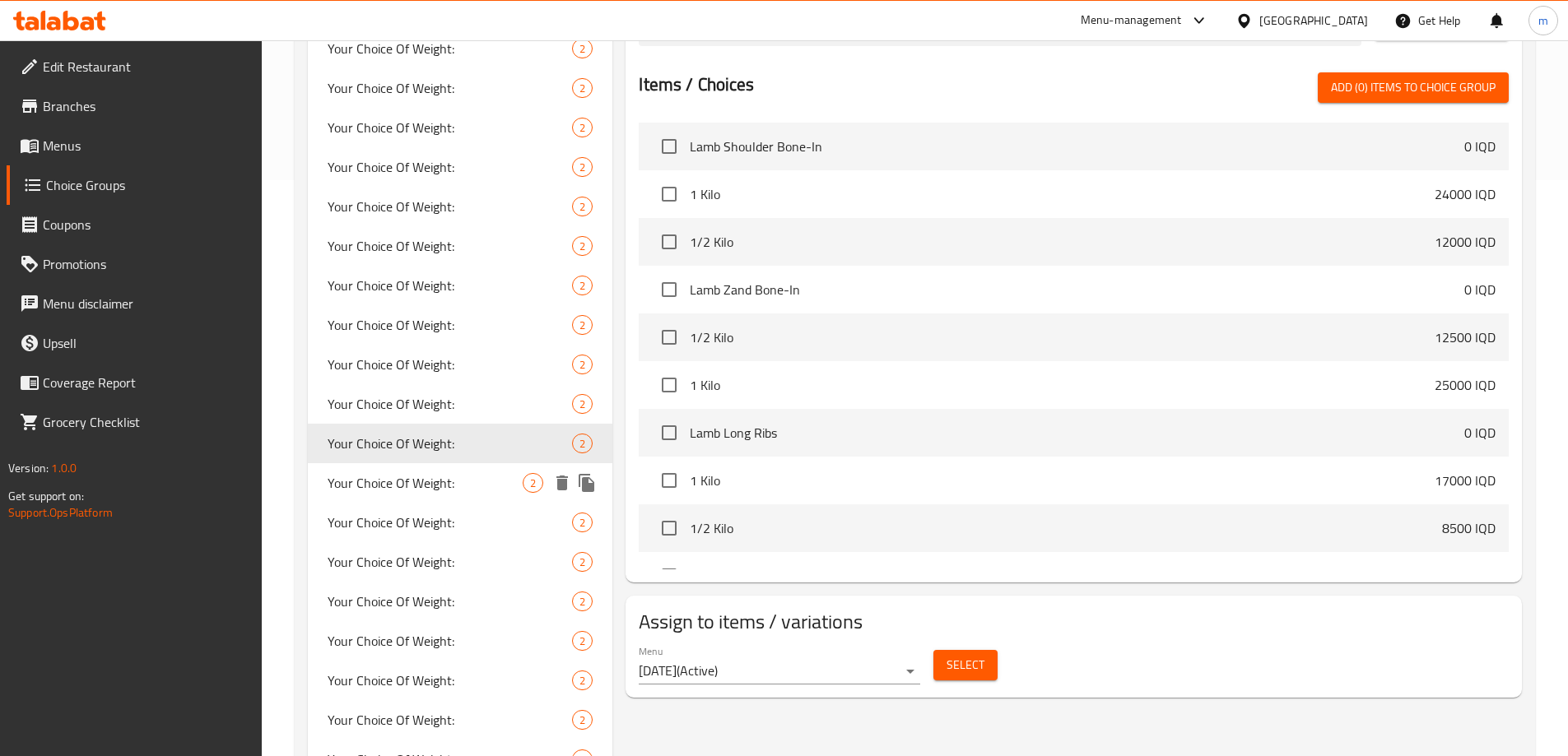
click at [414, 486] on span "Your Choice Of Weight:" at bounding box center [425, 482] width 196 height 20
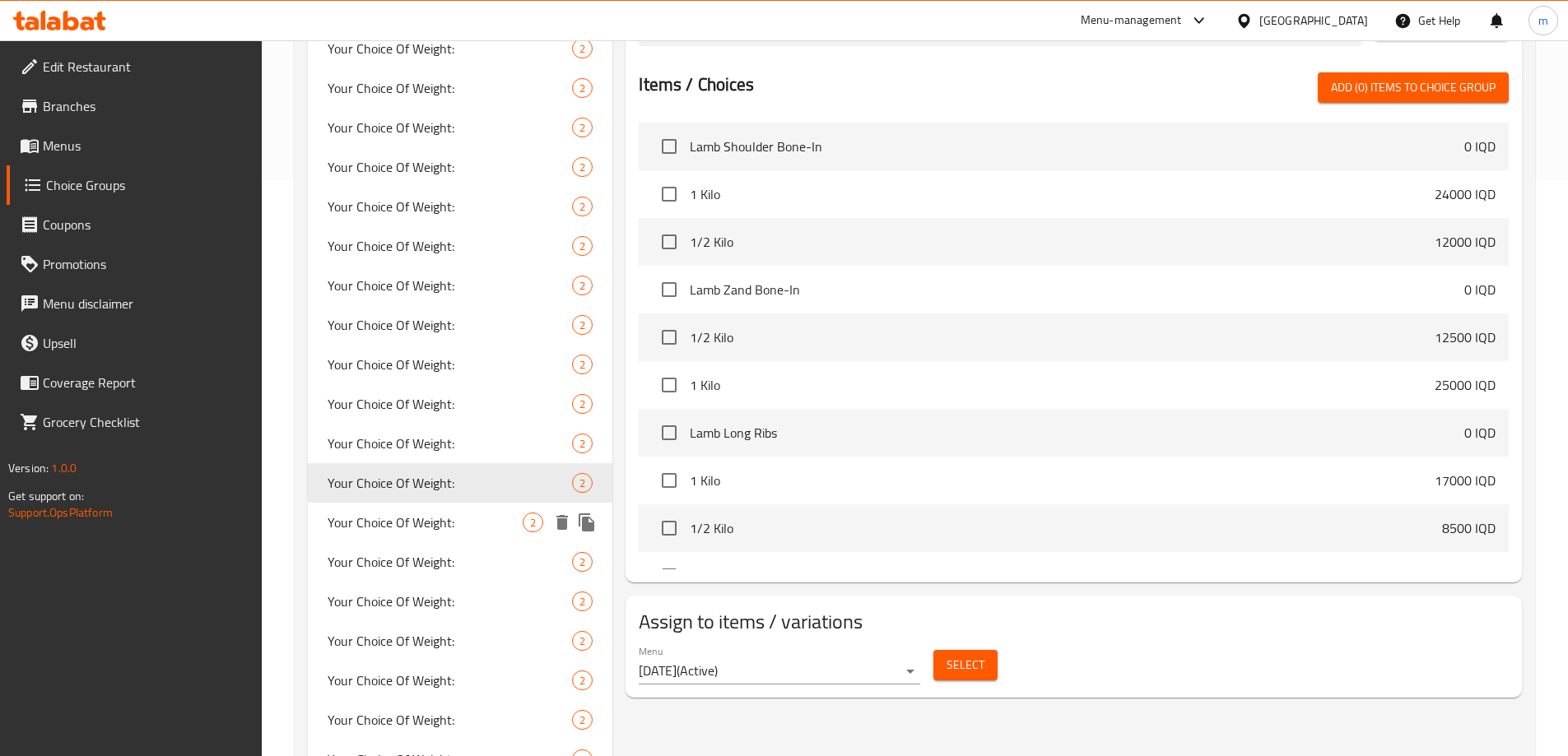
click at [411, 533] on span "Your Choice Of Weight:" at bounding box center [425, 522] width 196 height 20
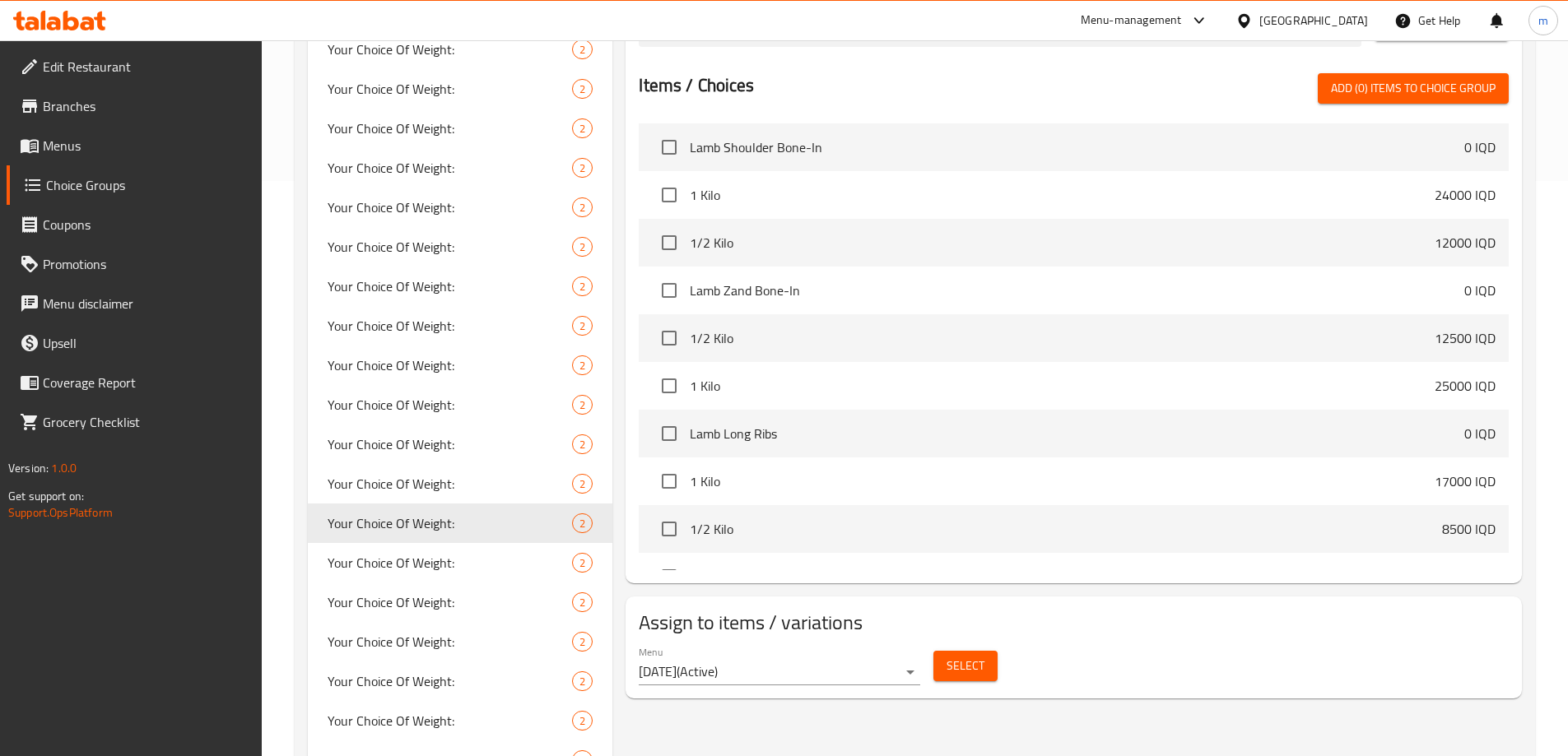
scroll to position [768, 0]
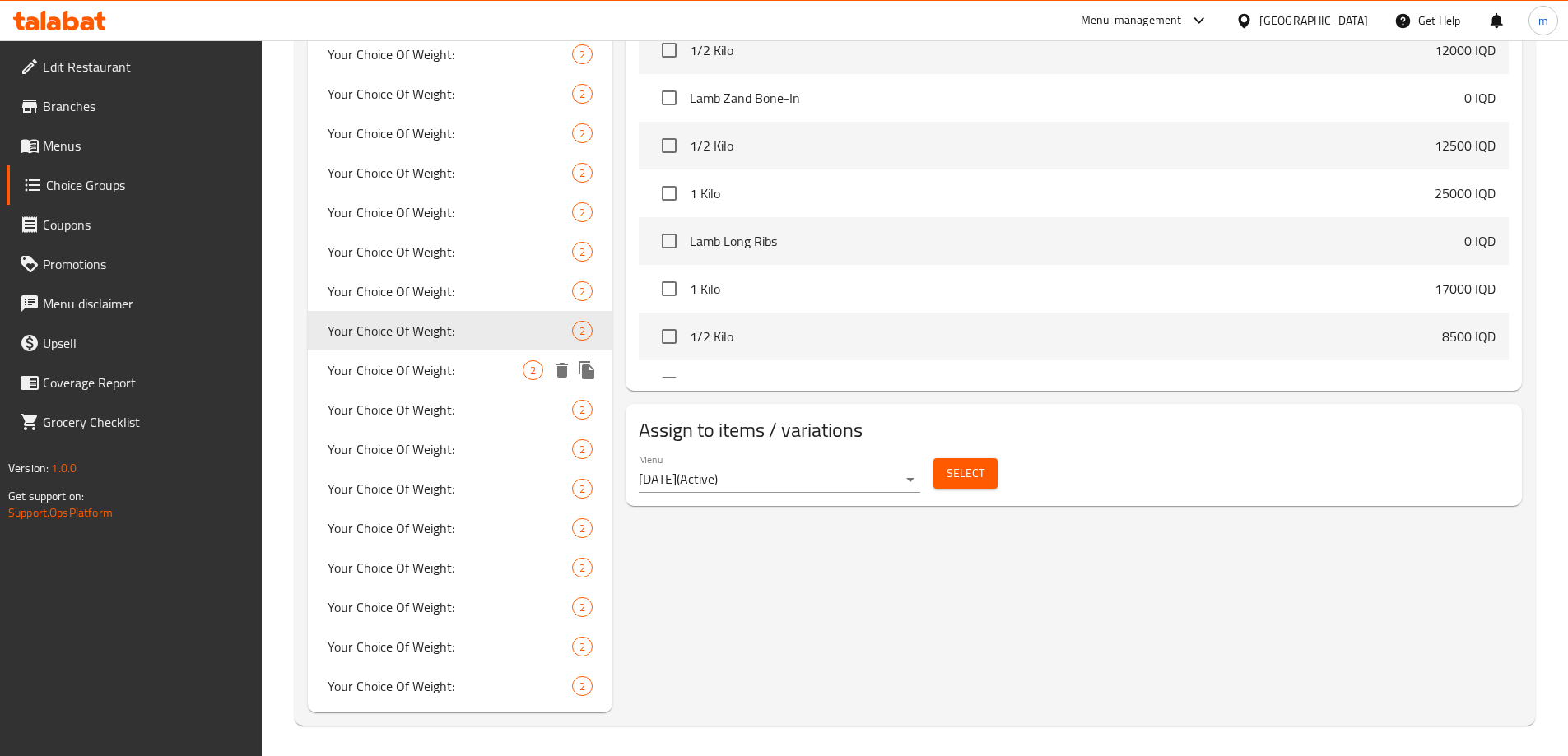
click at [394, 374] on span "Your Choice Of Weight:" at bounding box center [425, 369] width 196 height 20
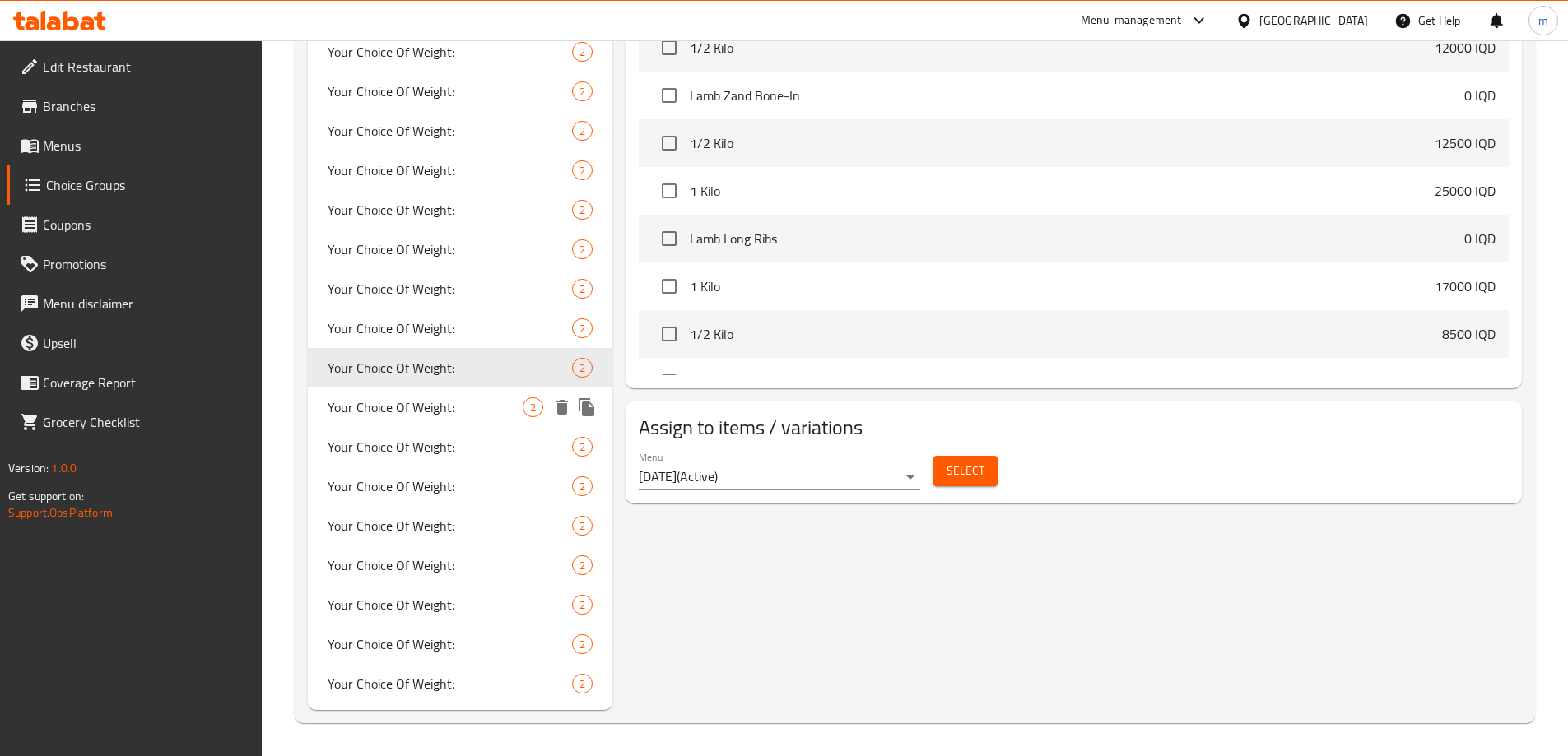
click at [408, 408] on span "Your Choice Of Weight:" at bounding box center [425, 407] width 196 height 20
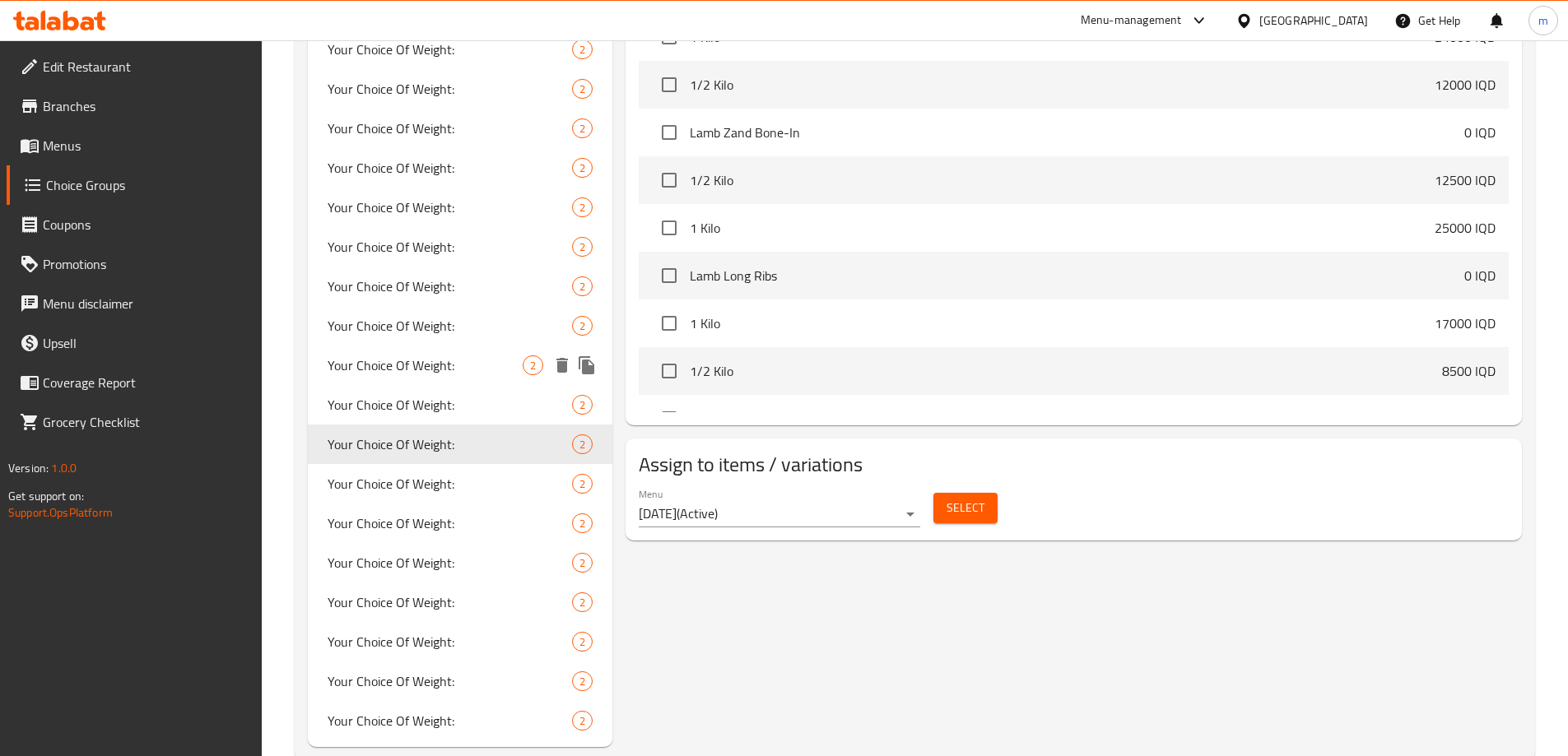
scroll to position [771, 0]
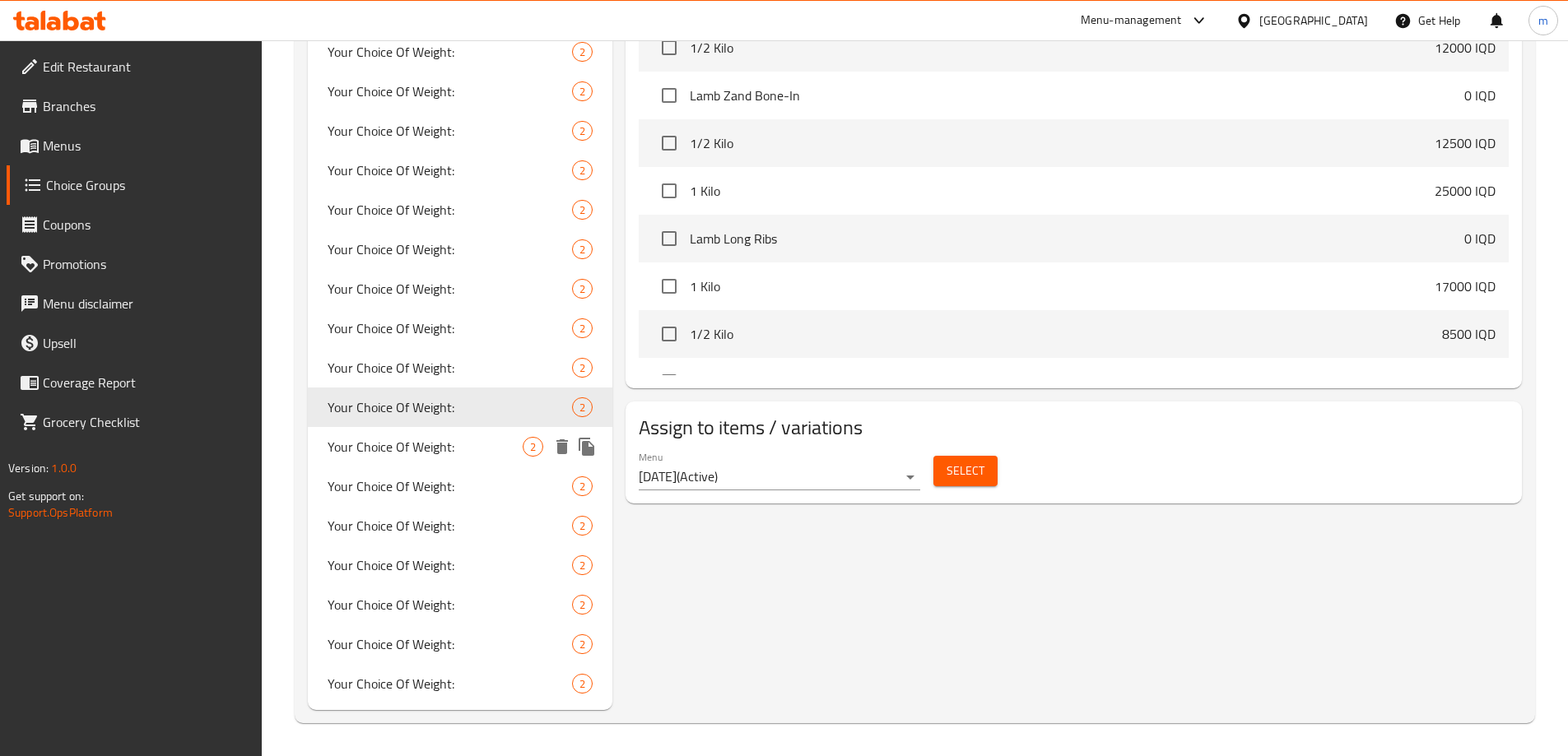
click at [377, 445] on span "Your Choice Of Weight:" at bounding box center [425, 446] width 196 height 20
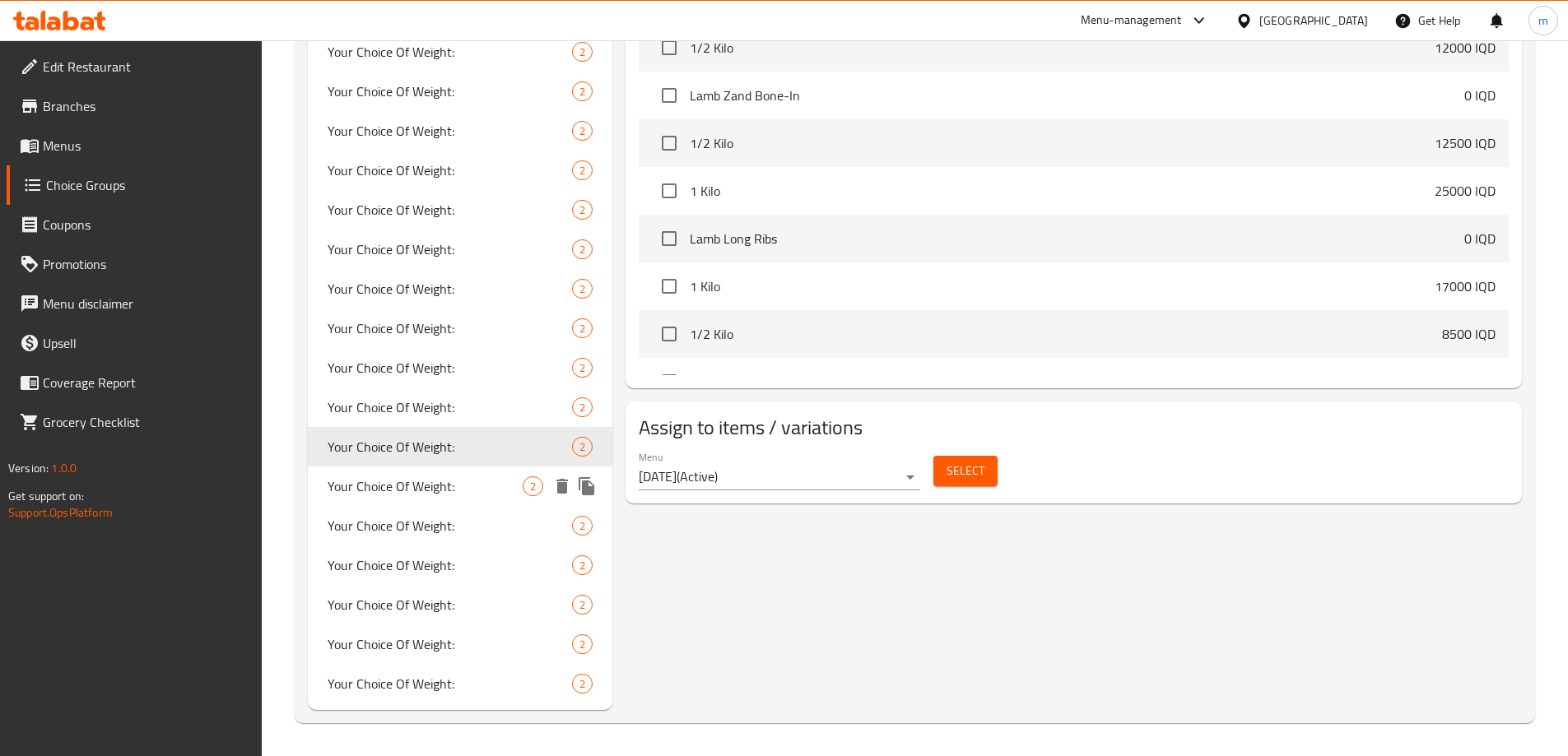
click at [427, 493] on span "Your Choice Of Weight:" at bounding box center [425, 486] width 196 height 20
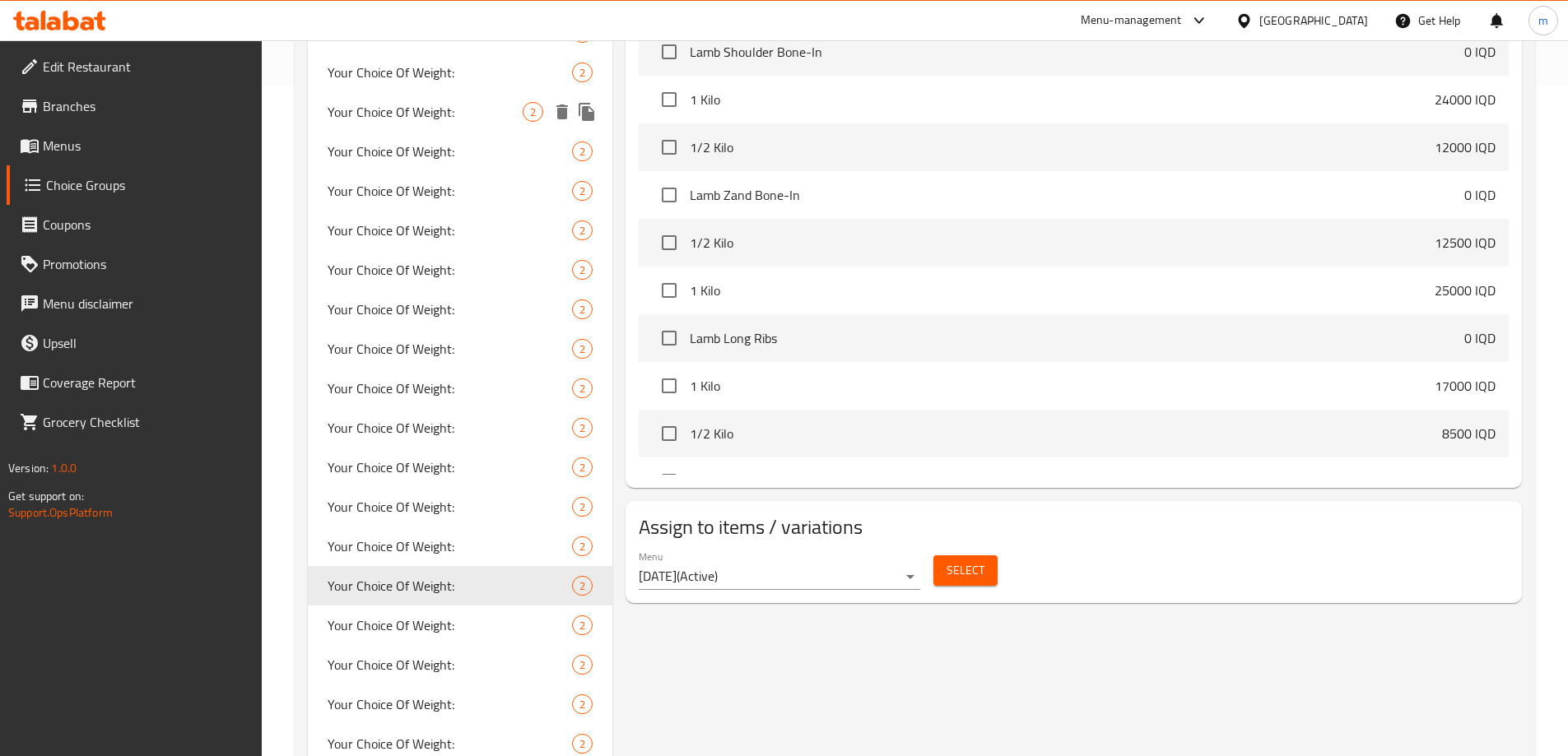
scroll to position [768, 0]
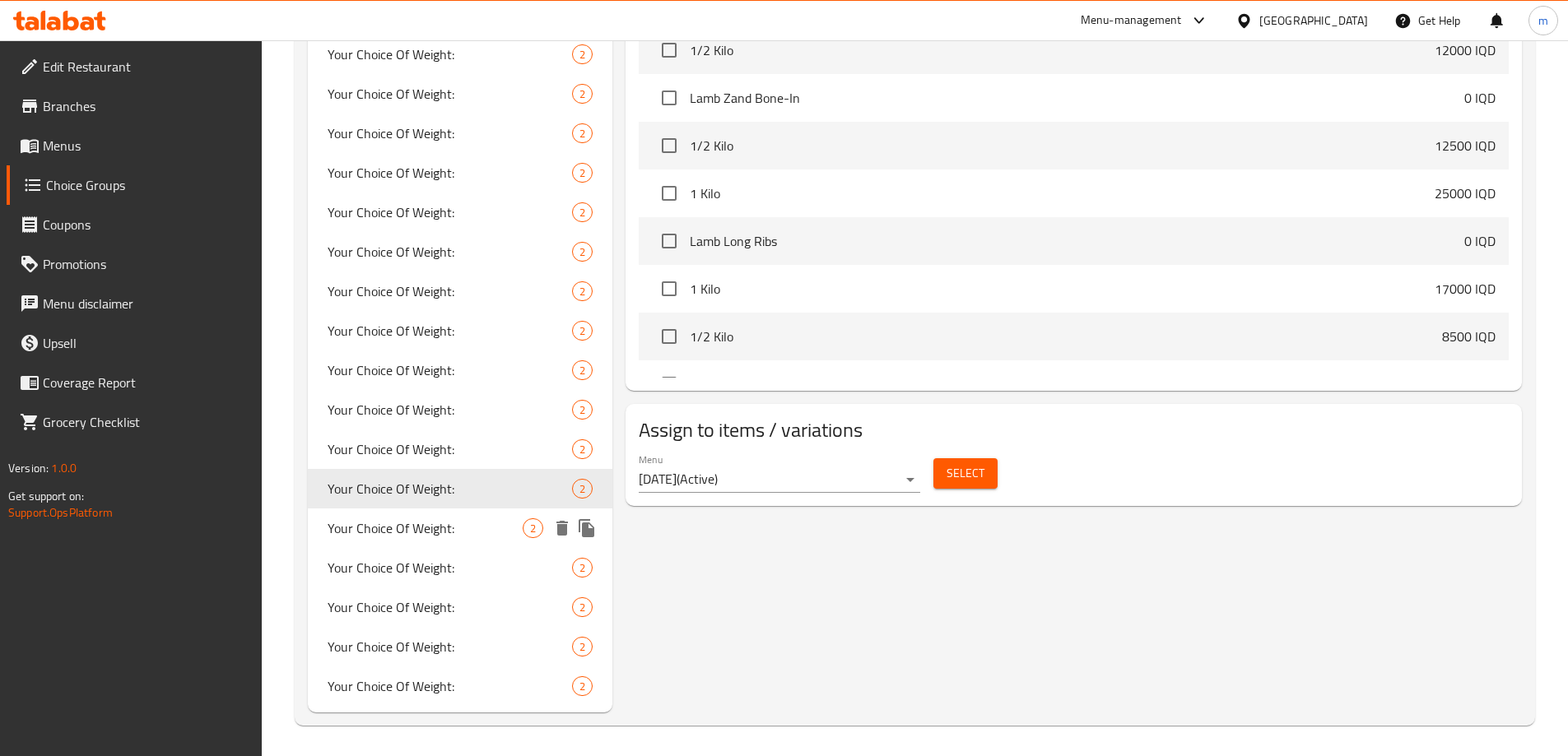
drag, startPoint x: 427, startPoint y: 534, endPoint x: 446, endPoint y: 517, distance: 25.5
click at [426, 534] on span "Your Choice Of Weight:" at bounding box center [425, 528] width 196 height 20
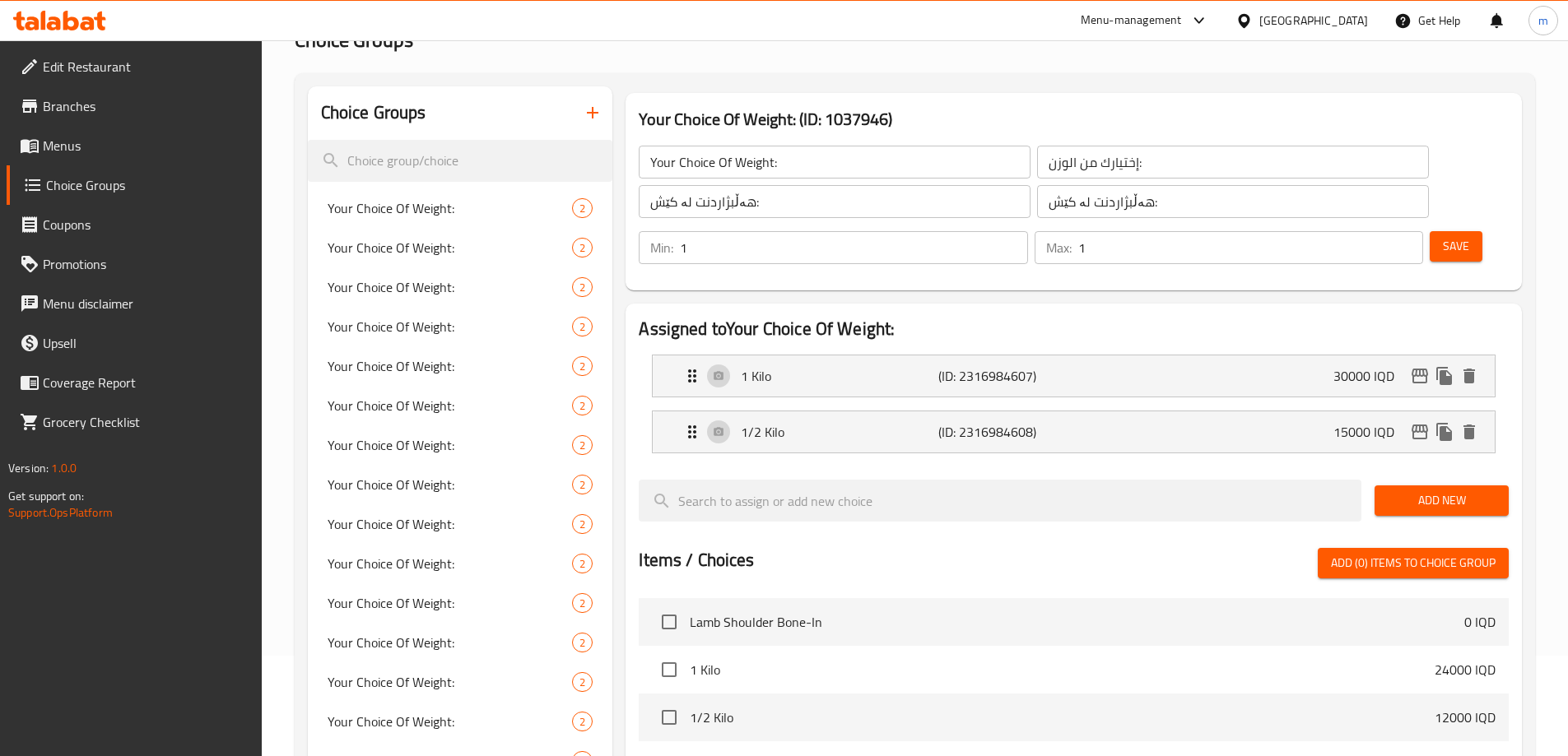
scroll to position [0, 0]
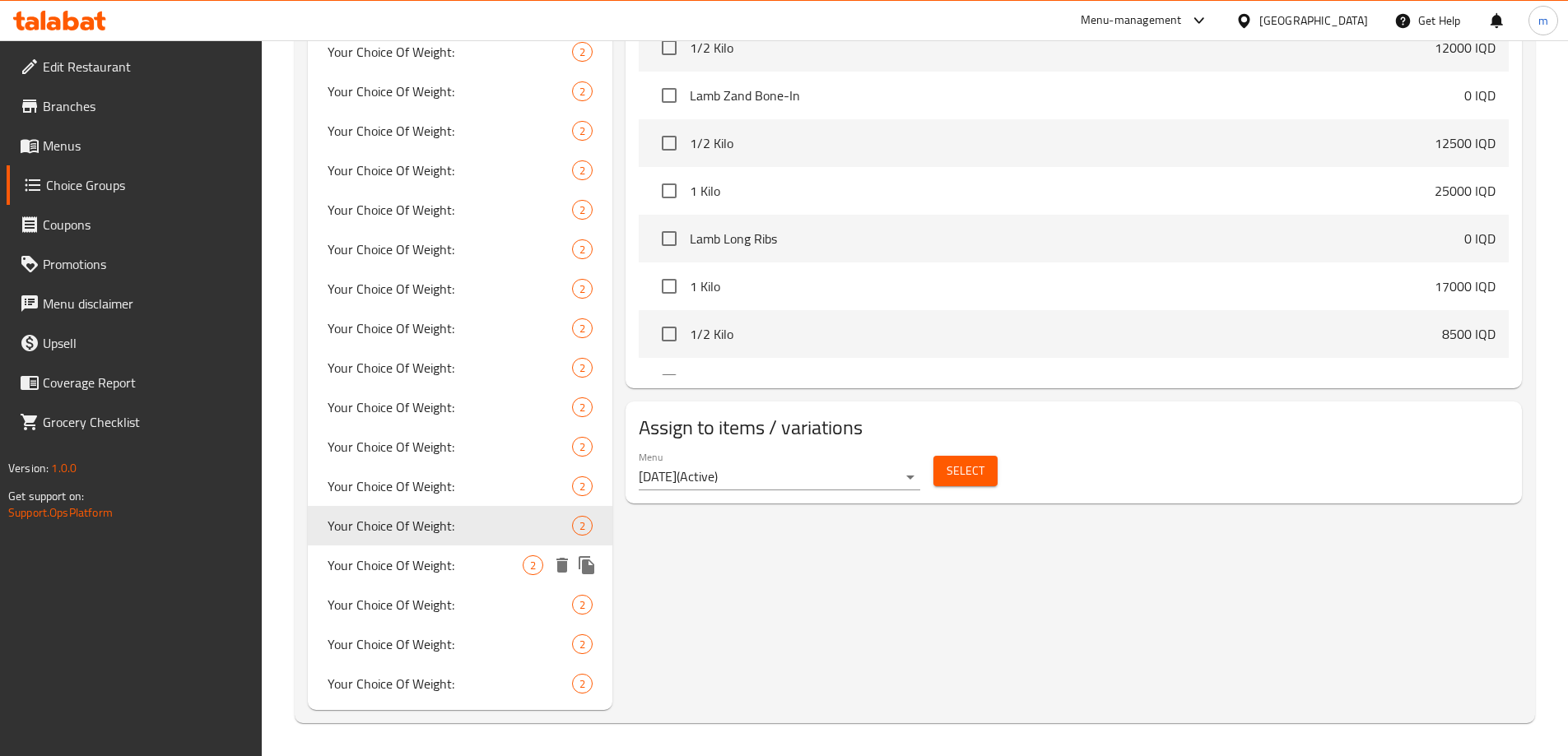
click at [418, 555] on span "Your Choice Of Weight:" at bounding box center [425, 564] width 196 height 20
type input "Your Choice Of Weight:"
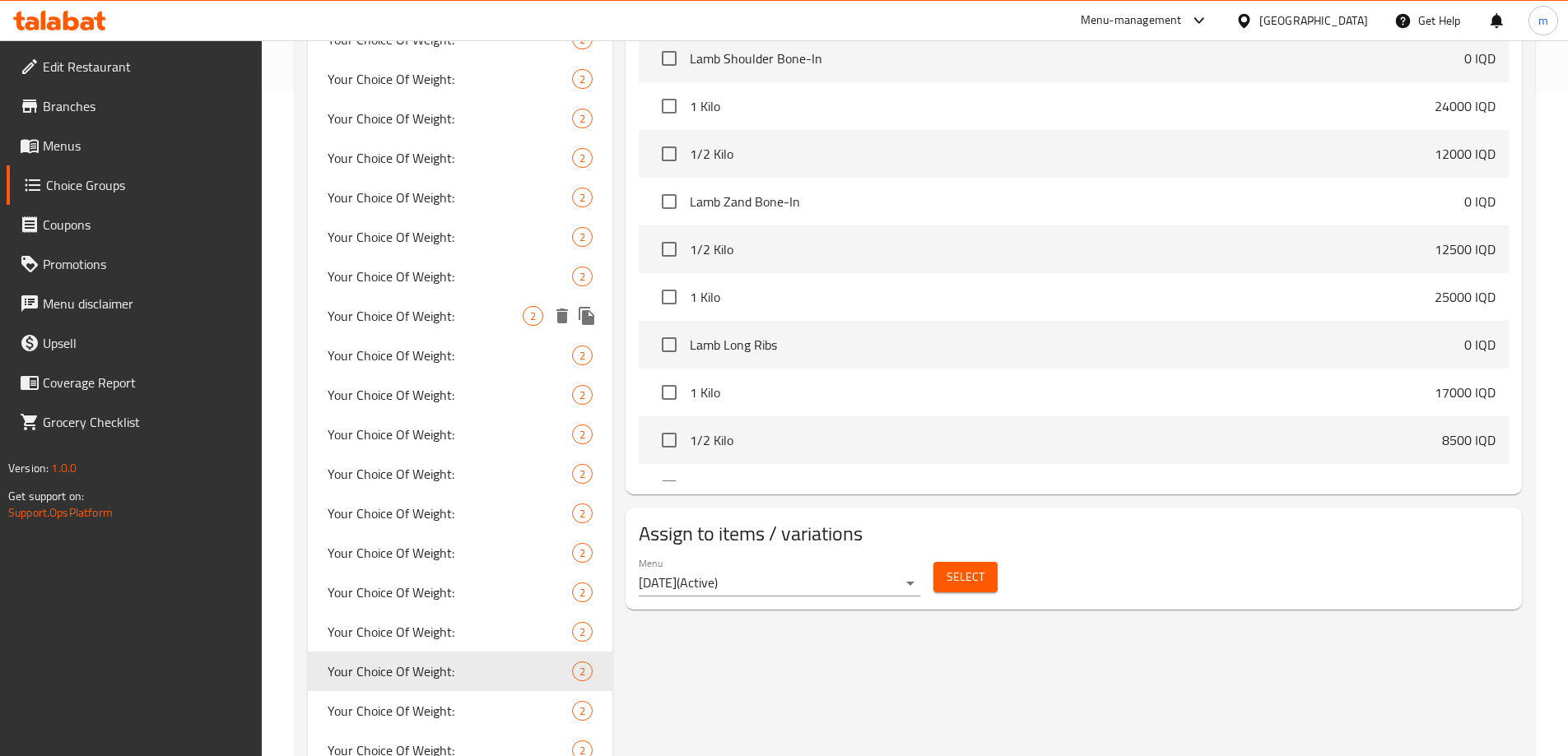
scroll to position [771, 0]
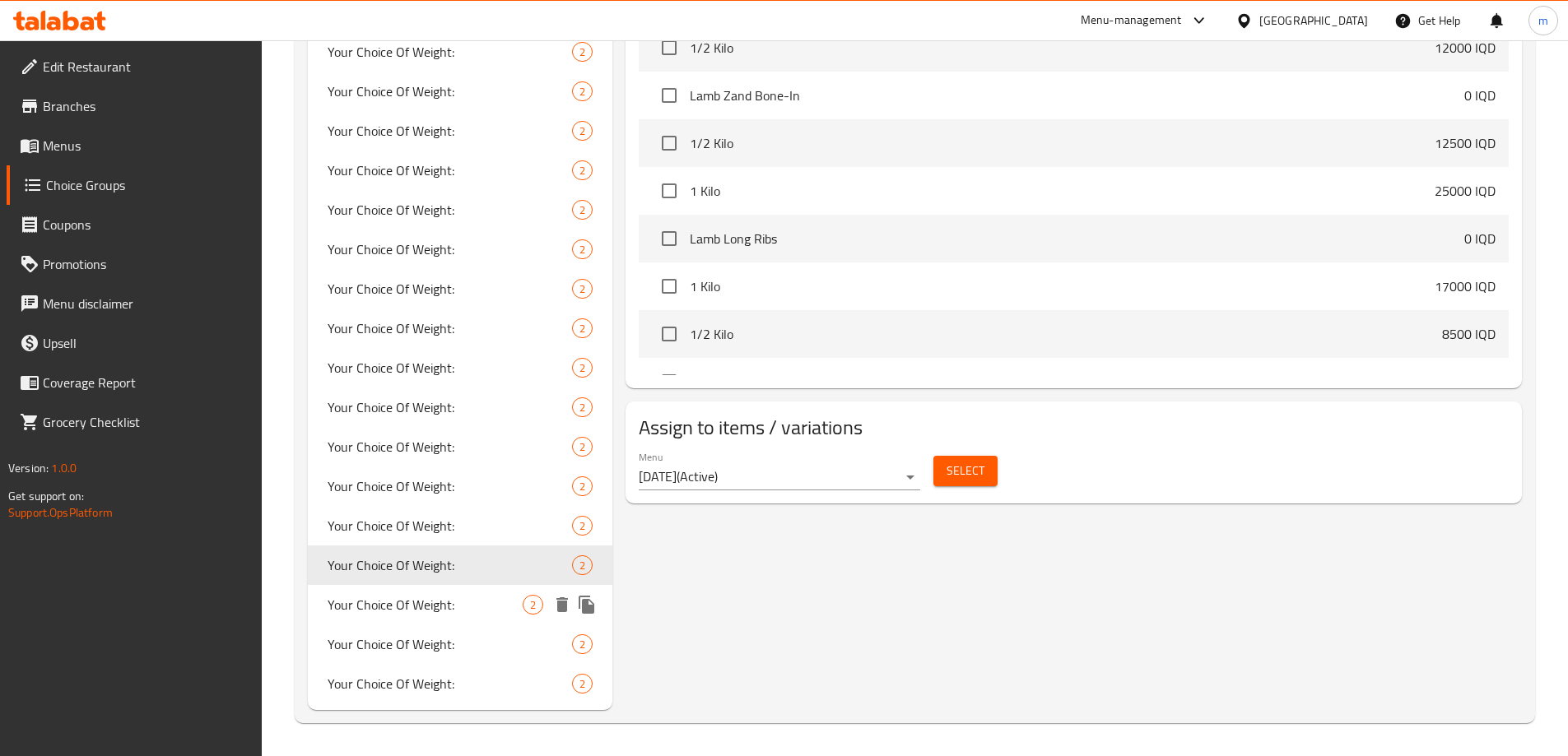
click at [435, 598] on span "Your Choice Of Weight:" at bounding box center [425, 605] width 196 height 20
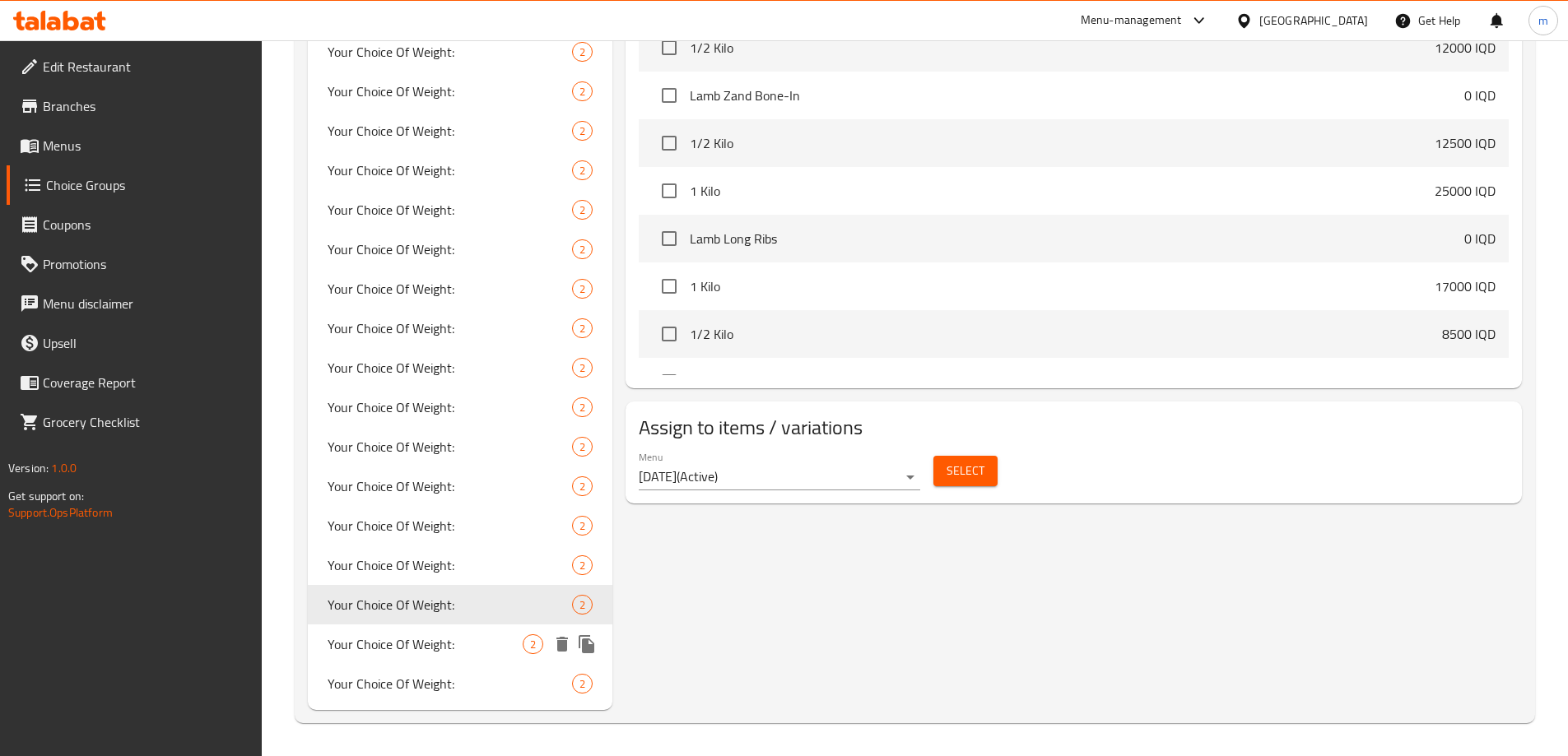
click at [446, 637] on span "Your Choice Of Weight:" at bounding box center [425, 644] width 196 height 20
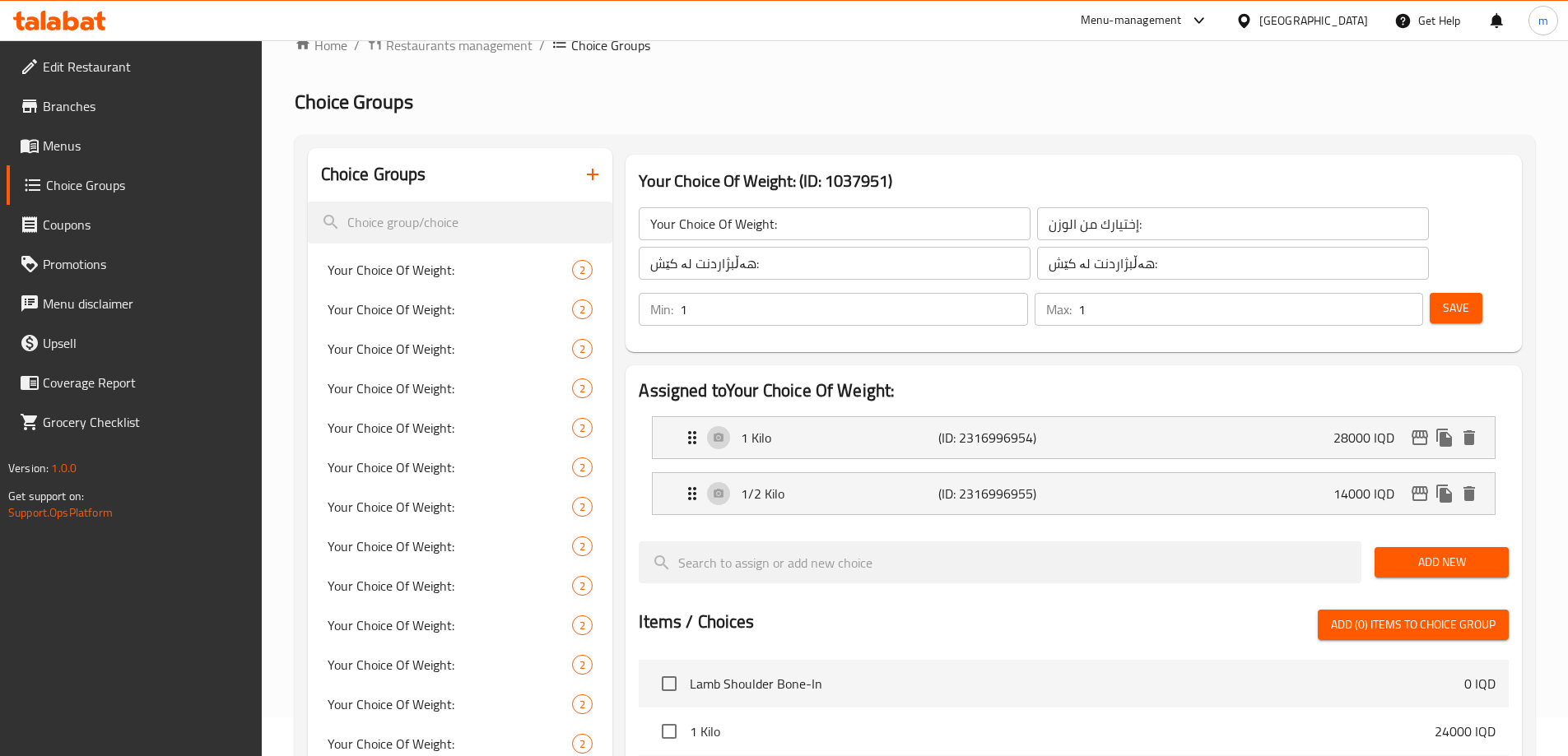
scroll to position [0, 0]
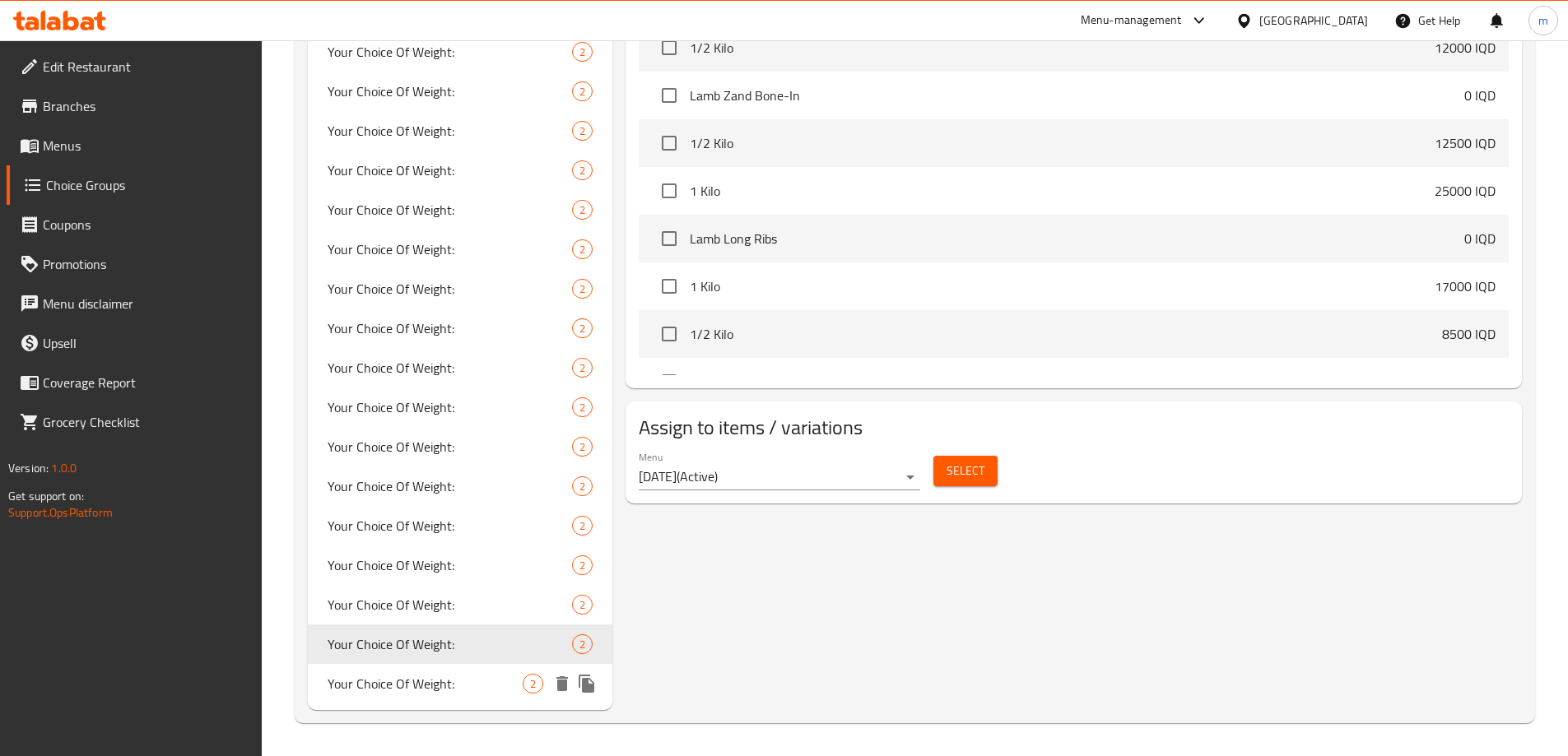
click at [428, 674] on span "Your Choice Of Weight:" at bounding box center [425, 683] width 196 height 20
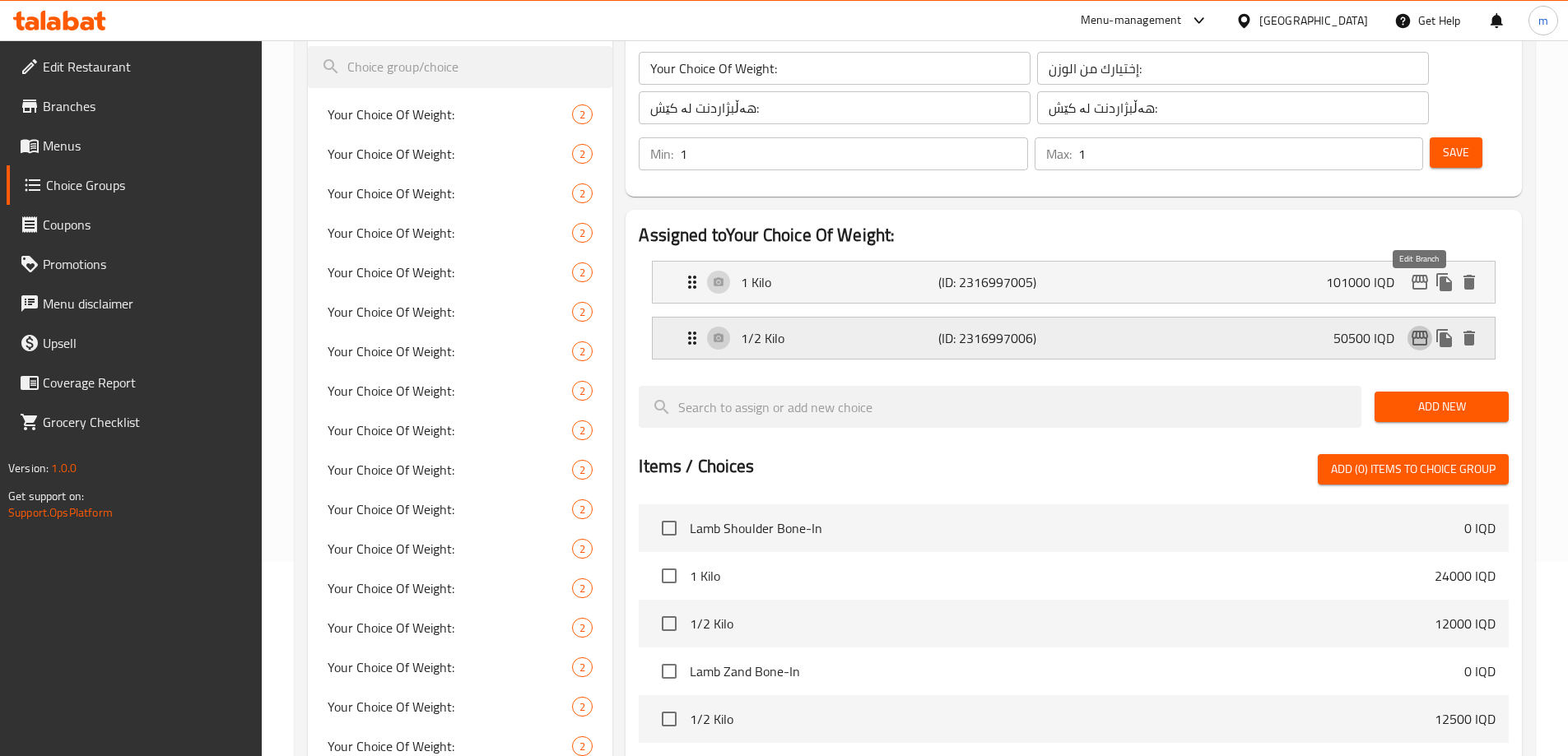
click at [1424, 328] on icon "edit" at bounding box center [1419, 338] width 20 height 20
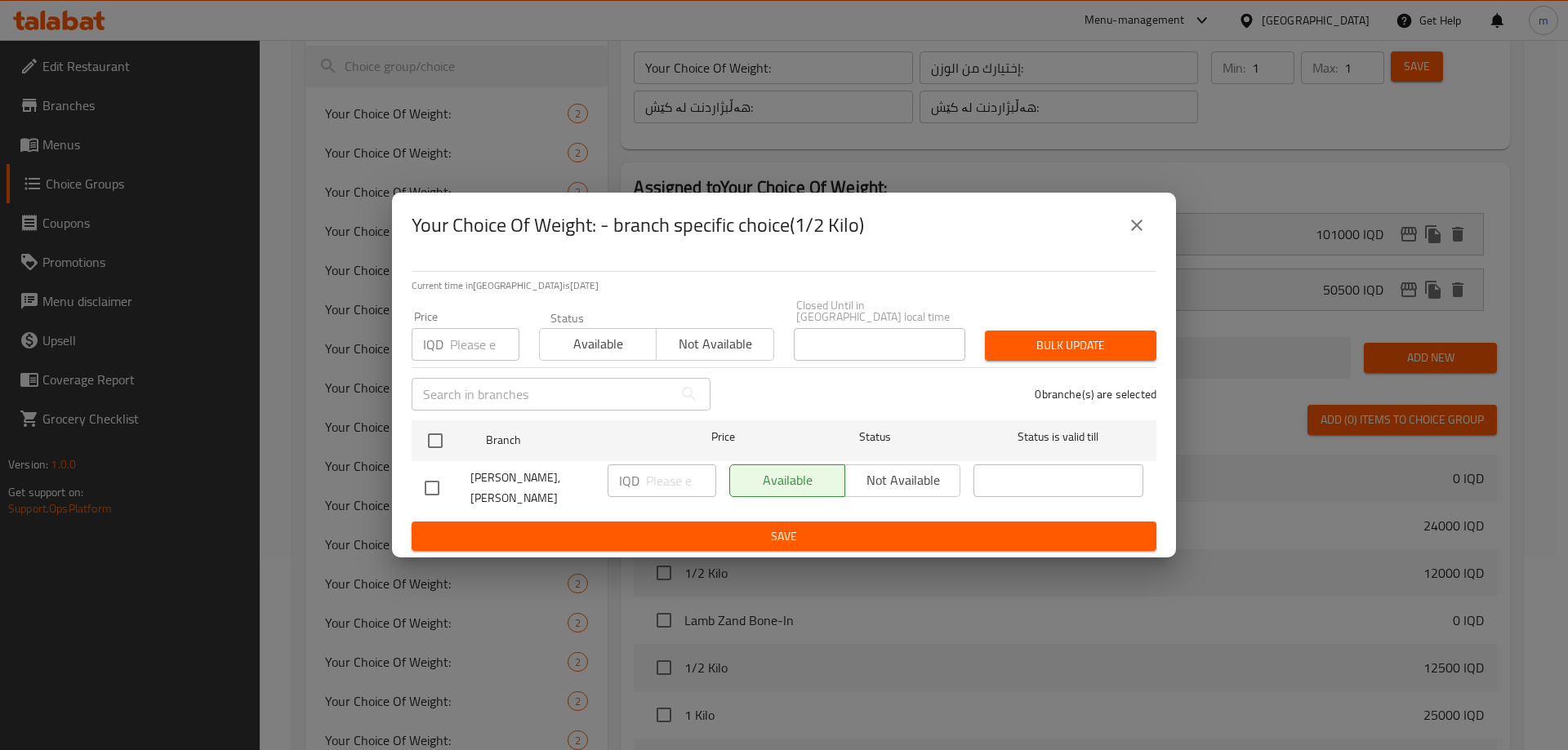
click at [1135, 231] on icon "close" at bounding box center [1137, 225] width 11 height 11
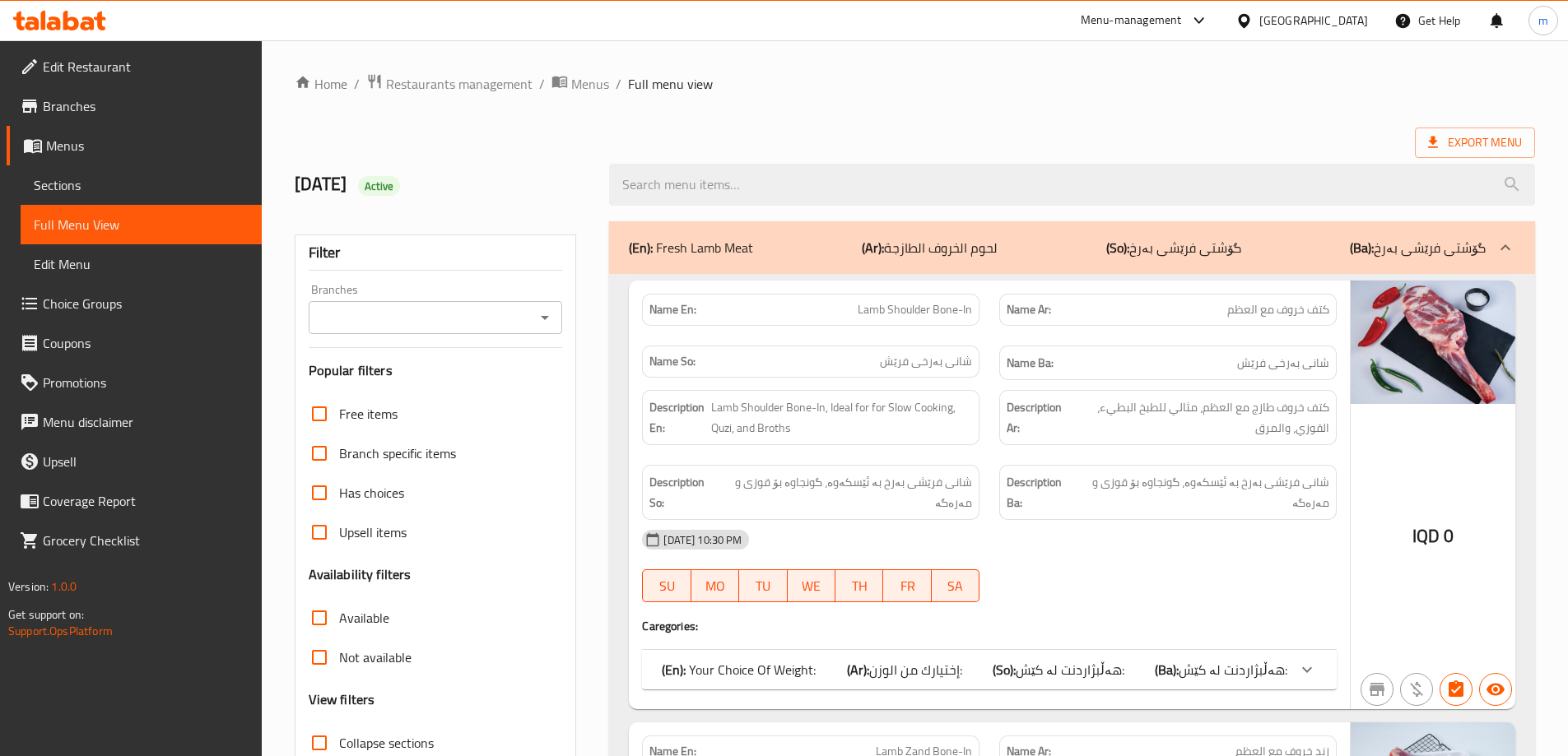
click at [538, 315] on icon "Open" at bounding box center [544, 317] width 20 height 20
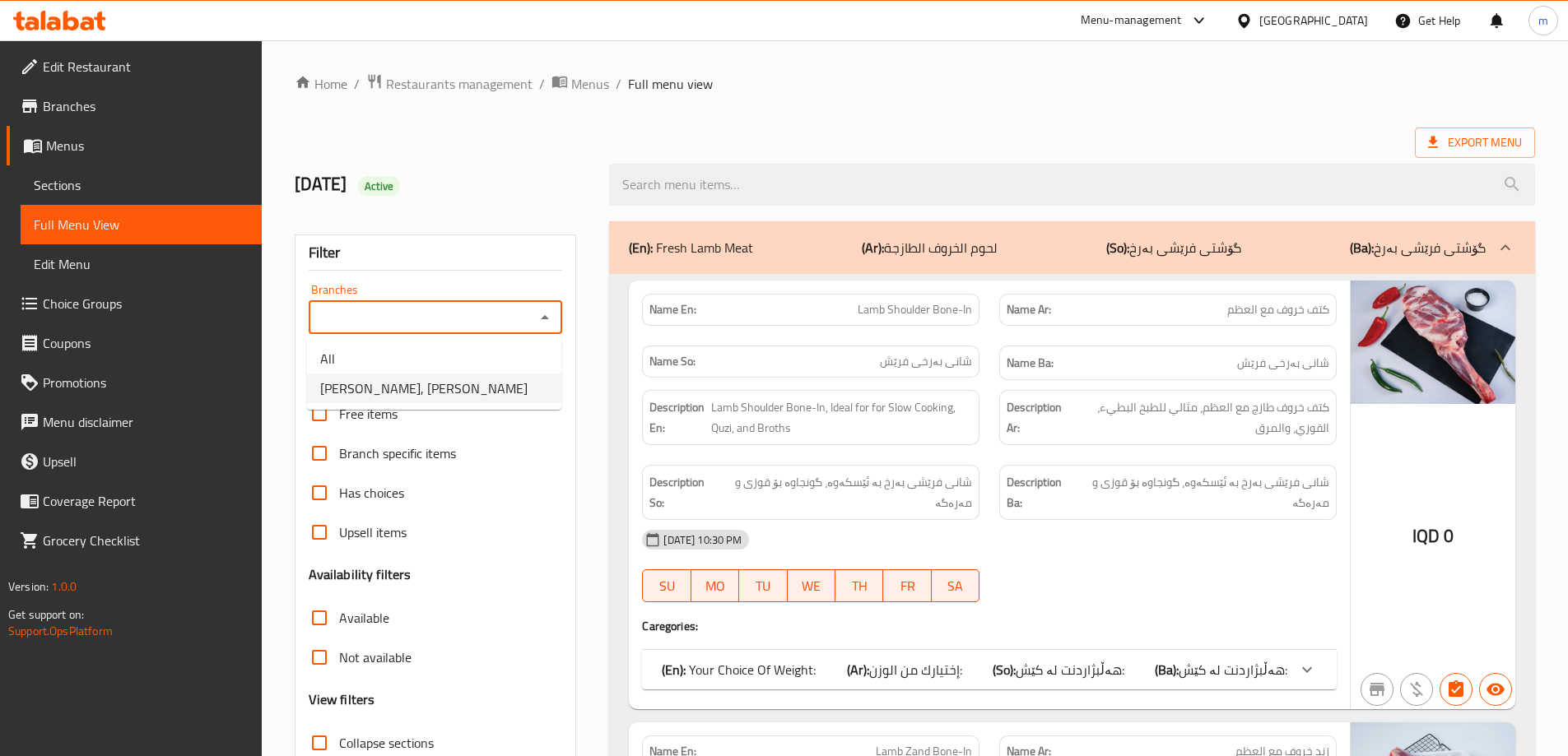
click at [459, 387] on li "[PERSON_NAME], [PERSON_NAME]" at bounding box center [434, 388] width 254 height 30
type input "[PERSON_NAME], [PERSON_NAME]"
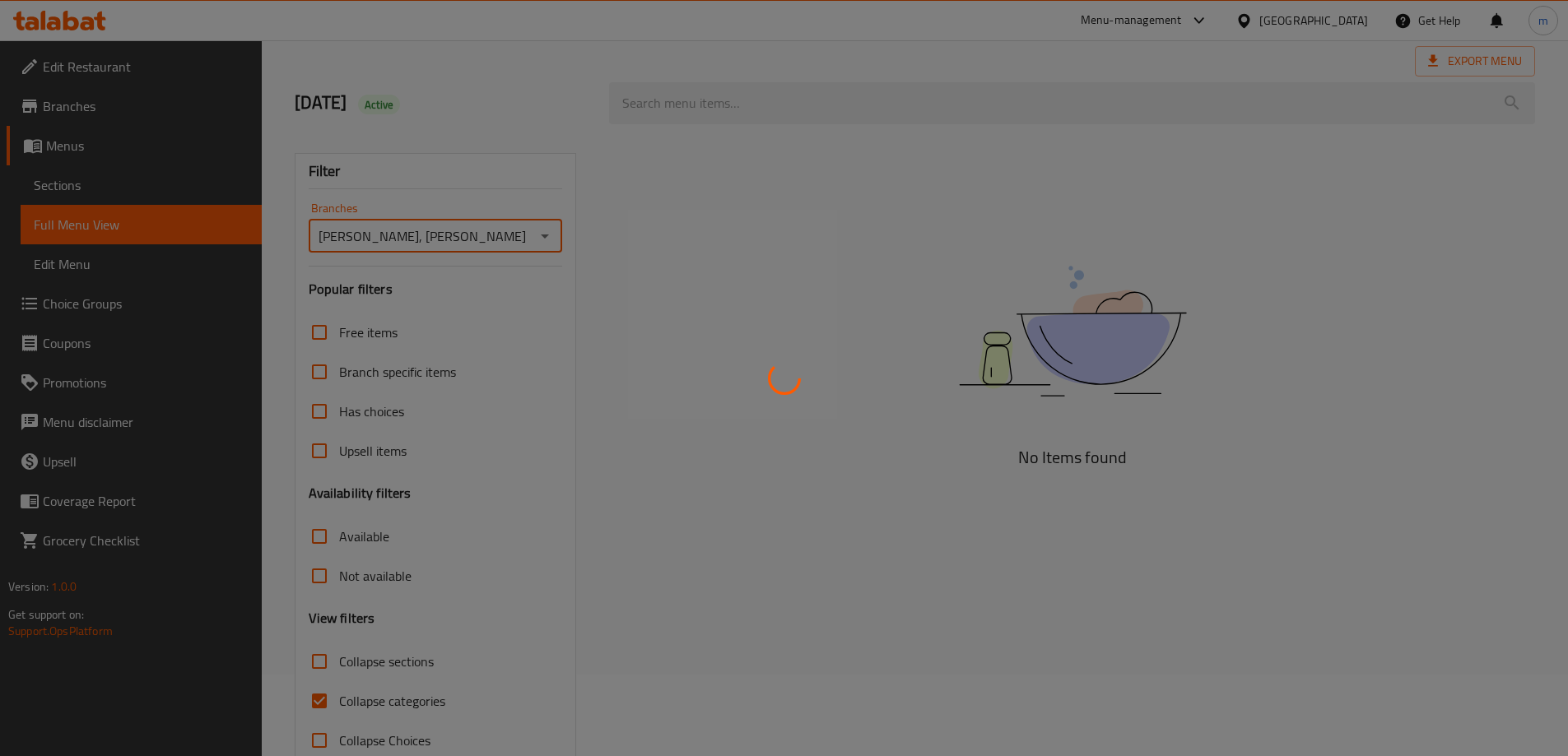
scroll to position [120, 0]
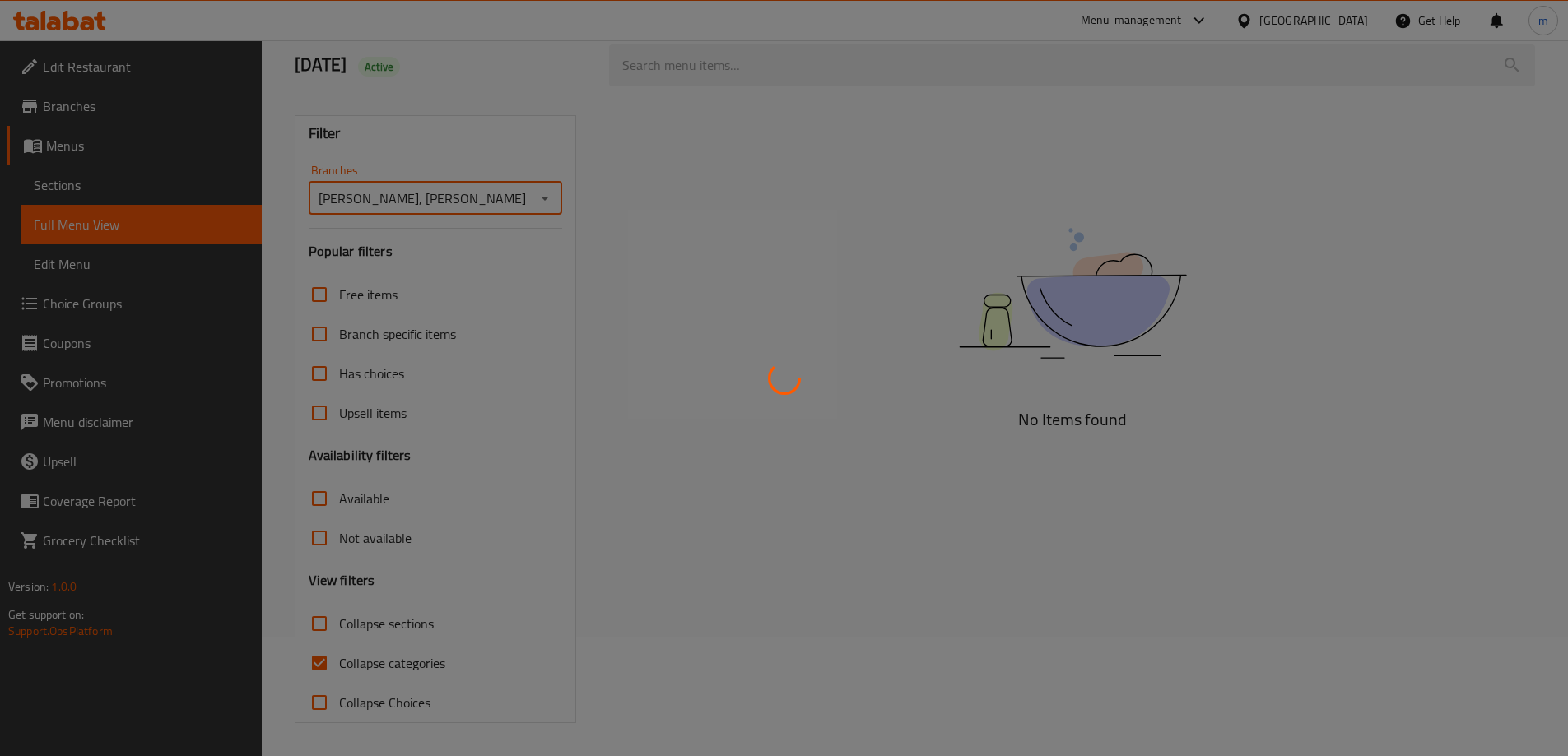
click at [363, 657] on div at bounding box center [784, 378] width 1568 height 756
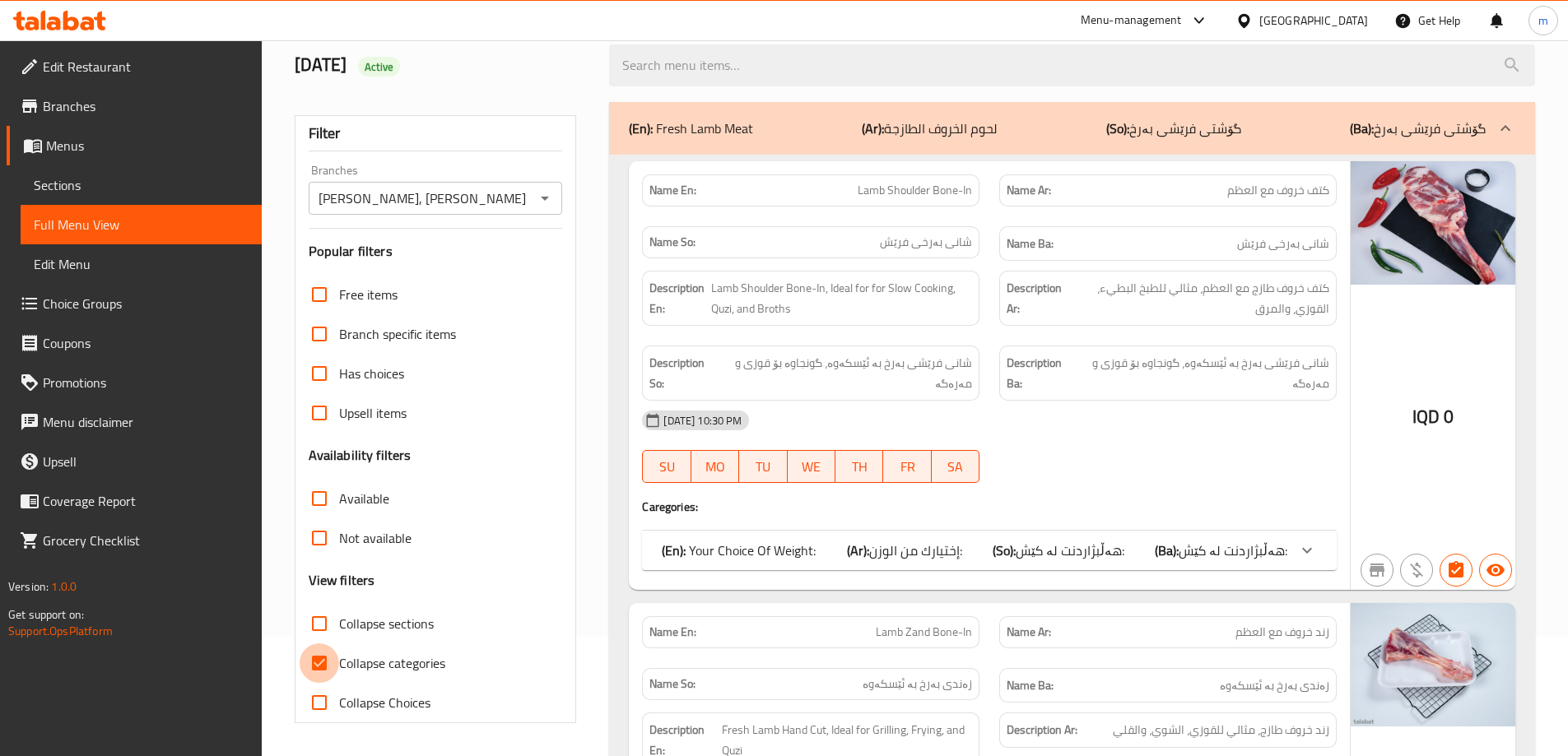
click at [317, 660] on input "Collapse categories" at bounding box center [319, 663] width 39 height 39
checkbox input "false"
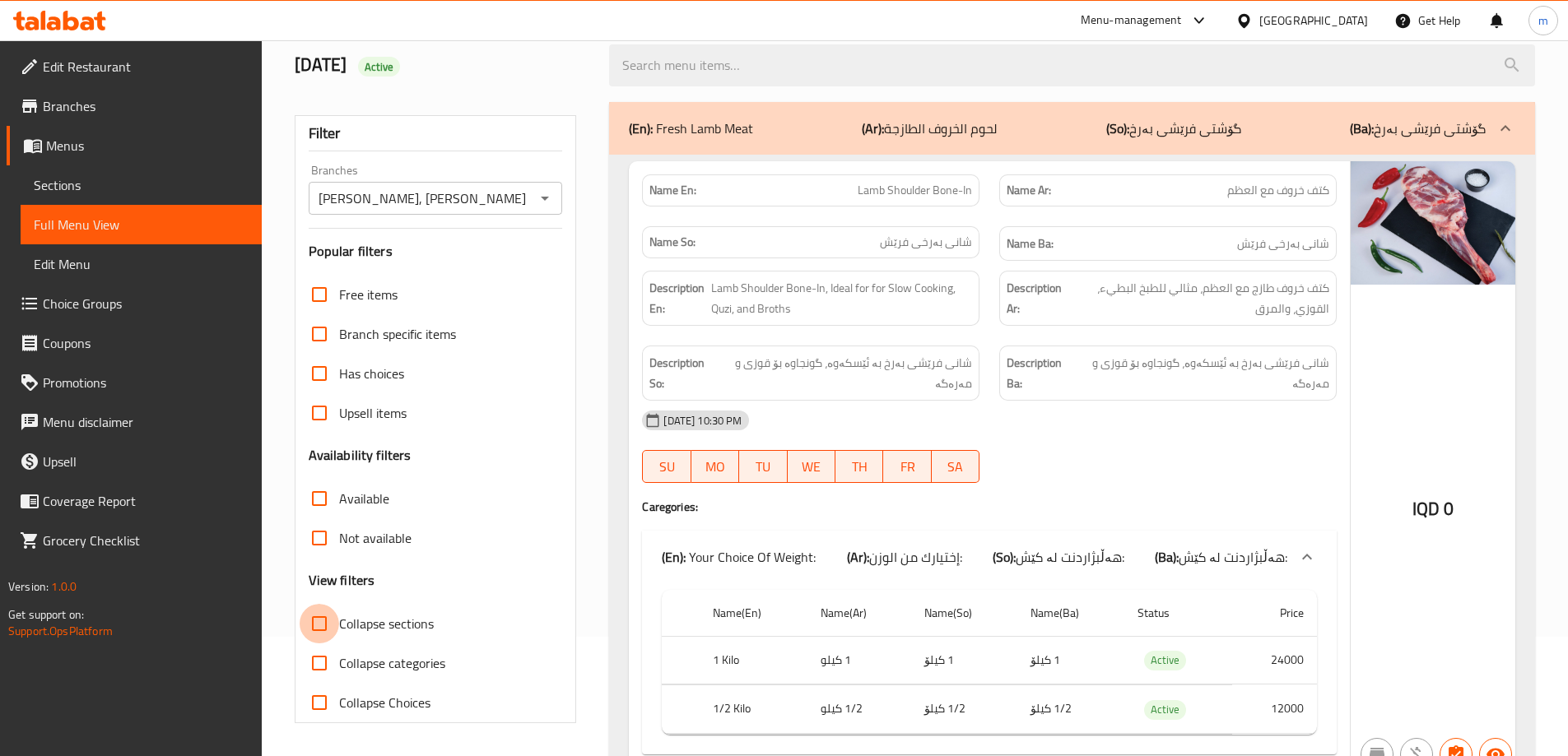
click at [315, 624] on input "Collapse sections" at bounding box center [319, 623] width 39 height 39
checkbox input "true"
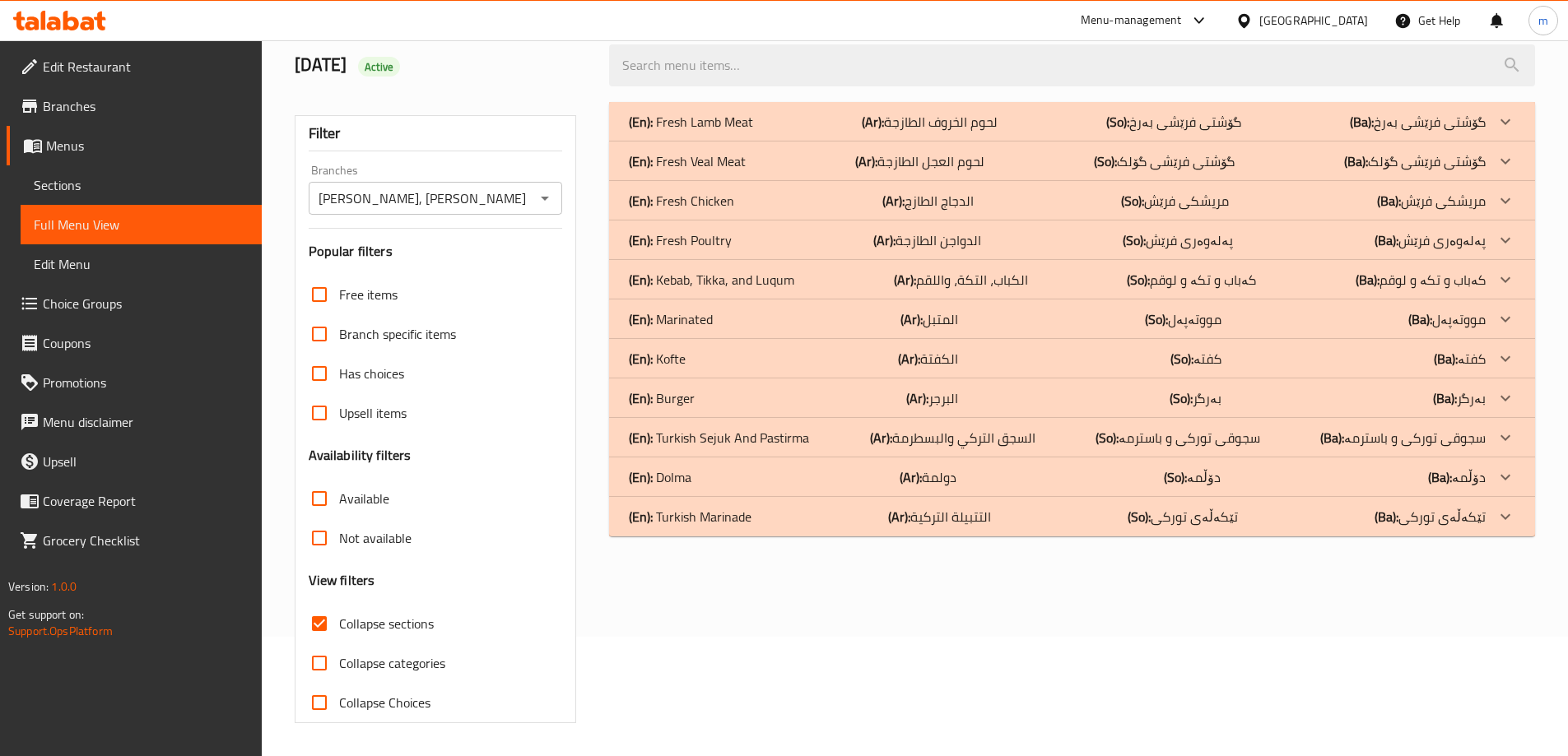
click at [712, 122] on p "(En): Fresh Lamb Meat" at bounding box center [690, 121] width 124 height 20
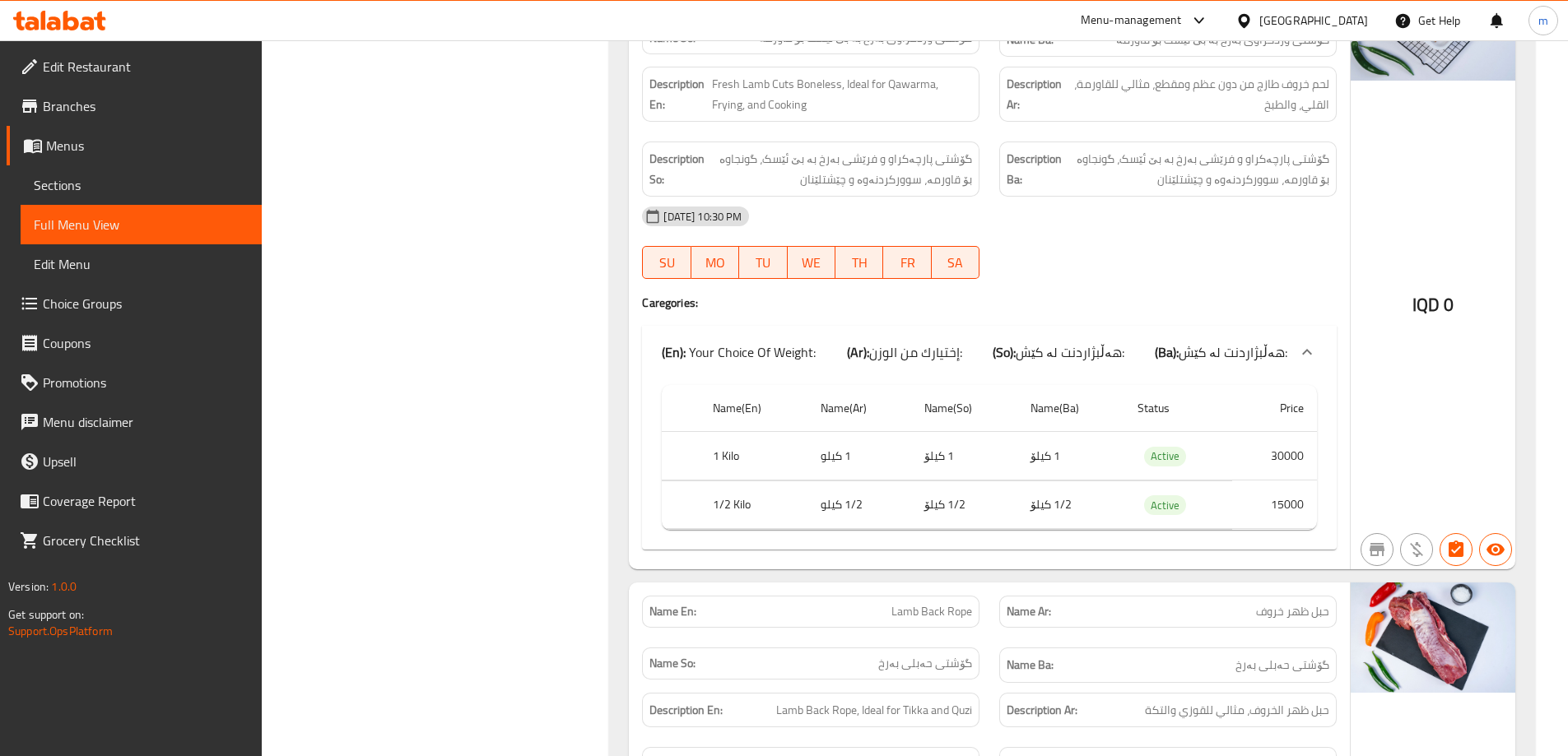
scroll to position [5303, 0]
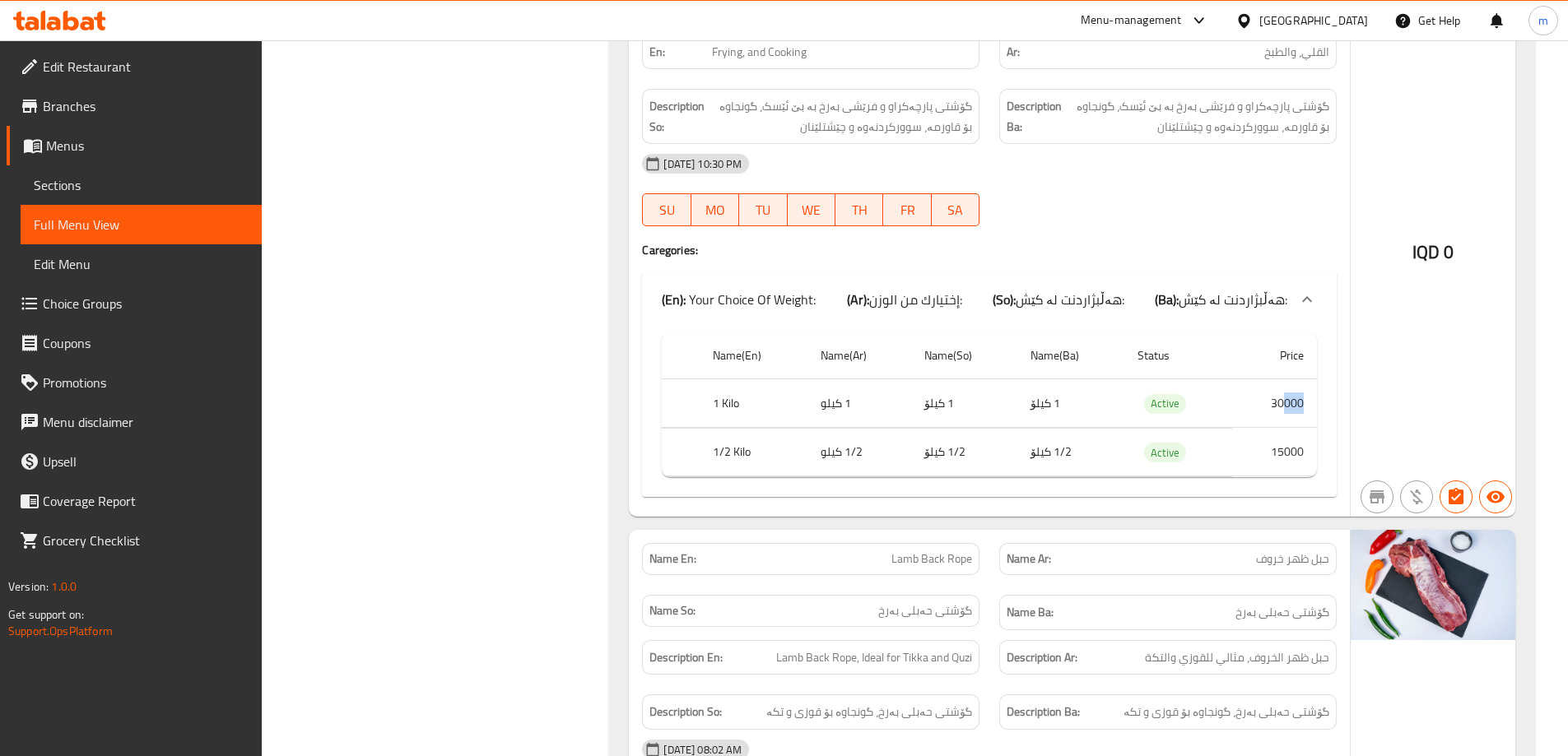
drag, startPoint x: 1283, startPoint y: 402, endPoint x: 1307, endPoint y: 408, distance: 24.7
click at [1307, 408] on td "30000" at bounding box center [1274, 404] width 85 height 49
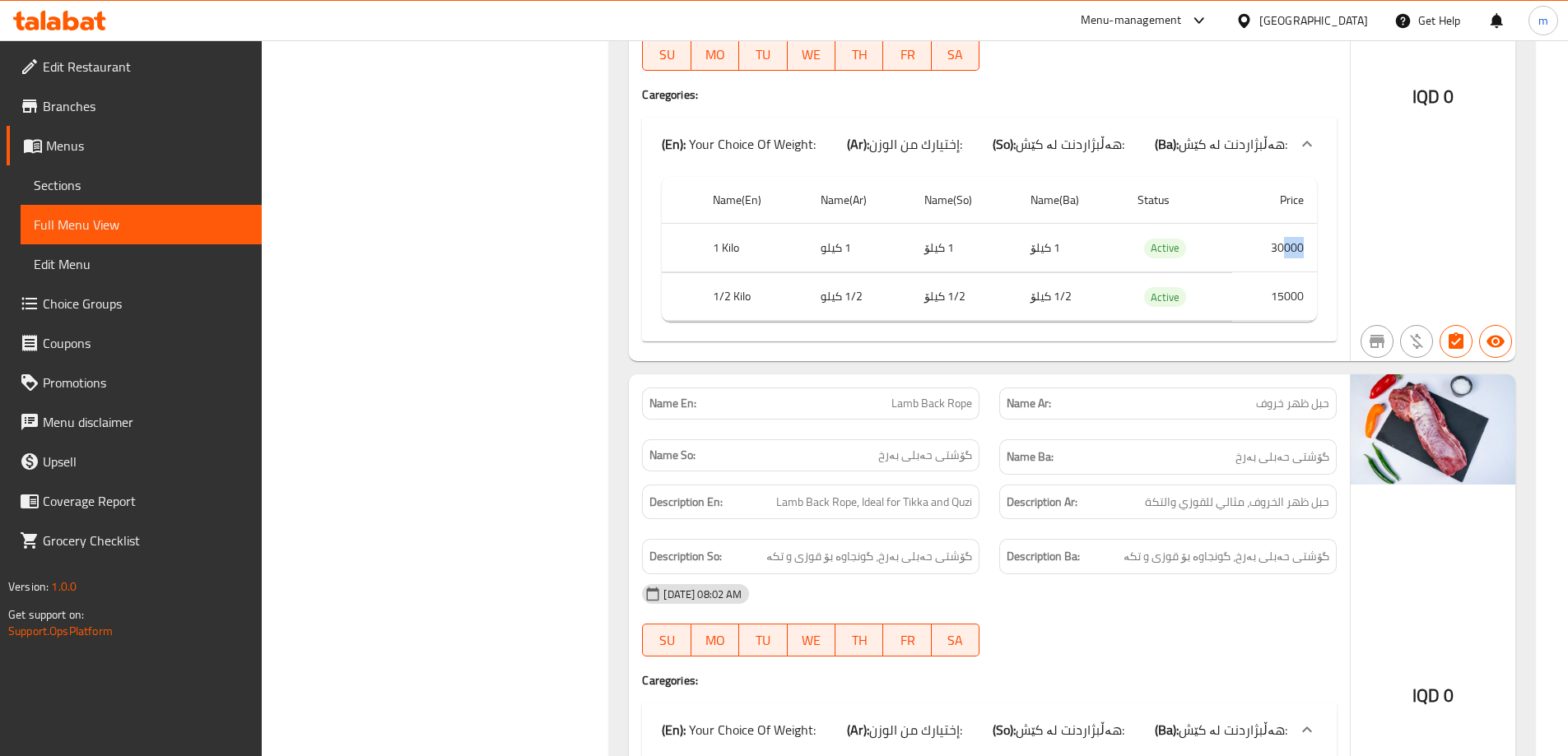
scroll to position [5495, 0]
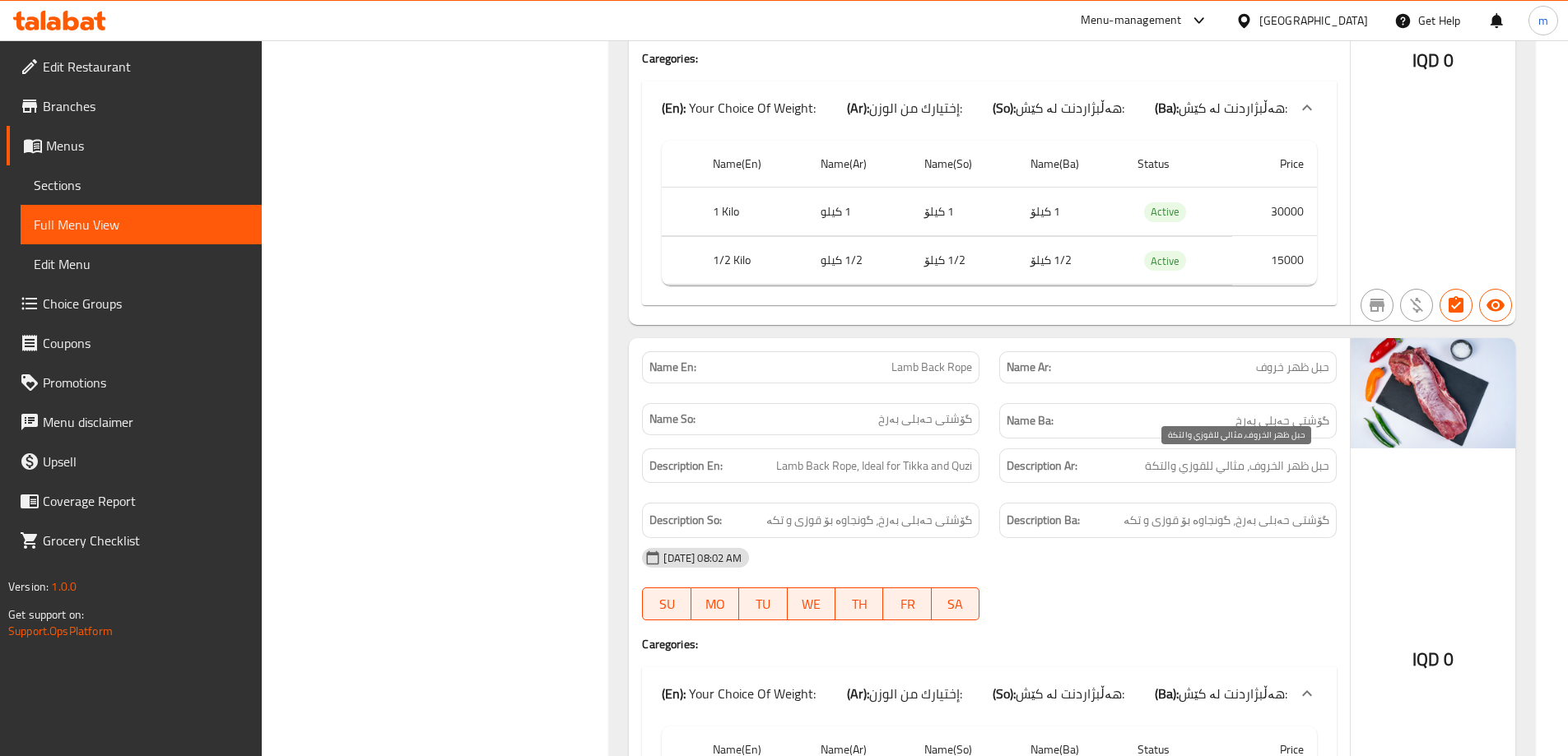
click at [1264, 462] on span "حبل ظهر الخروف، مثالي للقوزي والتكة" at bounding box center [1237, 466] width 185 height 21
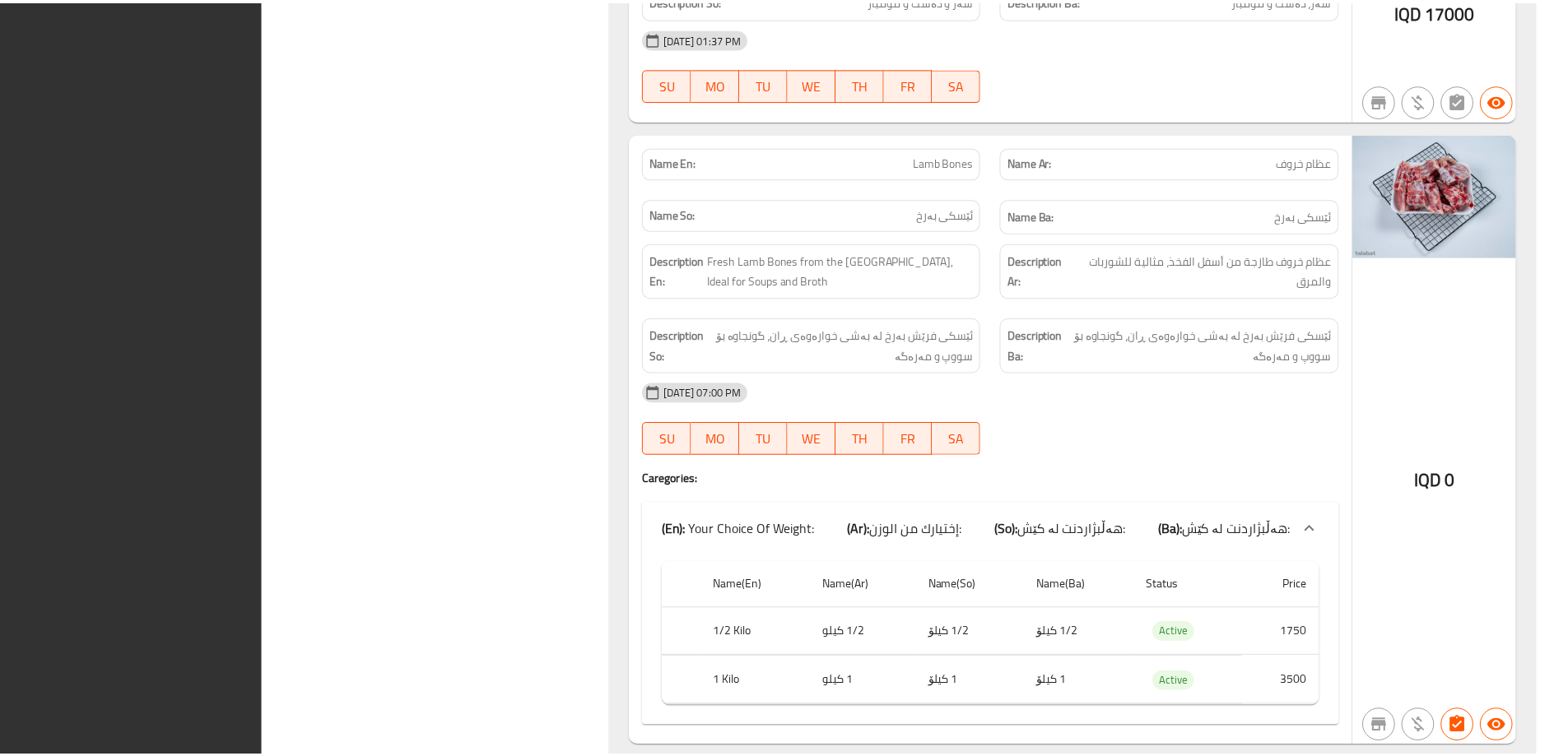
scroll to position [11077, 0]
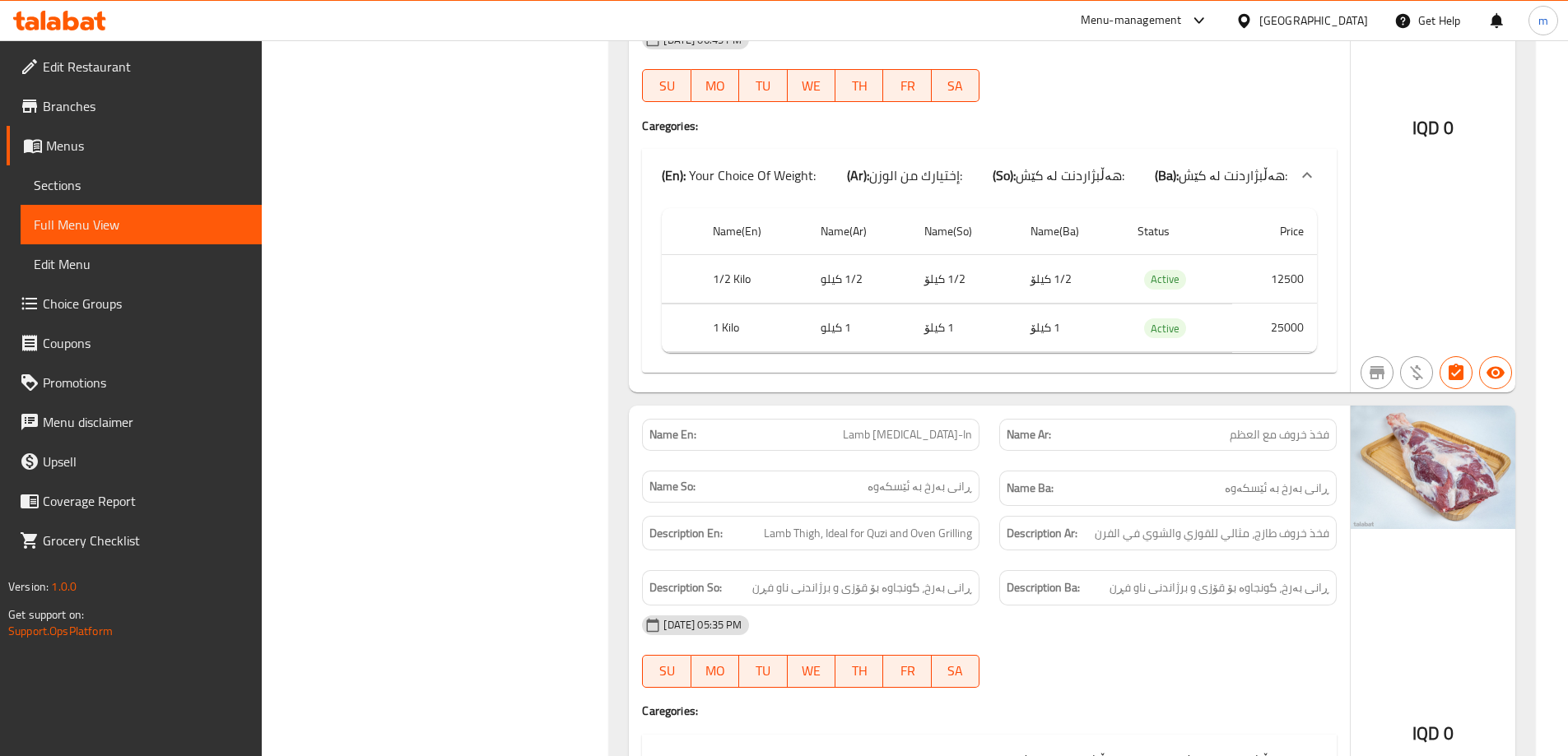
click at [105, 175] on span "Sections" at bounding box center [140, 185] width 215 height 20
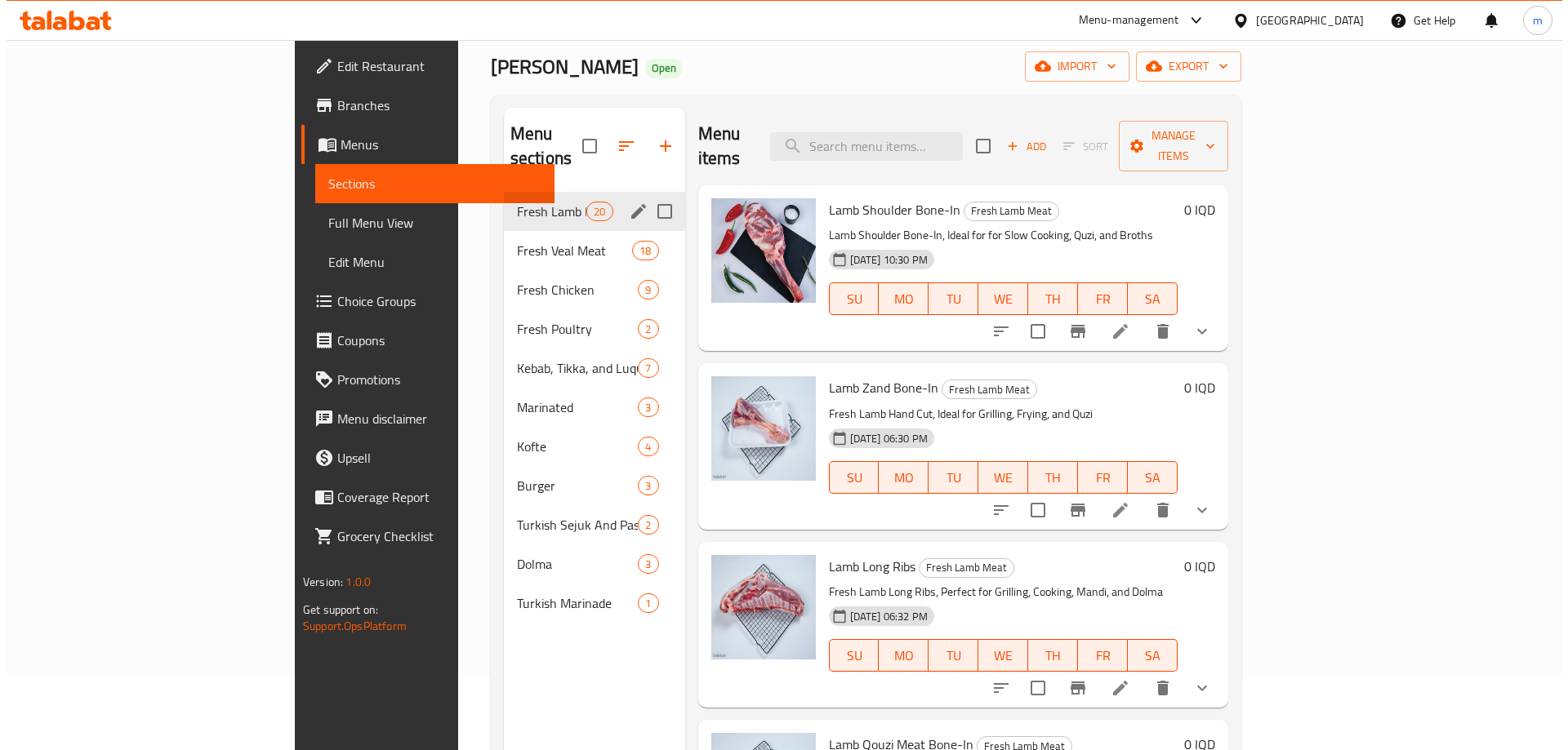
scroll to position [38, 0]
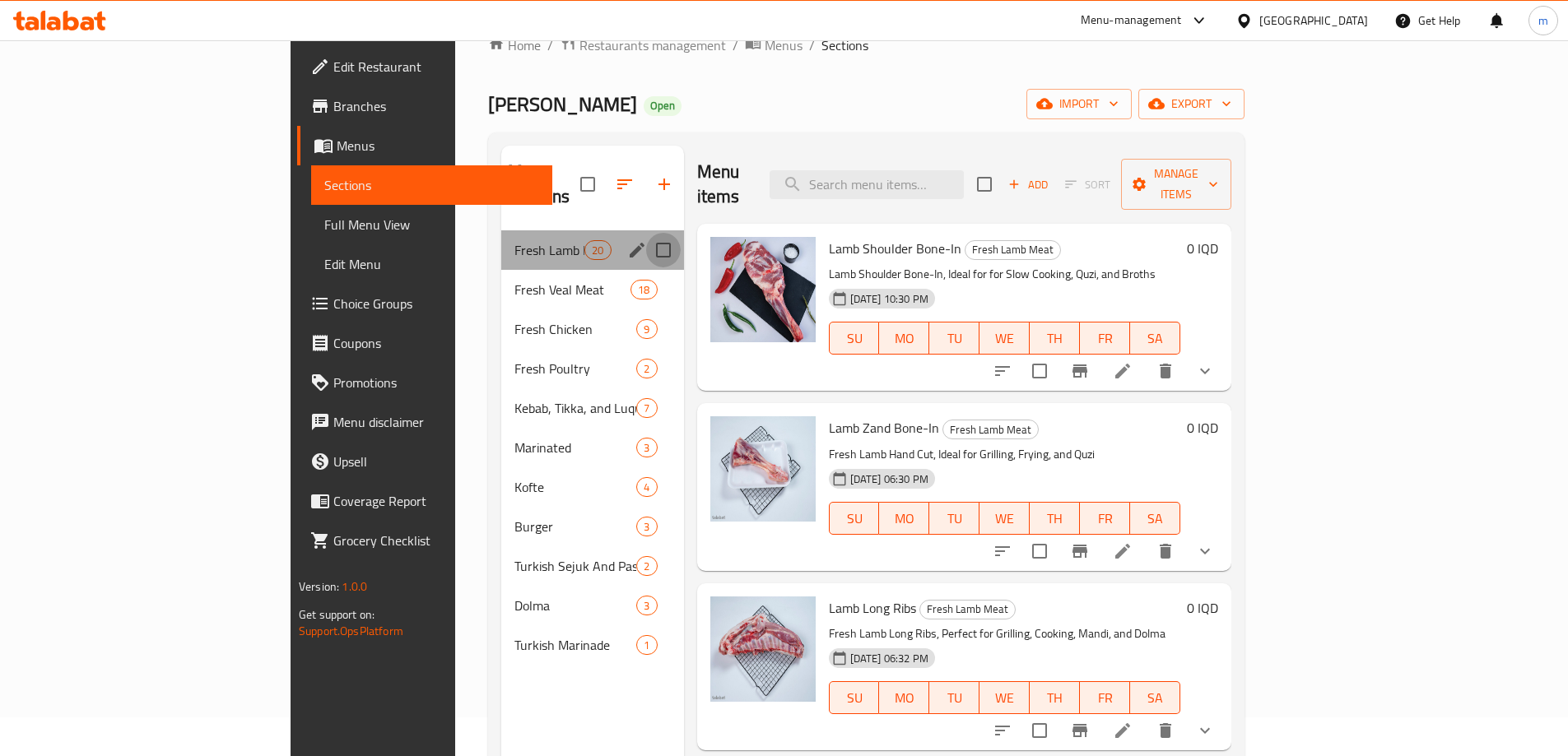
click at [646, 233] on input "Menu sections" at bounding box center [663, 250] width 34 height 34
checkbox input "true"
click at [627, 240] on icon "edit" at bounding box center [636, 250] width 20 height 20
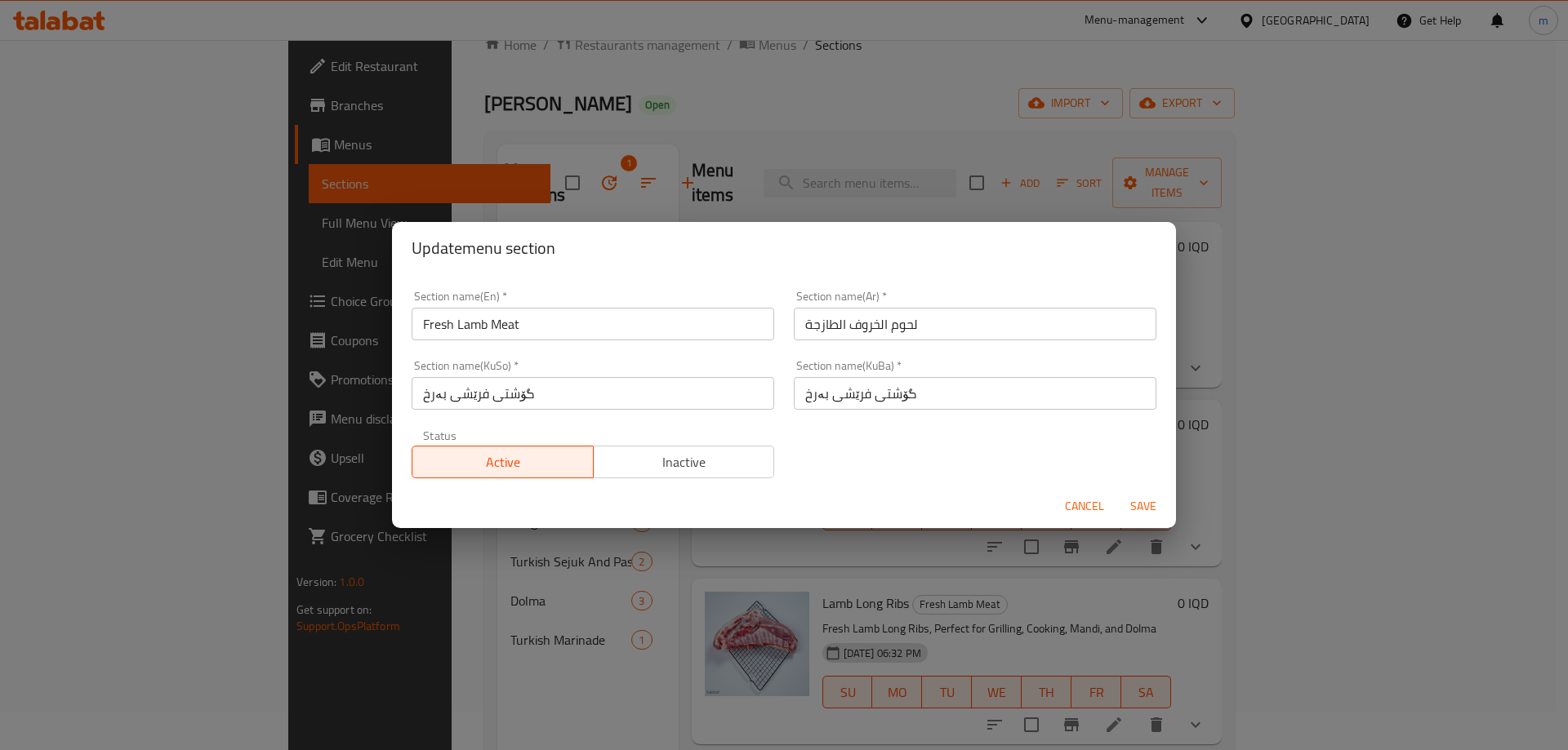
click at [455, 320] on input "Fresh Lamb Meat" at bounding box center [593, 324] width 362 height 32
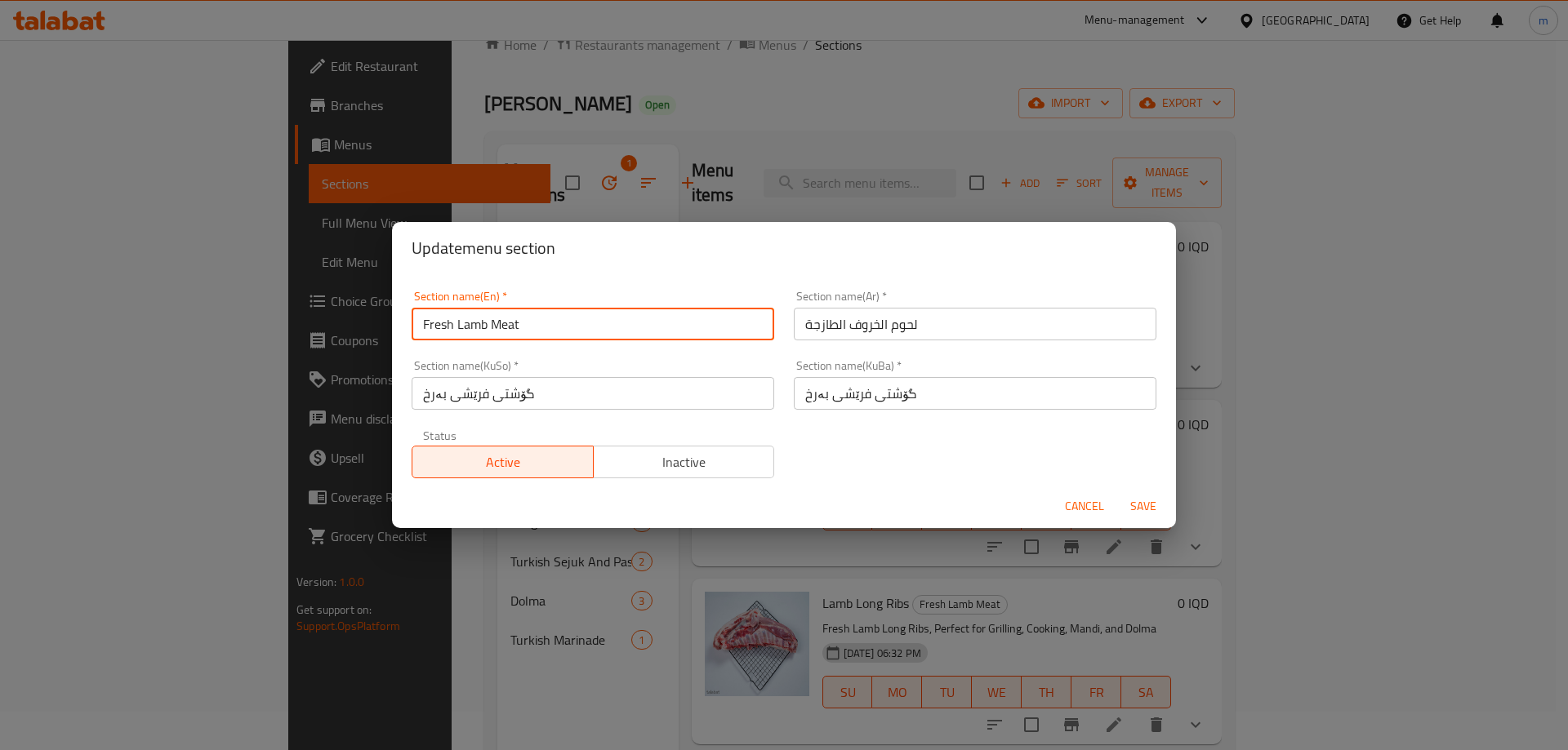
click at [455, 320] on input "Fresh Lamb Meat" at bounding box center [593, 324] width 362 height 32
